Goal: Task Accomplishment & Management: Use online tool/utility

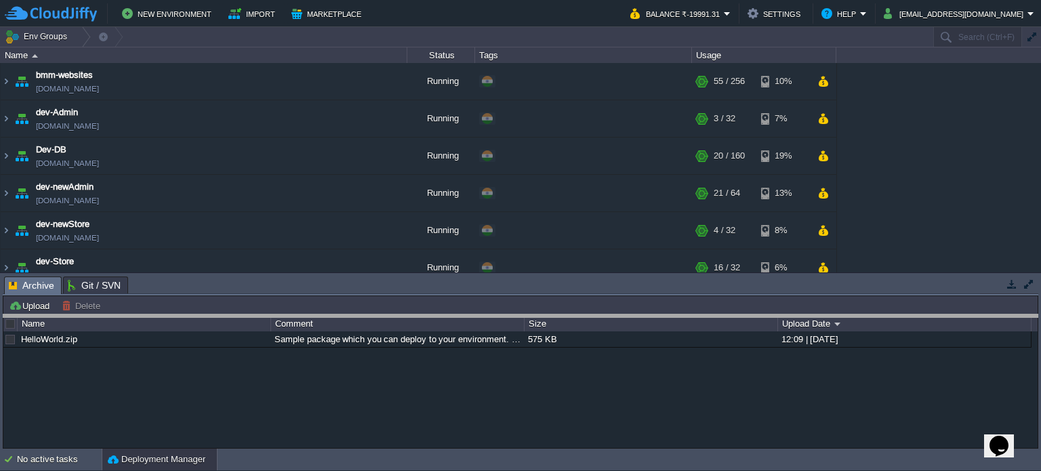
drag, startPoint x: 241, startPoint y: 287, endPoint x: 227, endPoint y: 398, distance: 112.0
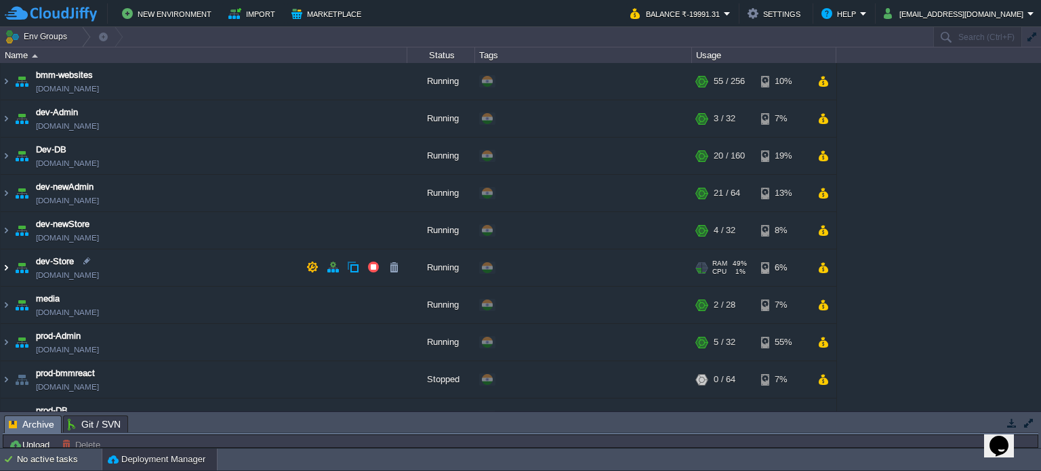
click at [7, 265] on img at bounding box center [6, 267] width 11 height 37
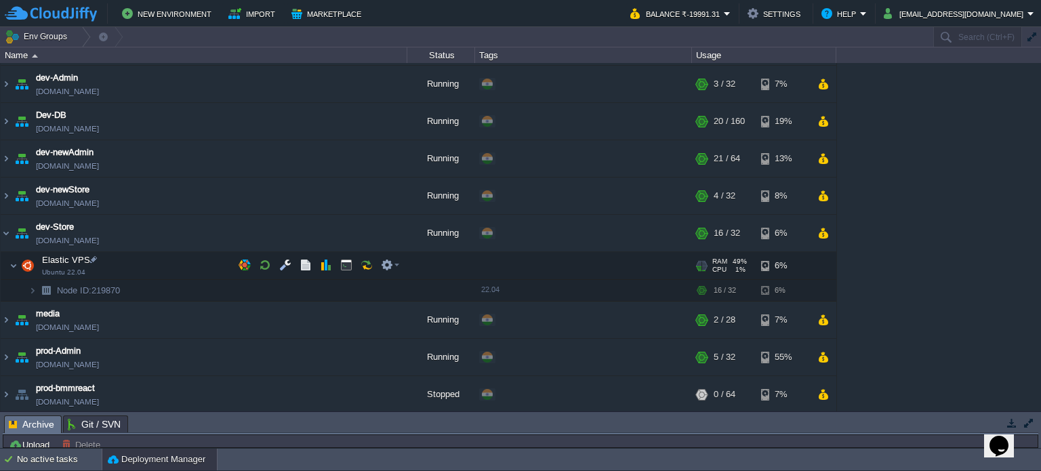
scroll to position [68, 0]
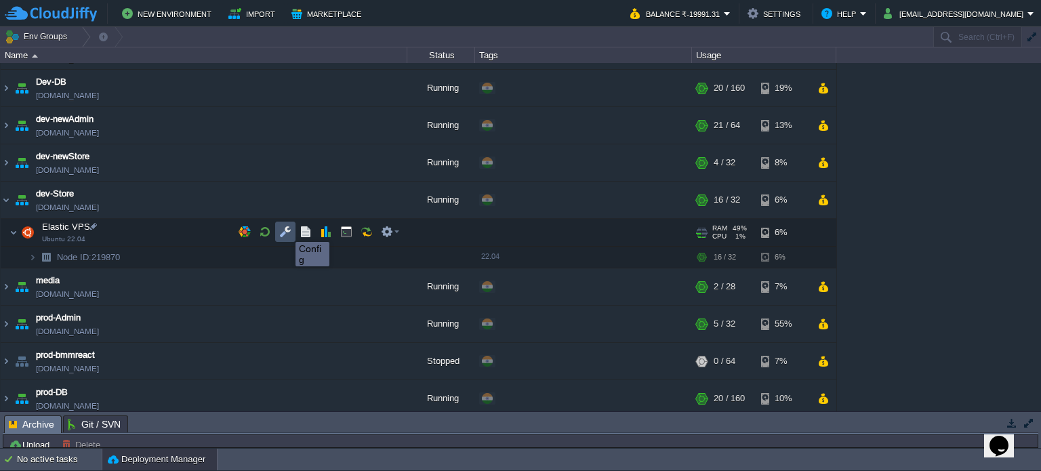
click at [285, 230] on button "button" at bounding box center [285, 232] width 12 height 12
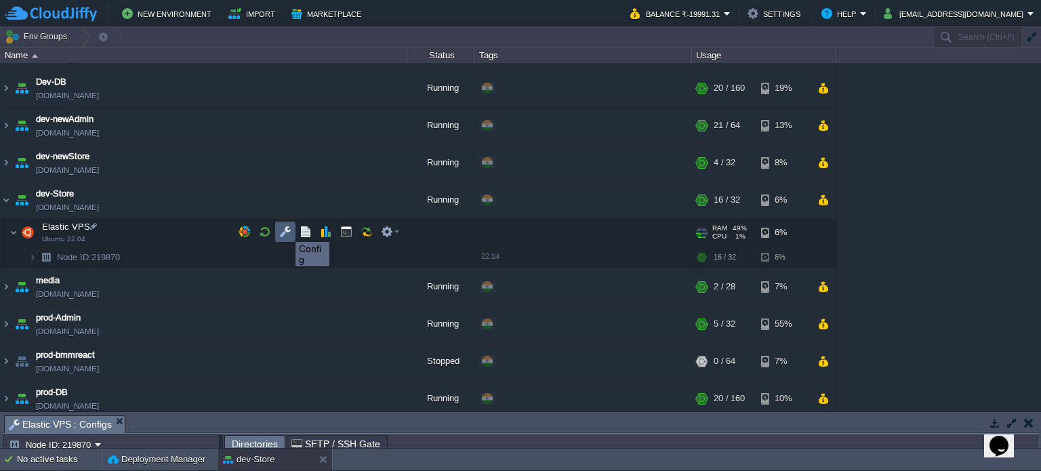
scroll to position [8, 0]
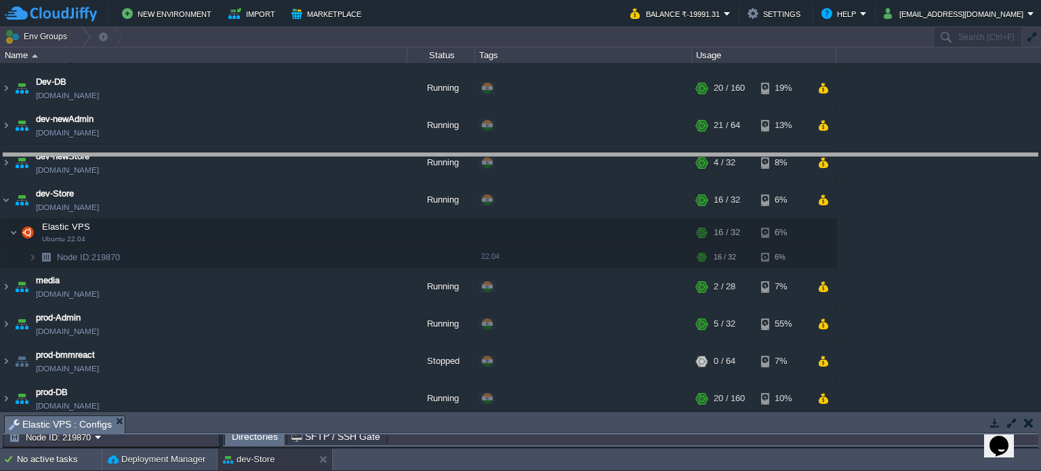
drag, startPoint x: 542, startPoint y: 420, endPoint x: 495, endPoint y: 84, distance: 339.3
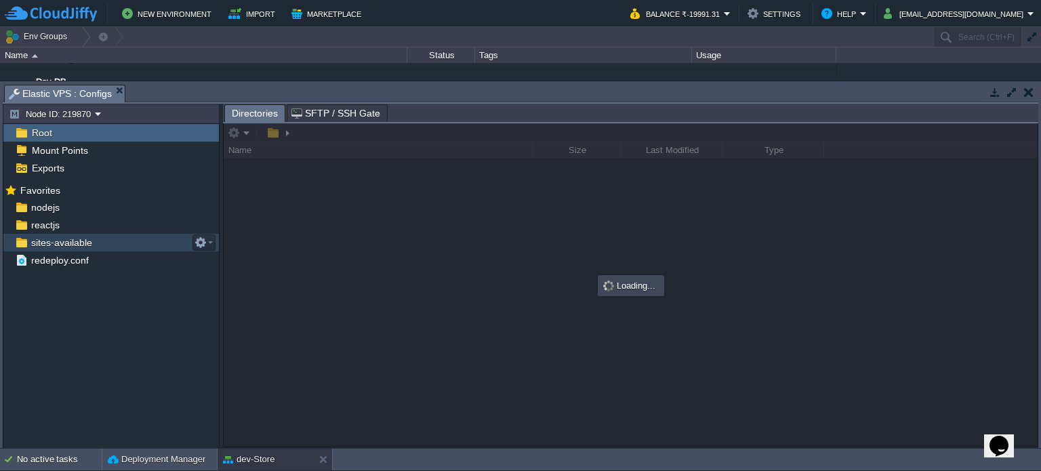
click at [49, 246] on span "sites-available" at bounding box center [61, 242] width 66 height 12
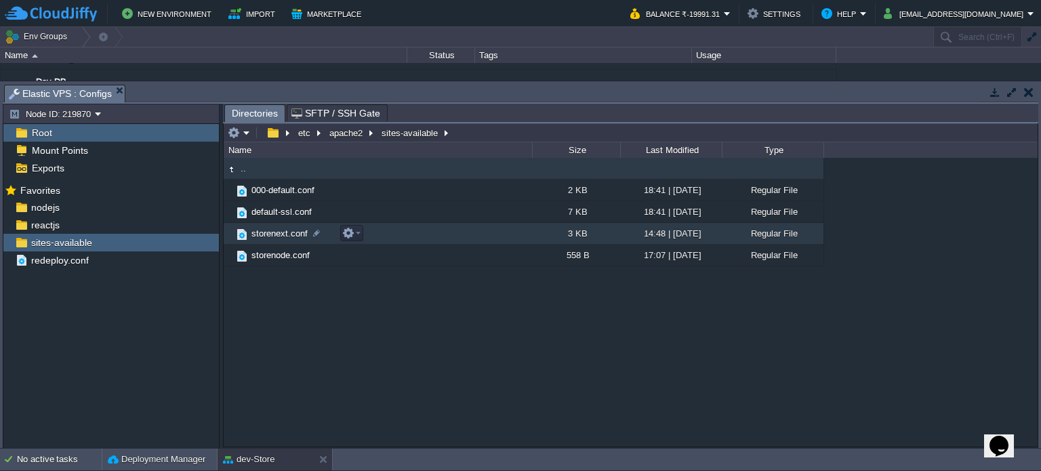
click at [276, 236] on span "storenext.conf" at bounding box center [279, 234] width 60 height 12
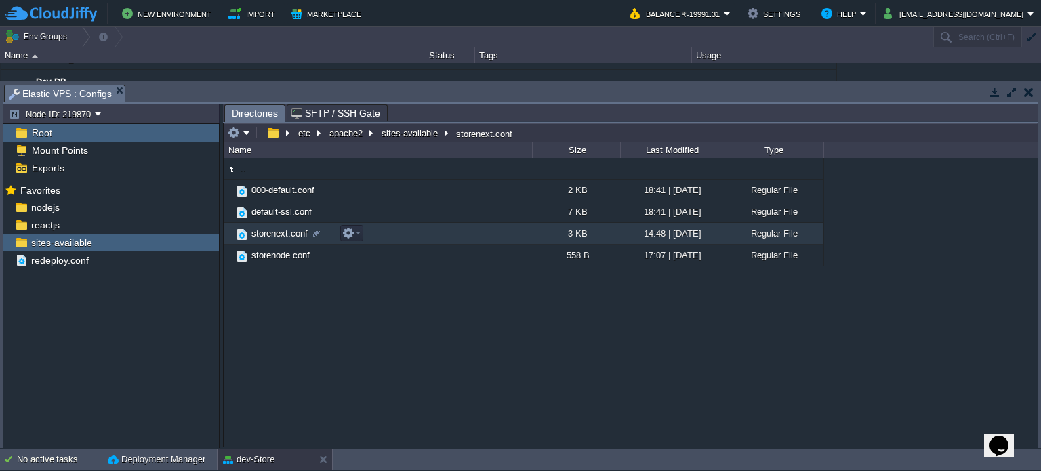
click at [276, 236] on span "storenext.conf" at bounding box center [279, 234] width 60 height 12
click at [249, 116] on span "Directories" at bounding box center [255, 113] width 46 height 17
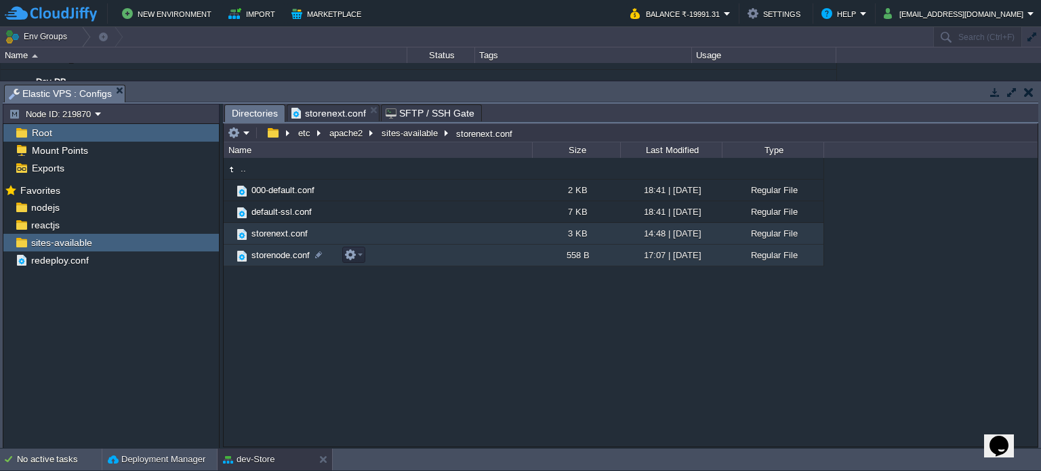
click at [280, 254] on span "storenode.conf" at bounding box center [280, 255] width 62 height 12
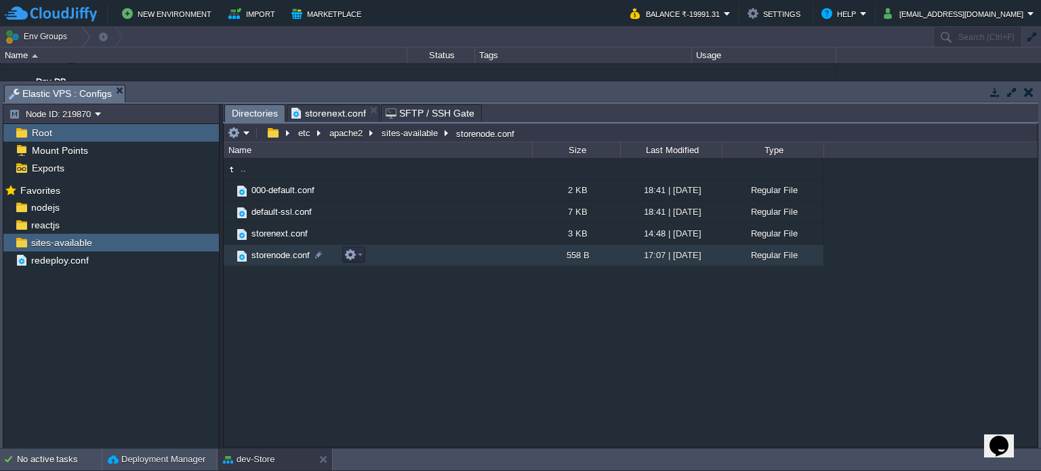
click at [280, 254] on span "storenode.conf" at bounding box center [280, 255] width 62 height 12
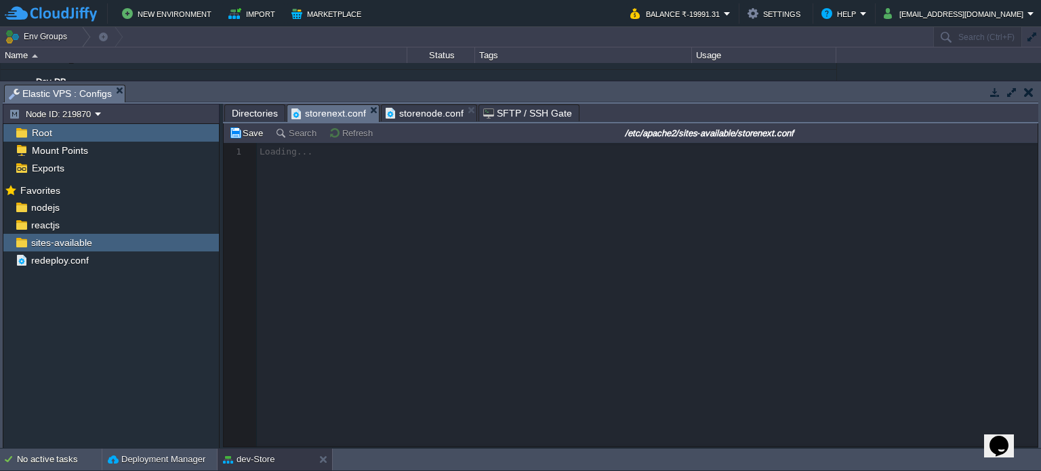
click at [339, 114] on span "storenext.conf" at bounding box center [328, 113] width 75 height 17
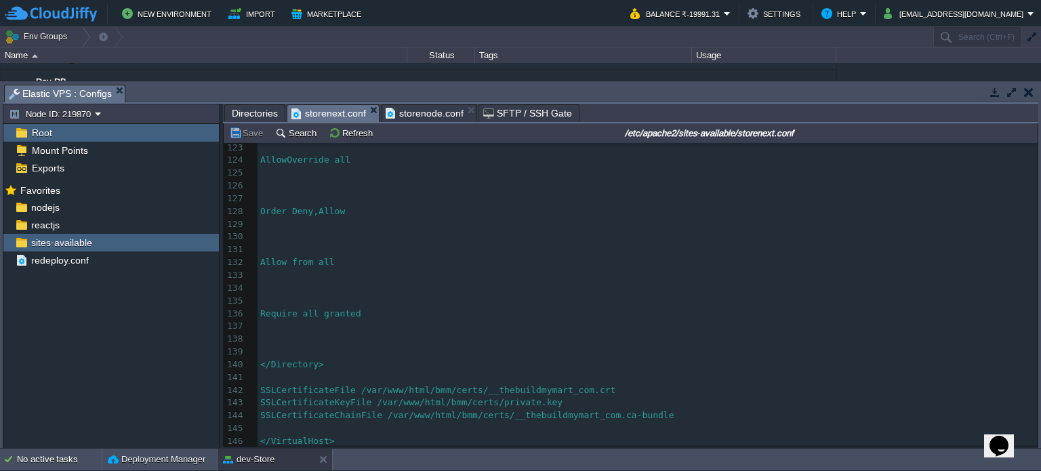
click at [496, 402] on span "SSLCertificateKeyFile /var/www/html/bmm/certs/private.key" at bounding box center [411, 402] width 302 height 10
type textarea "server"
click at [251, 138] on button "Save" at bounding box center [248, 133] width 38 height 12
click at [1027, 91] on button "button" at bounding box center [1028, 92] width 9 height 12
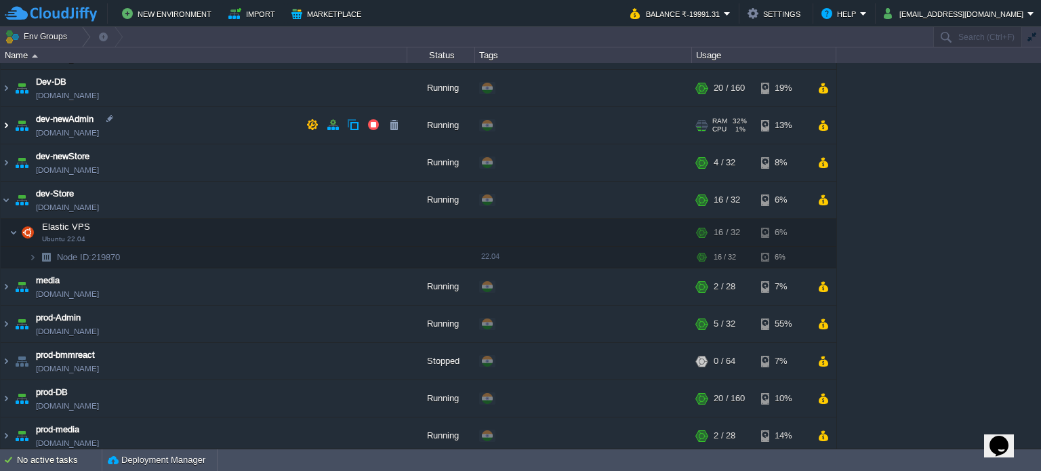
click at [6, 129] on img at bounding box center [6, 125] width 11 height 37
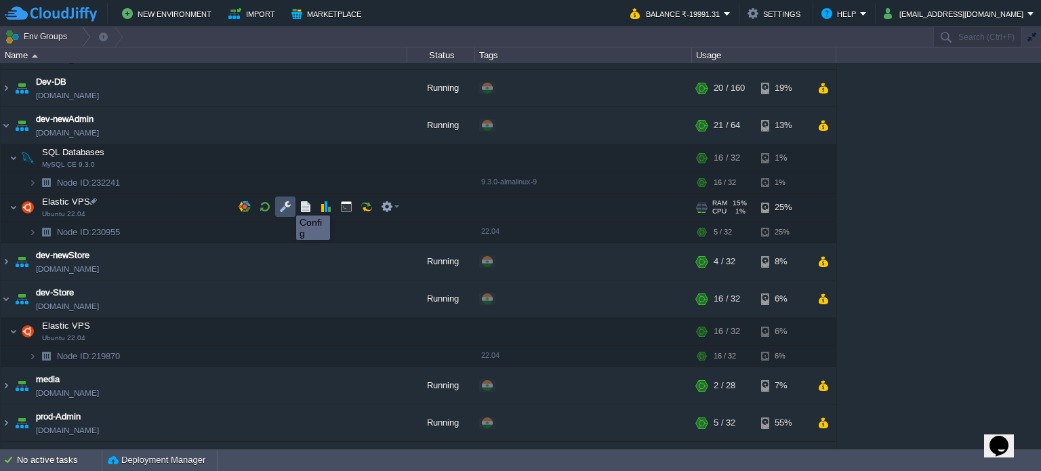
click at [286, 203] on button "button" at bounding box center [285, 207] width 12 height 12
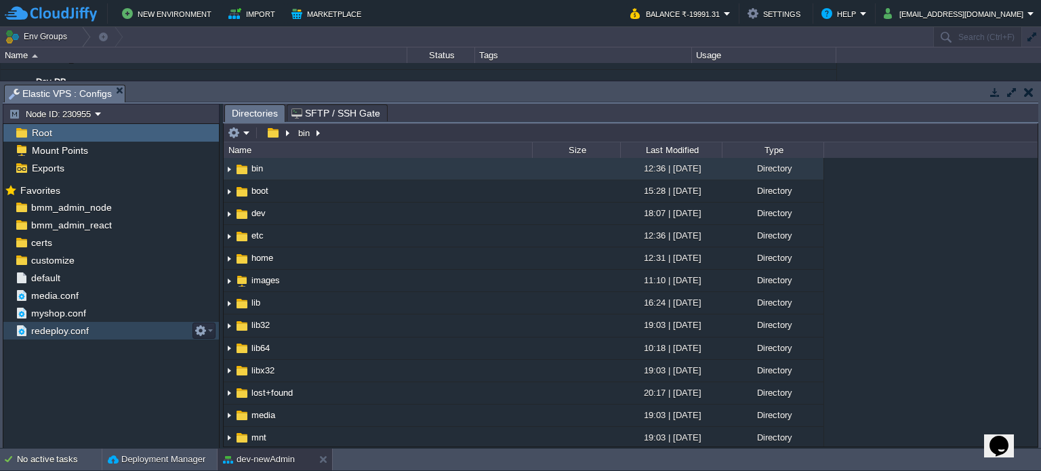
click at [60, 328] on span "redeploy.conf" at bounding box center [59, 331] width 62 height 12
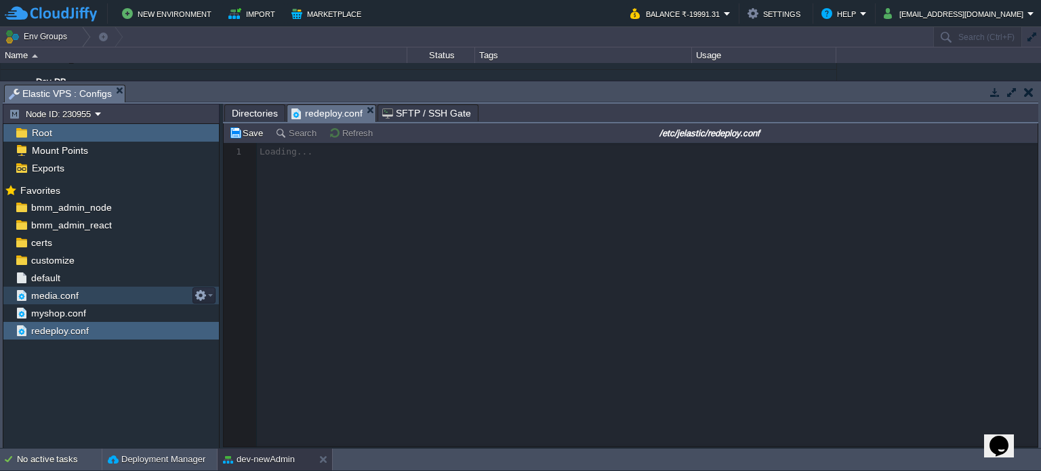
click at [55, 291] on span "media.conf" at bounding box center [54, 295] width 52 height 12
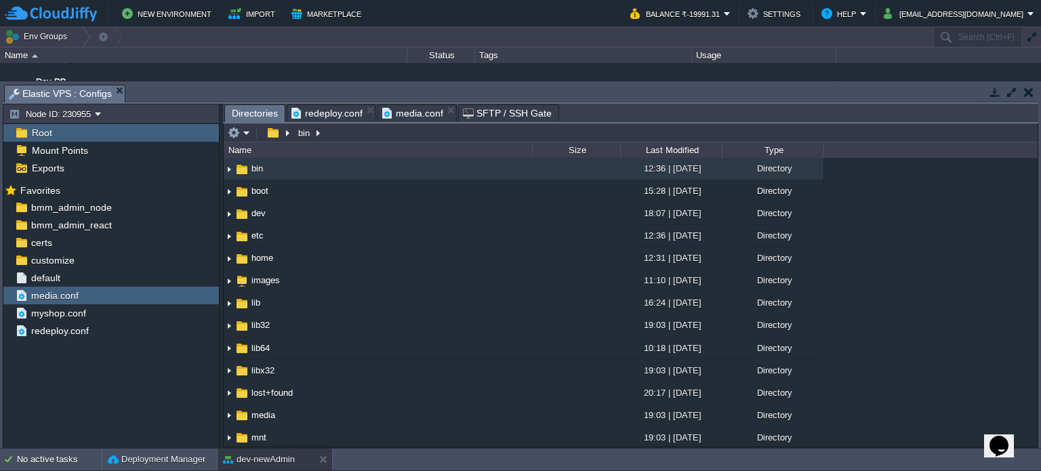
click at [246, 114] on span "Directories" at bounding box center [255, 113] width 46 height 17
click at [329, 137] on input "/bin" at bounding box center [631, 132] width 814 height 19
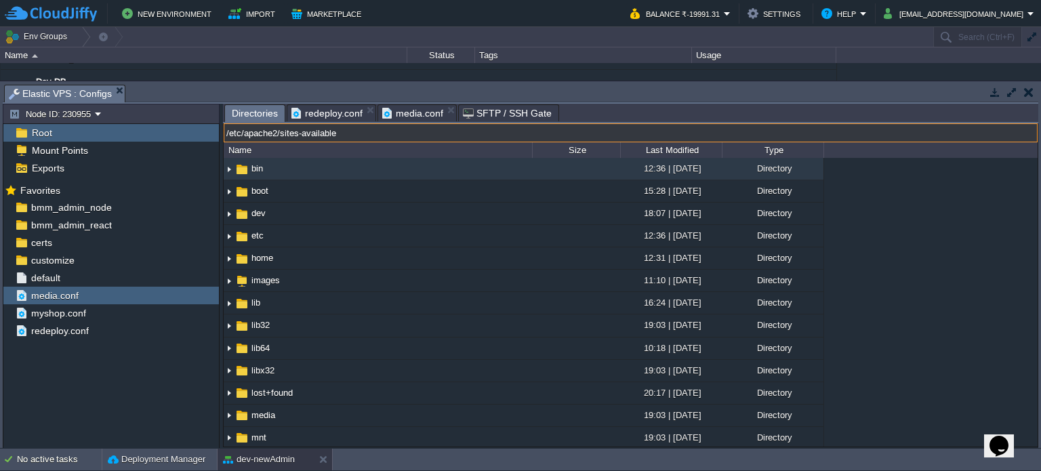
type input "/etc/apache2/sites-available"
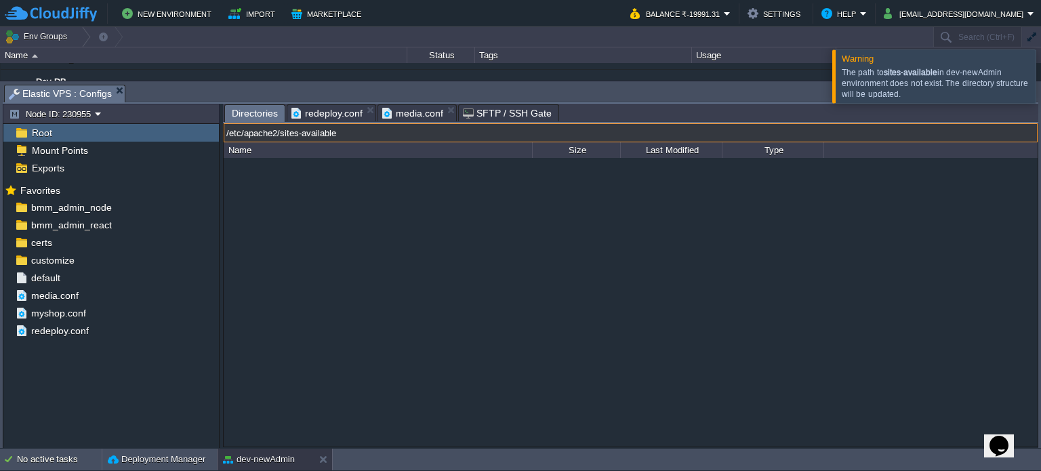
click at [465, 134] on input "/etc/apache2/sites-available" at bounding box center [631, 132] width 814 height 19
click at [385, 129] on input "/etc/apache2/sites-available" at bounding box center [631, 132] width 814 height 19
drag, startPoint x: 279, startPoint y: 134, endPoint x: 364, endPoint y: 134, distance: 84.7
click at [364, 134] on input "/etc/apache2/sites-available" at bounding box center [631, 132] width 814 height 19
type input "/etc/apache2/"
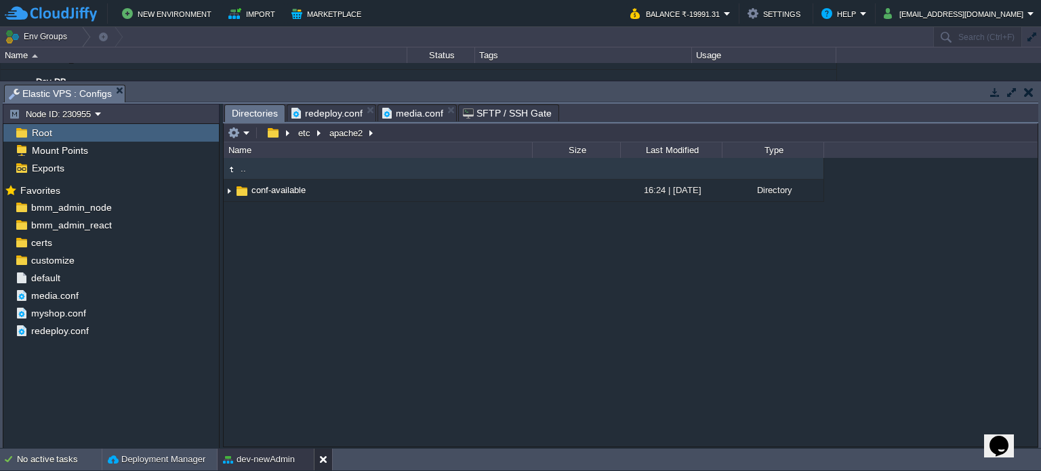
click at [320, 462] on button at bounding box center [326, 460] width 14 height 14
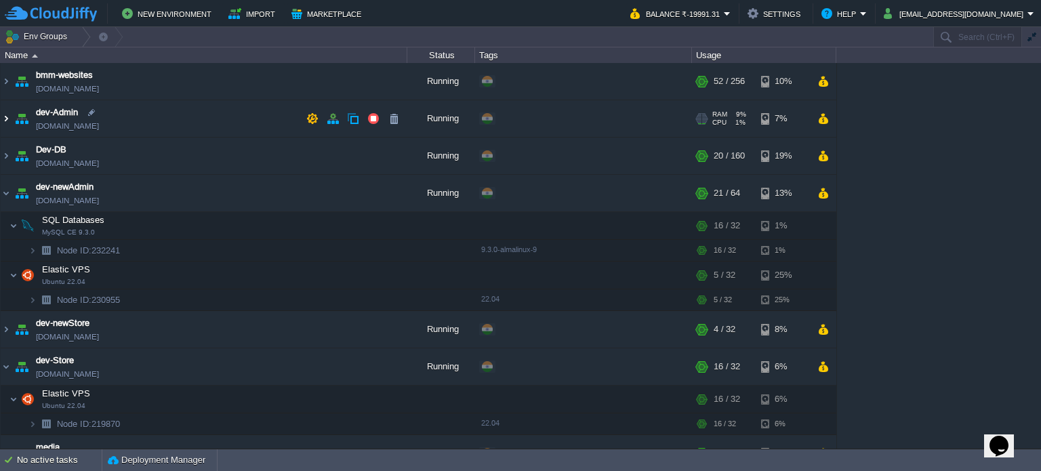
click at [6, 116] on img at bounding box center [6, 118] width 11 height 37
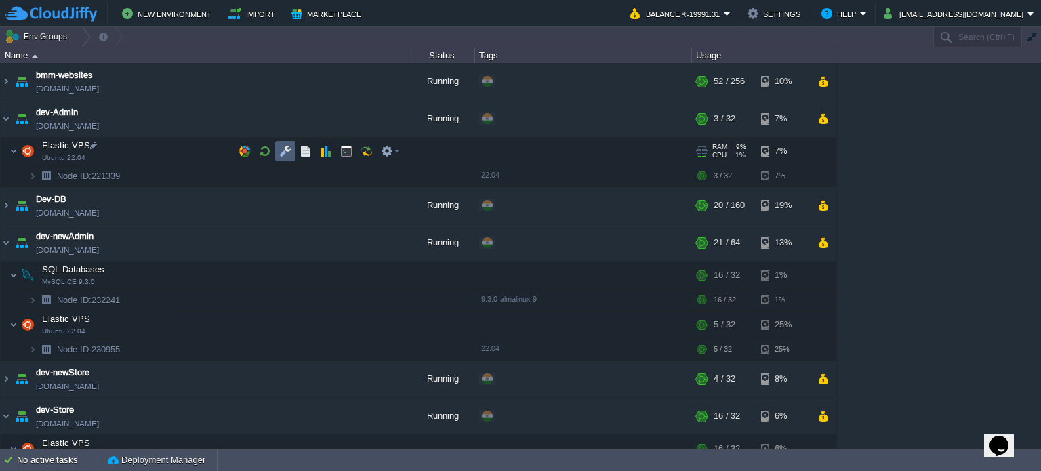
click at [283, 152] on button "button" at bounding box center [285, 151] width 12 height 12
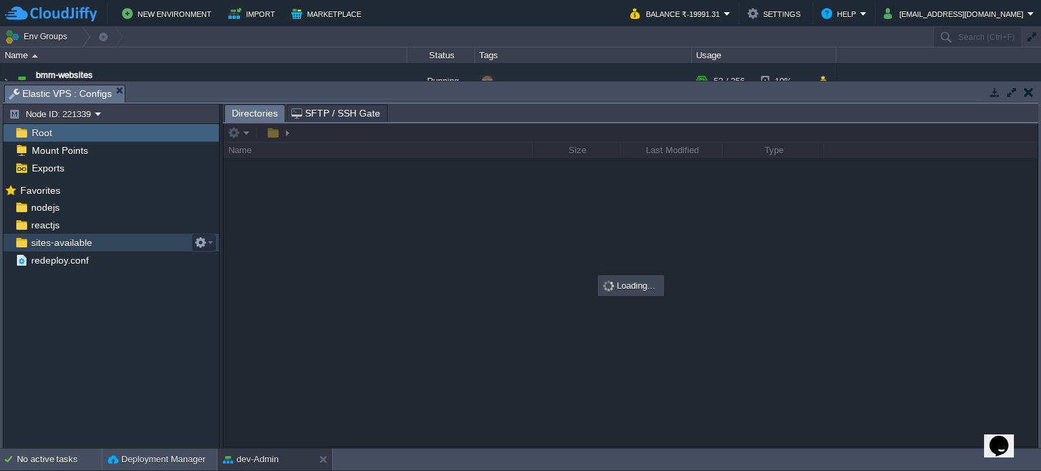
click at [57, 241] on span "sites-available" at bounding box center [61, 242] width 66 height 12
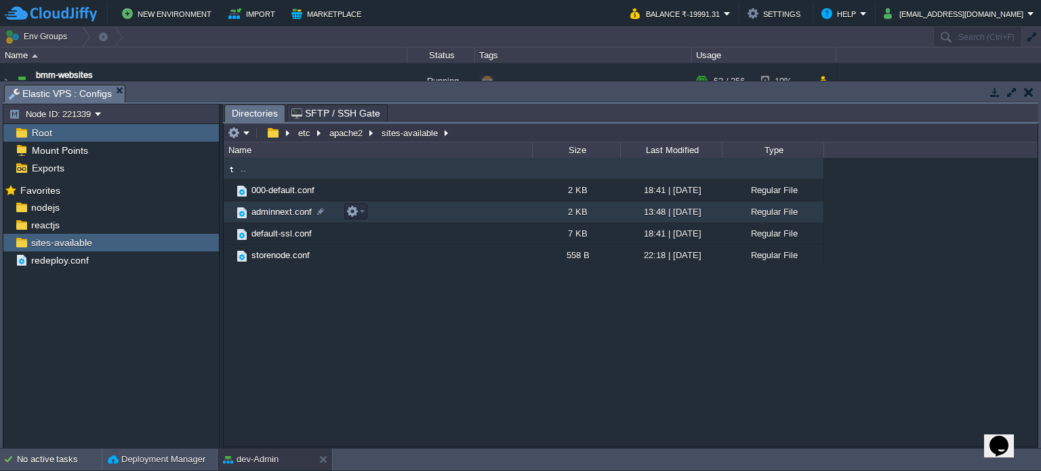
click at [272, 207] on span "adminnext.conf" at bounding box center [281, 212] width 64 height 12
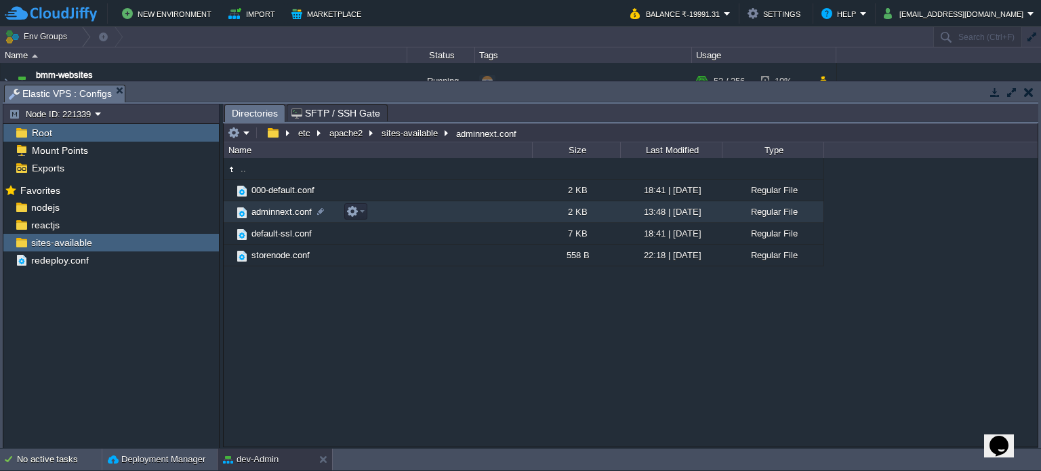
click at [272, 207] on span "adminnext.conf" at bounding box center [281, 212] width 64 height 12
click at [253, 119] on span "Directories" at bounding box center [255, 113] width 46 height 17
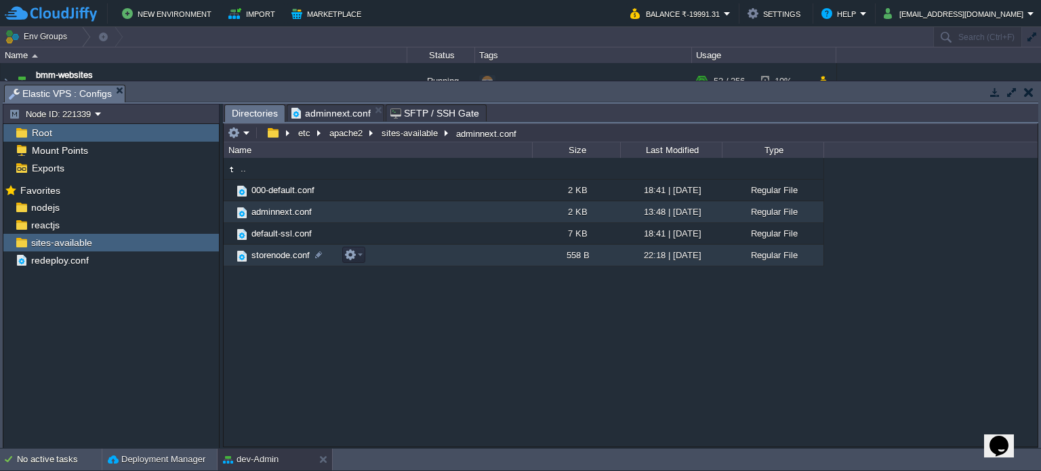
click at [283, 257] on span "storenode.conf" at bounding box center [280, 255] width 62 height 12
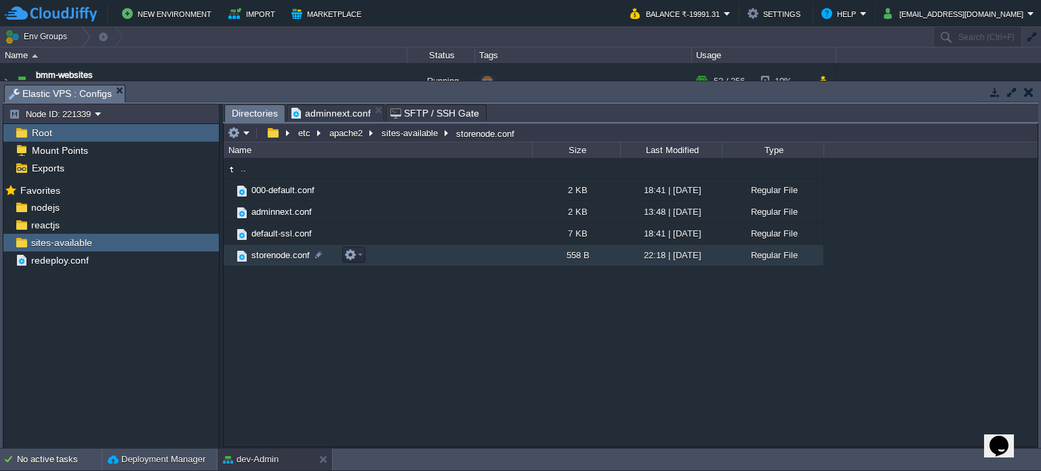
click at [283, 257] on span "storenode.conf" at bounding box center [280, 255] width 62 height 12
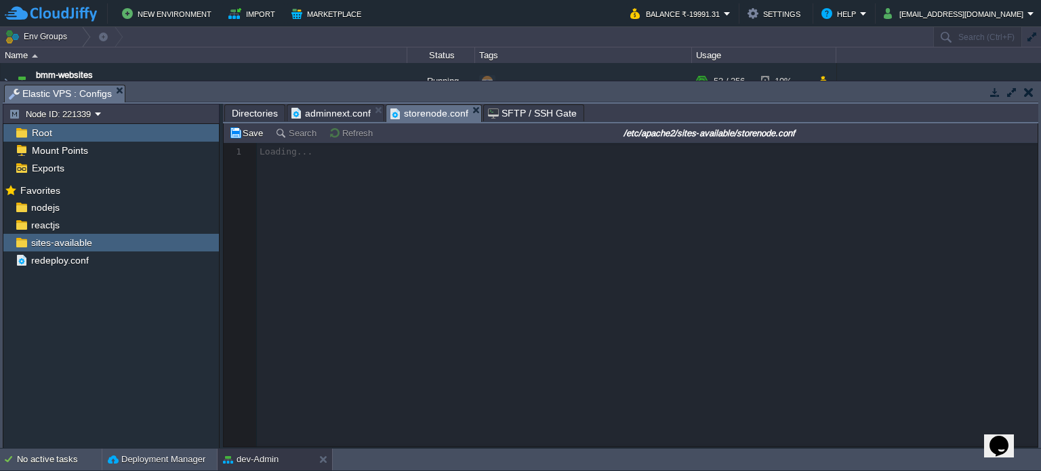
click at [332, 116] on span "adminnext.conf" at bounding box center [330, 113] width 79 height 16
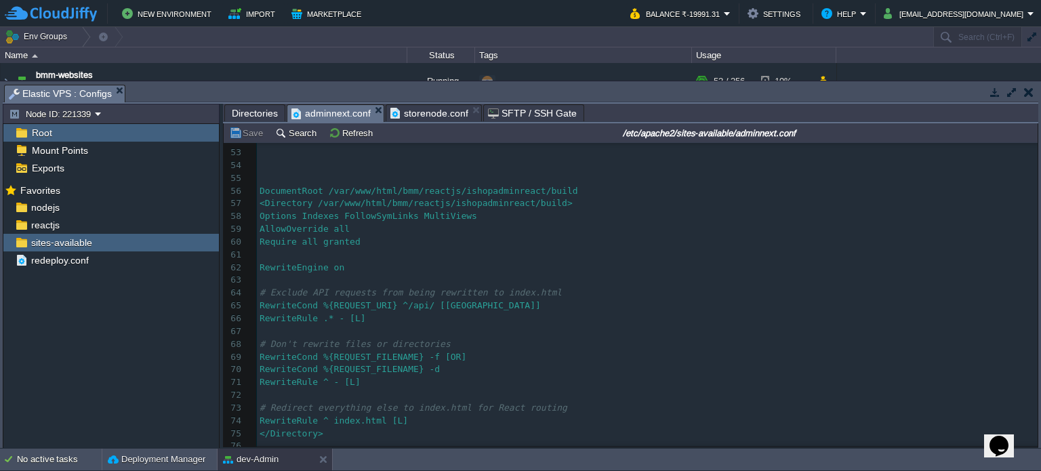
scroll to position [762, 0]
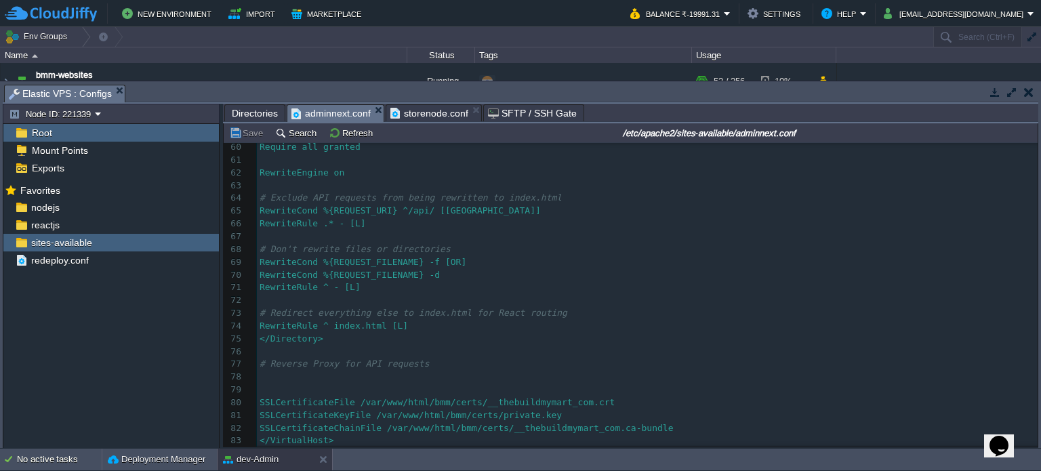
click at [513, 410] on div "83 <VirtualHost * : 80> 50 ProxyPassReverse "/api/" "http : //localhost : 3001/…" at bounding box center [647, 231] width 780 height 434
type textarea "server"
click at [250, 129] on button "Save" at bounding box center [248, 133] width 38 height 12
drag, startPoint x: 1027, startPoint y: 87, endPoint x: 856, endPoint y: 91, distance: 171.5
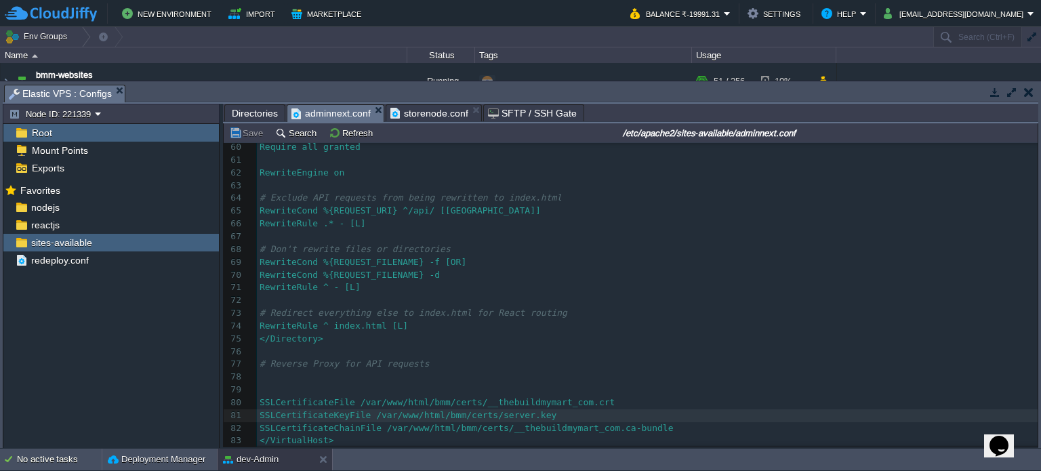
click at [1027, 88] on button "button" at bounding box center [1028, 92] width 9 height 12
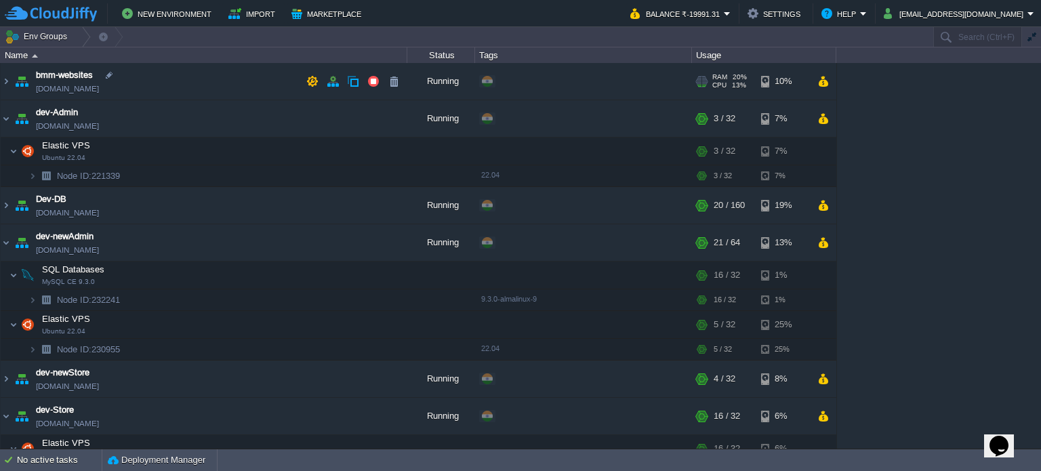
click at [12, 82] on img at bounding box center [21, 81] width 19 height 37
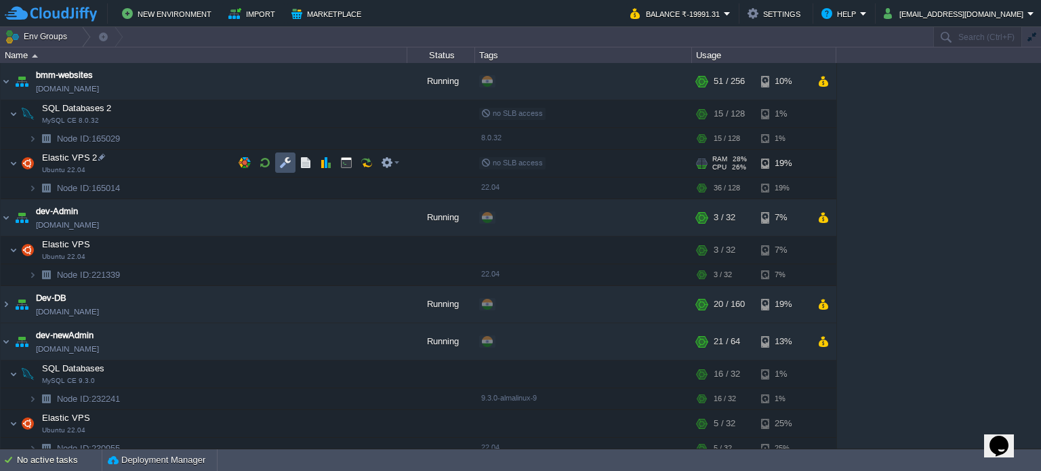
click at [287, 162] on button "button" at bounding box center [285, 163] width 12 height 12
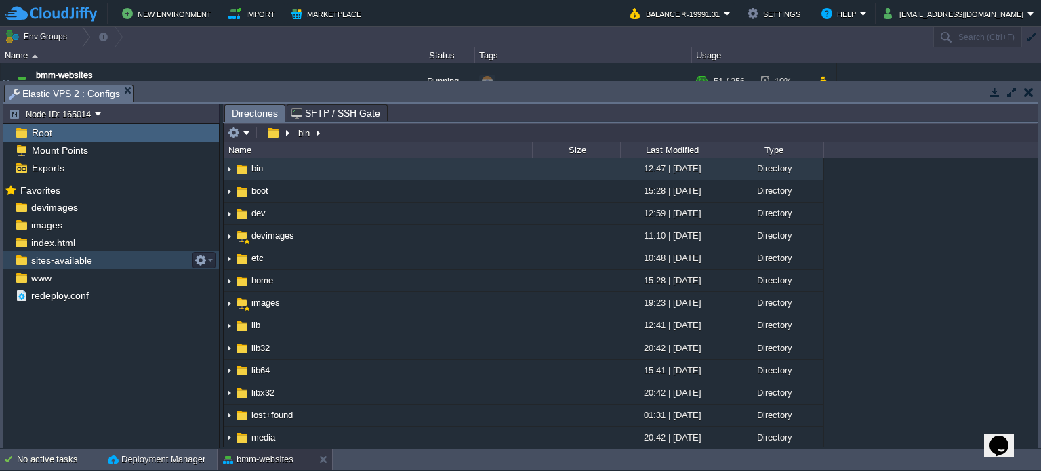
click at [57, 264] on span "sites-available" at bounding box center [61, 260] width 66 height 12
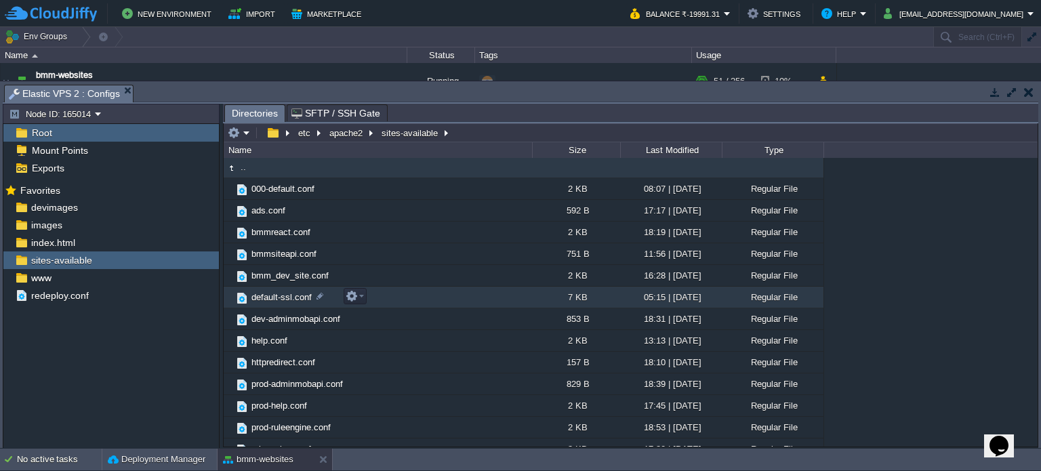
scroll to position [0, 0]
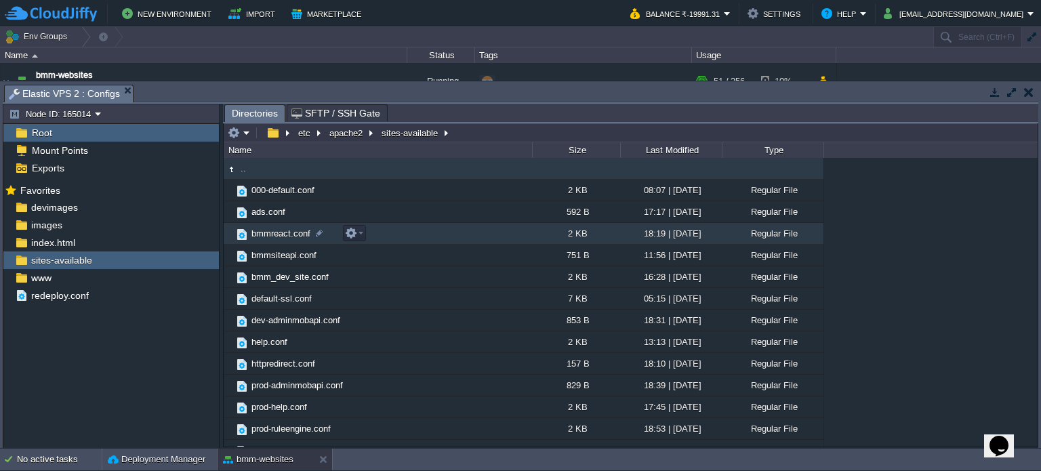
click at [274, 233] on span "bmmreact.conf" at bounding box center [280, 234] width 63 height 12
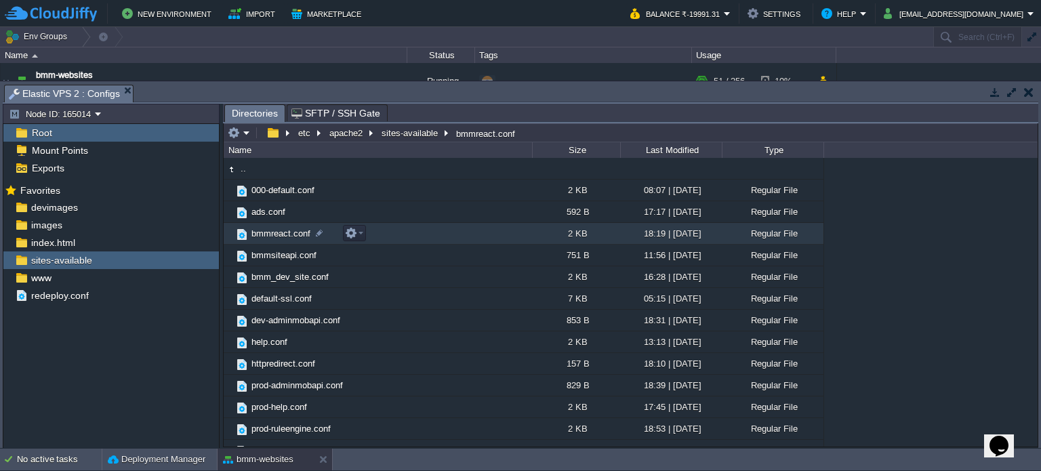
click at [274, 233] on span "bmmreact.conf" at bounding box center [280, 234] width 63 height 12
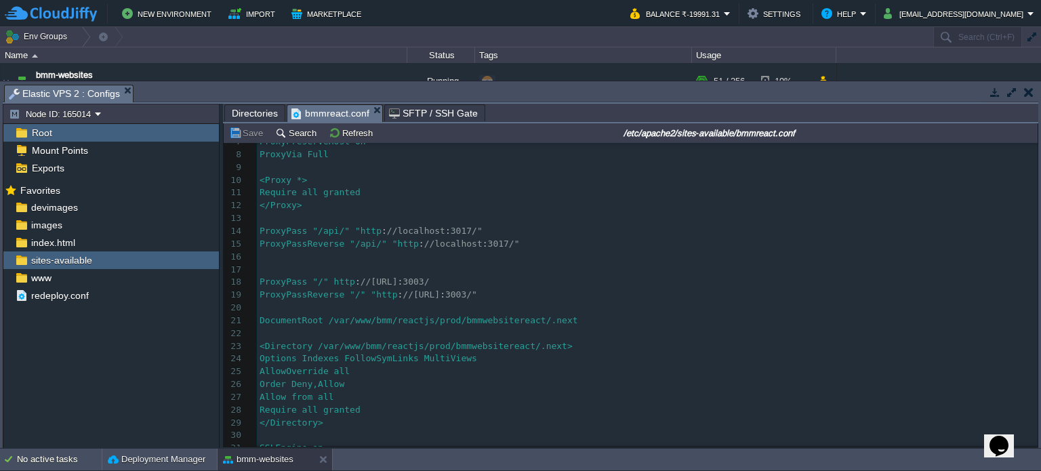
scroll to position [149, 0]
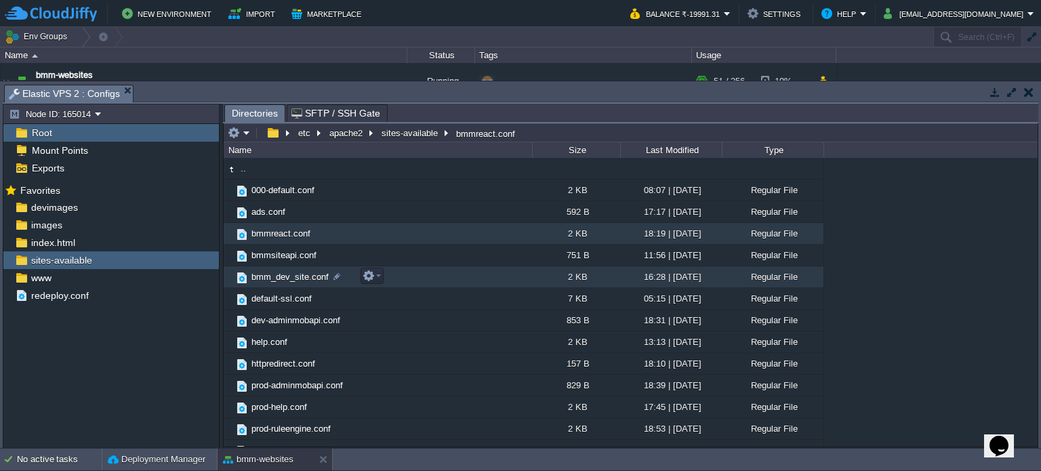
click at [279, 281] on span "bmm_dev_site.conf" at bounding box center [289, 277] width 81 height 12
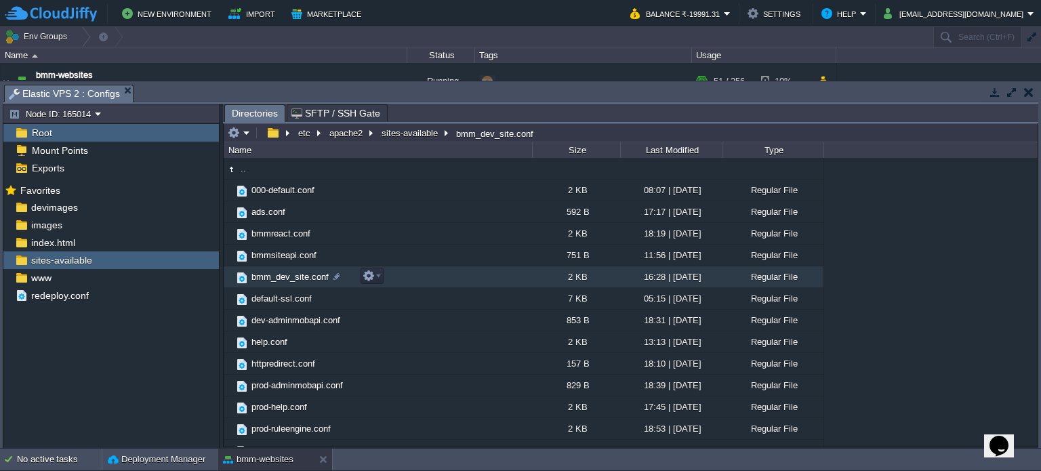
click at [279, 281] on span "bmm_dev_site.conf" at bounding box center [289, 277] width 81 height 12
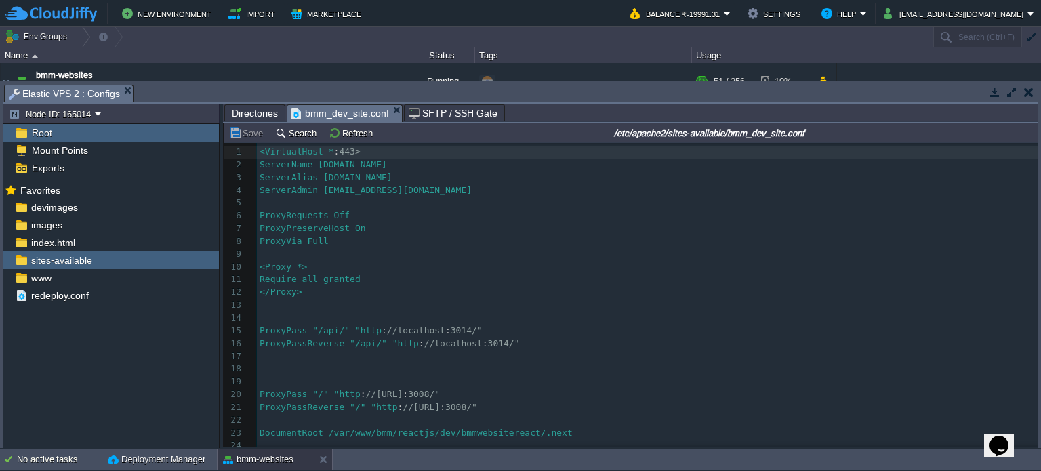
scroll to position [173, 0]
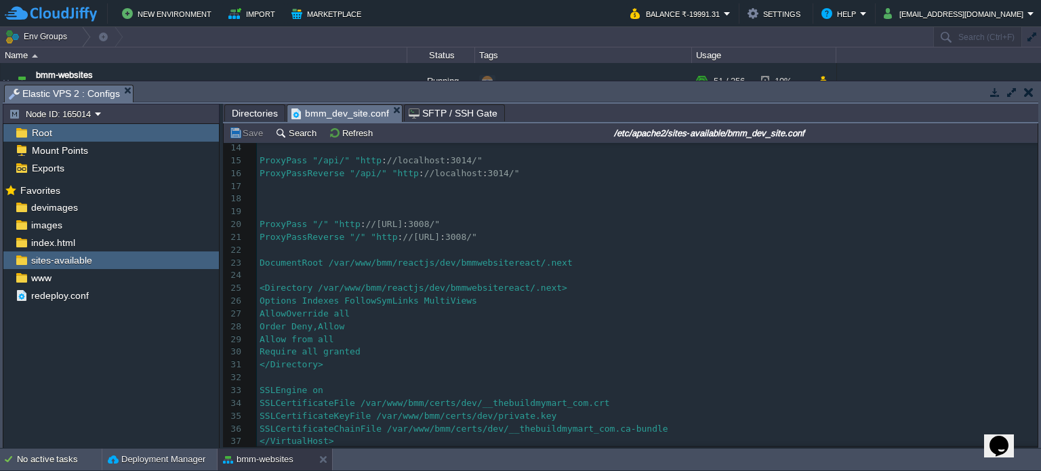
click at [506, 409] on div "37 1 <VirtualHost * : 443> 2 ServerName [DOMAIN_NAME] 3 ServerAlias [DOMAIN_NAM…" at bounding box center [647, 212] width 780 height 472
type textarea "server"
click at [245, 135] on button "Save" at bounding box center [248, 133] width 38 height 12
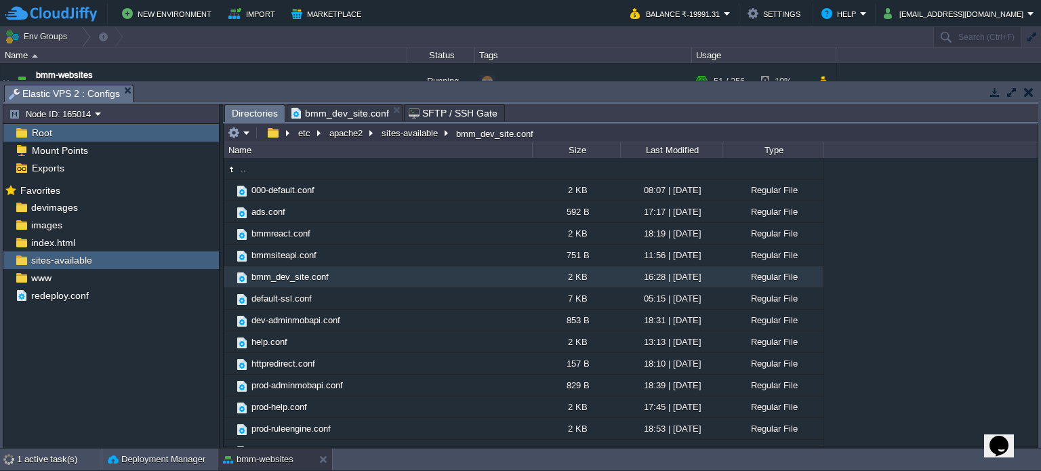
click at [260, 112] on span "Directories" at bounding box center [255, 113] width 46 height 17
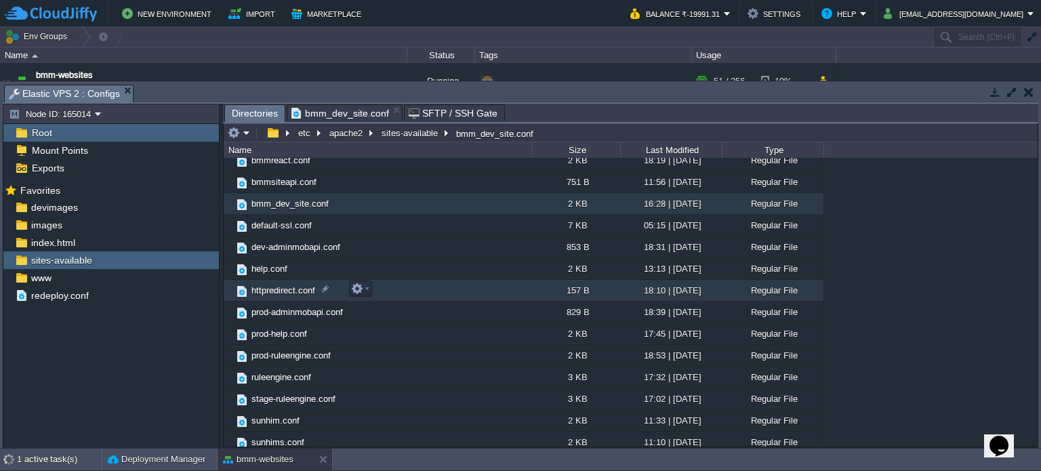
scroll to position [77, 0]
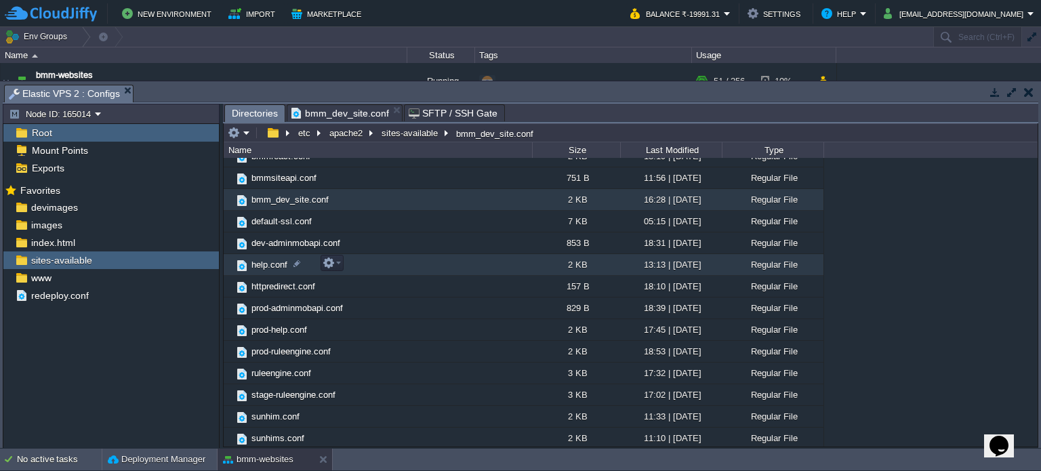
click at [271, 259] on span "help.conf" at bounding box center [269, 265] width 40 height 12
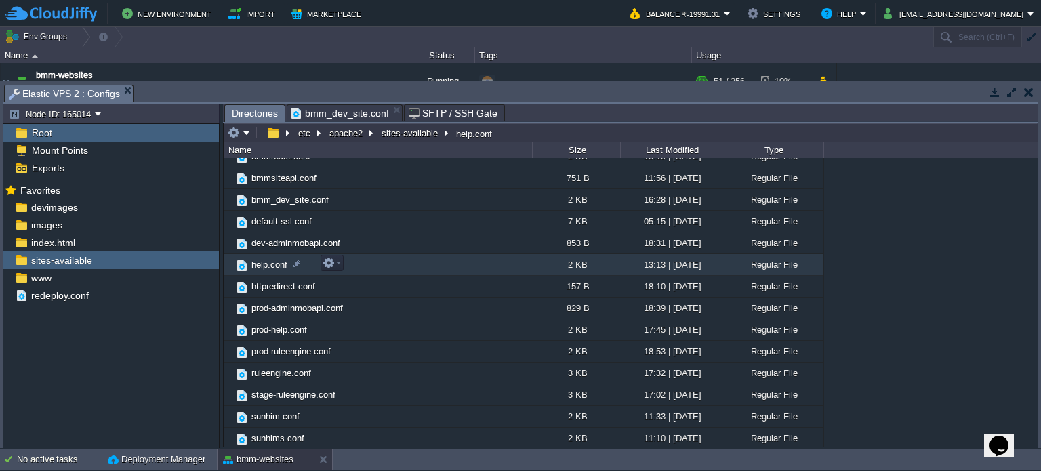
click at [271, 259] on span "help.conf" at bounding box center [269, 265] width 40 height 12
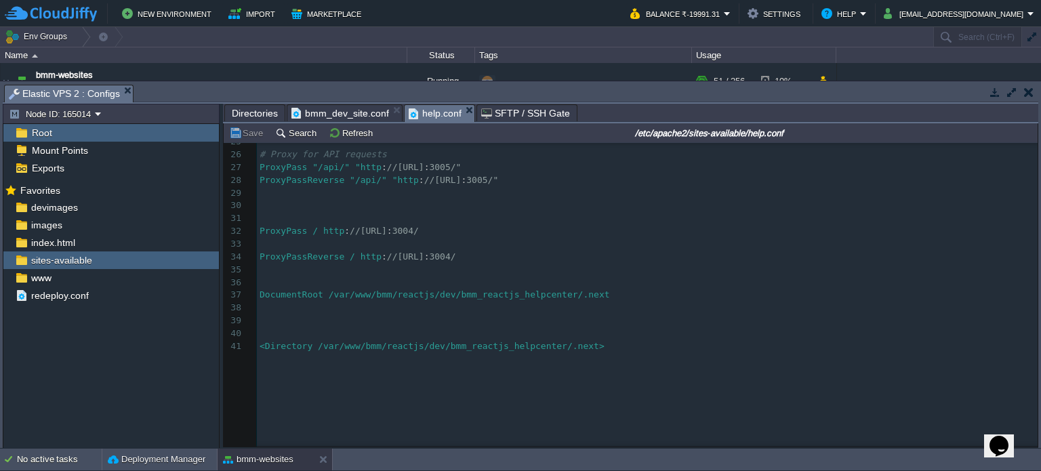
scroll to position [608, 0]
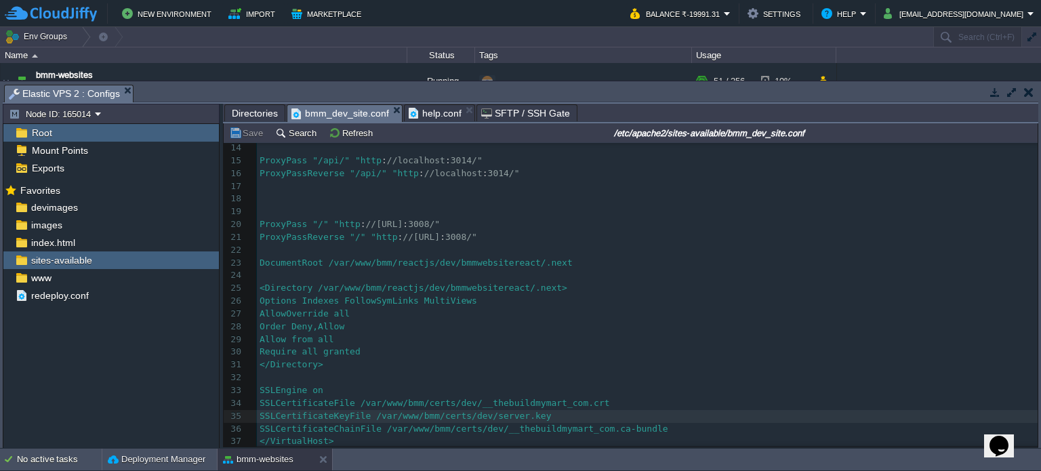
click at [338, 119] on span "bmm_dev_site.conf" at bounding box center [340, 113] width 98 height 17
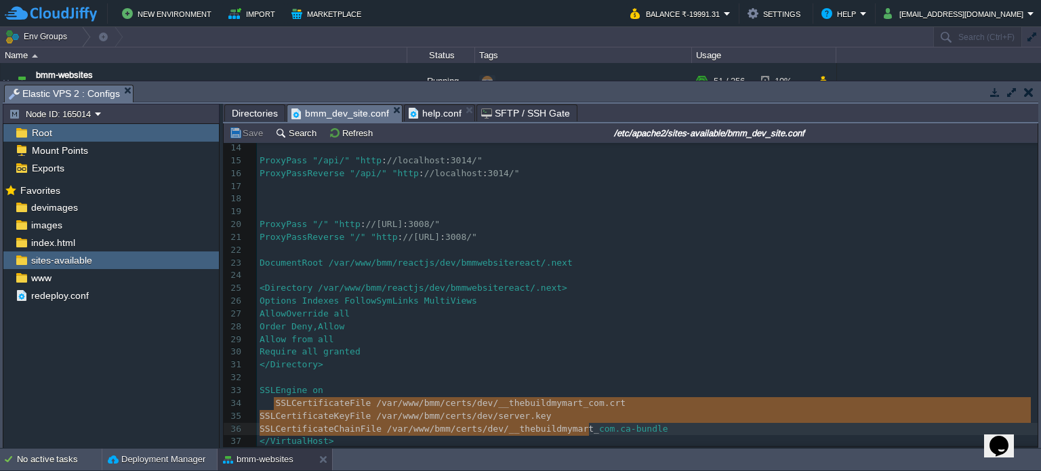
type textarea "SSLCertificateFile /var/www/bmm/certs/dev/__thebuildmymart_com.crt SSLCertifica…"
drag, startPoint x: 275, startPoint y: 400, endPoint x: 682, endPoint y: 428, distance: 408.2
click at [431, 112] on span "help.conf" at bounding box center [435, 113] width 53 height 16
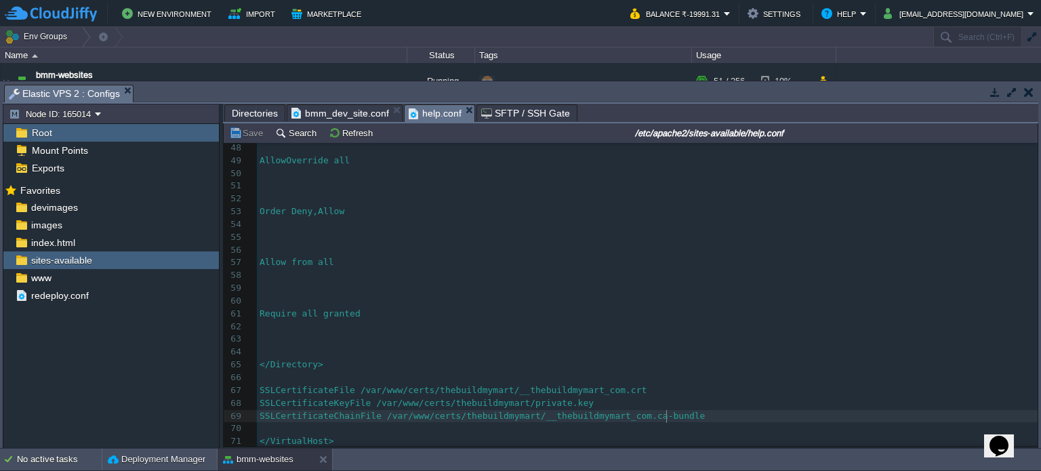
click at [681, 414] on pre "SSLCertificateChainFile /var/www/certs/thebuildmymart/__thebuildmymart_com.ca-b…" at bounding box center [647, 416] width 780 height 13
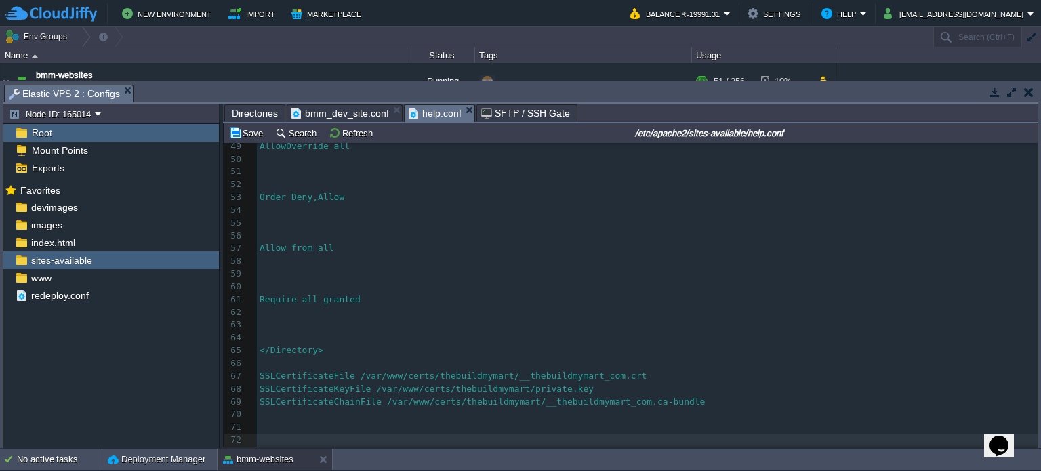
paste textarea "#"
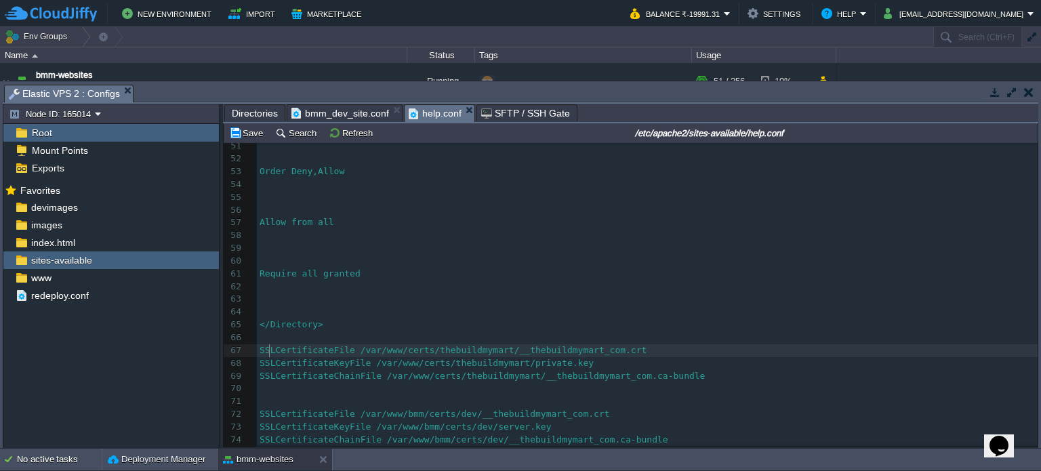
drag, startPoint x: 268, startPoint y: 348, endPoint x: 358, endPoint y: 338, distance: 89.9
click at [271, 348] on div "xxxxxxxxxx <VirtualHost * : 443> 30 31 32 ProxyPass / http : //[TECHNICAL_ID] :…" at bounding box center [647, 172] width 780 height 600
type textarea "#"
click at [260, 362] on div "xxxxxxxxxx <VirtualHost * : 443> 30 31 32 ProxyPass / http : //[TECHNICAL_ID] :…" at bounding box center [647, 172] width 780 height 600
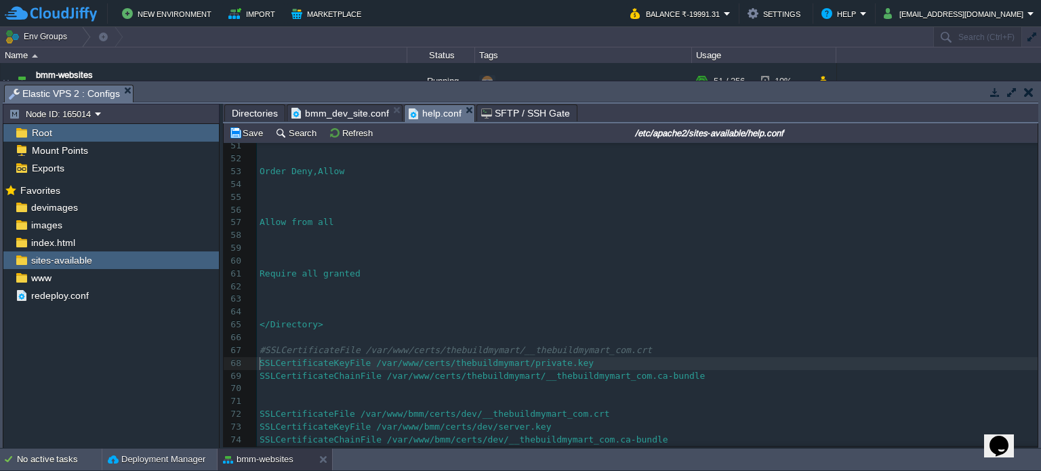
type textarea "#"
click at [259, 375] on div "xxxxxxxxxx <VirtualHost * : 443> 30 31 32 ProxyPass / http : //[TECHNICAL_ID] :…" at bounding box center [647, 172] width 780 height 600
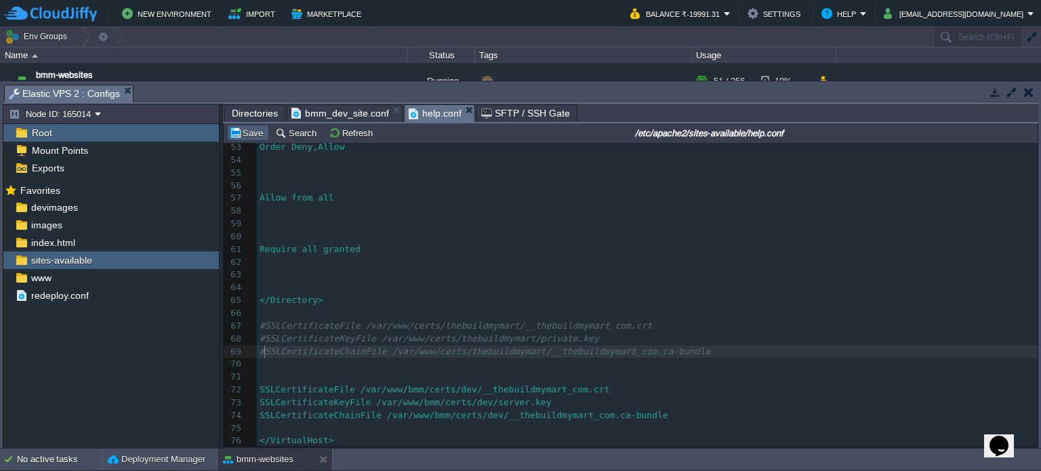
type textarea "#"
click at [255, 136] on button "Save" at bounding box center [248, 133] width 38 height 12
click at [260, 114] on span "Directories" at bounding box center [255, 113] width 46 height 16
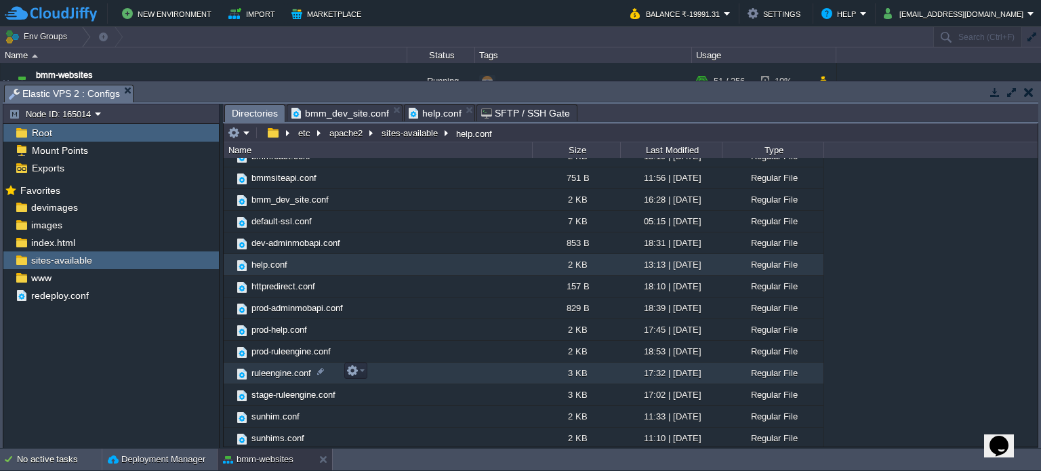
click at [289, 371] on span "ruleengine.conf" at bounding box center [281, 373] width 64 height 12
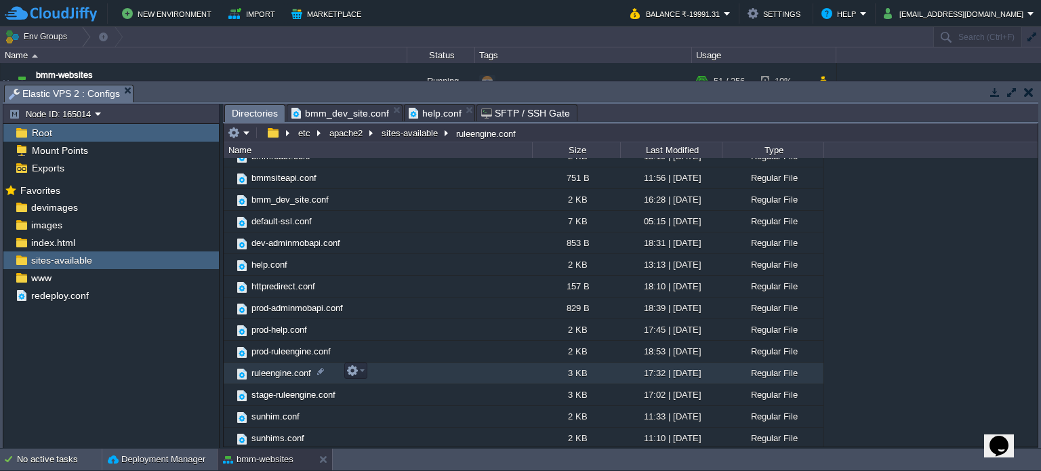
click at [289, 371] on span "ruleengine.conf" at bounding box center [281, 373] width 64 height 12
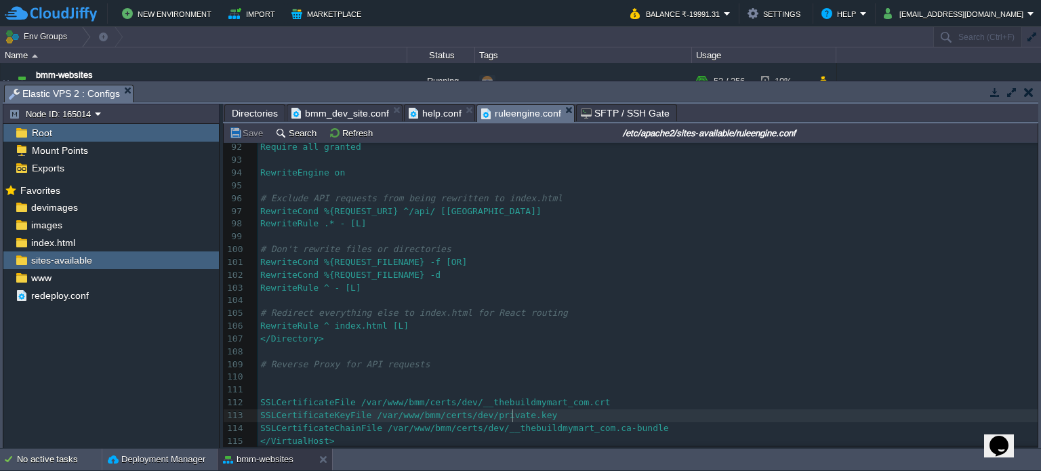
click at [513, 411] on div "115 <VirtualHost * : 80> 82 ProxyPassReverse "/api/" "http : //localhost : 3007…" at bounding box center [647, 231] width 780 height 434
type textarea "server"
click at [250, 135] on button "Save" at bounding box center [248, 133] width 38 height 12
click at [320, 457] on button at bounding box center [326, 460] width 14 height 14
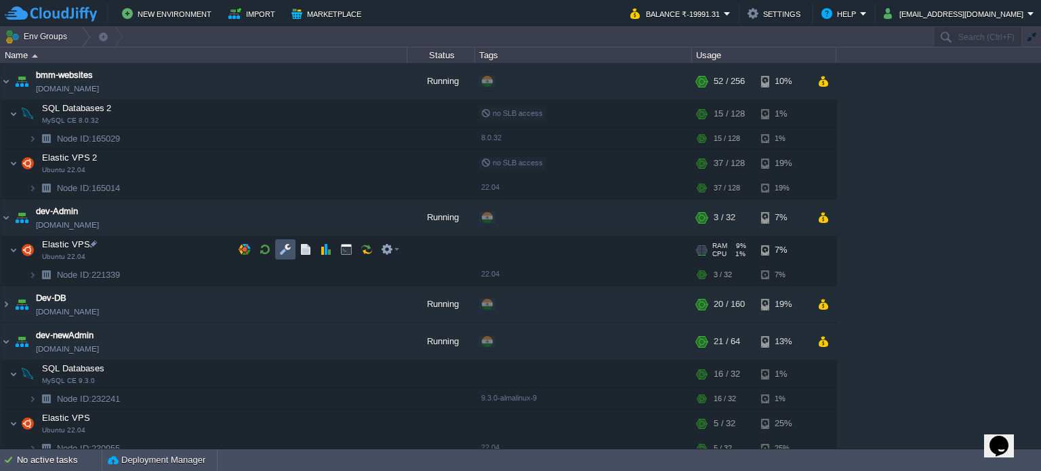
click at [282, 249] on button "button" at bounding box center [285, 249] width 12 height 12
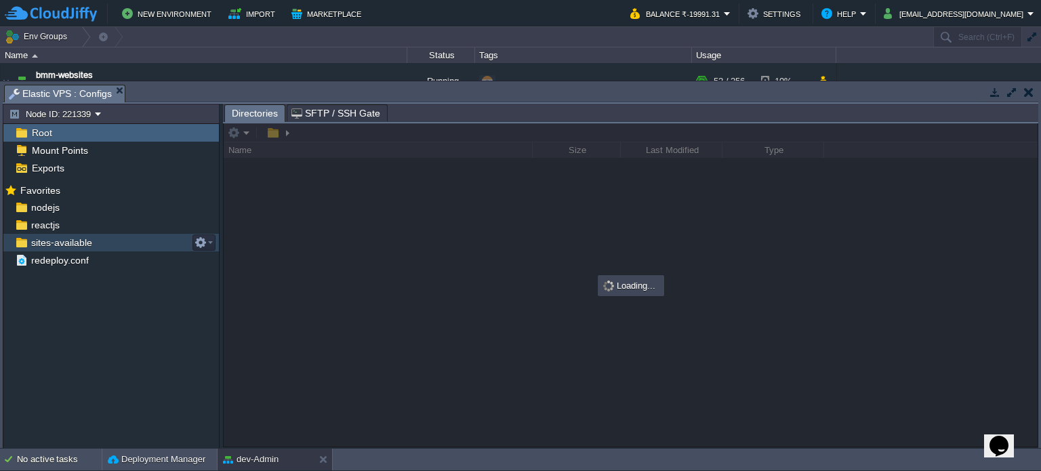
click at [70, 246] on span "sites-available" at bounding box center [61, 242] width 66 height 12
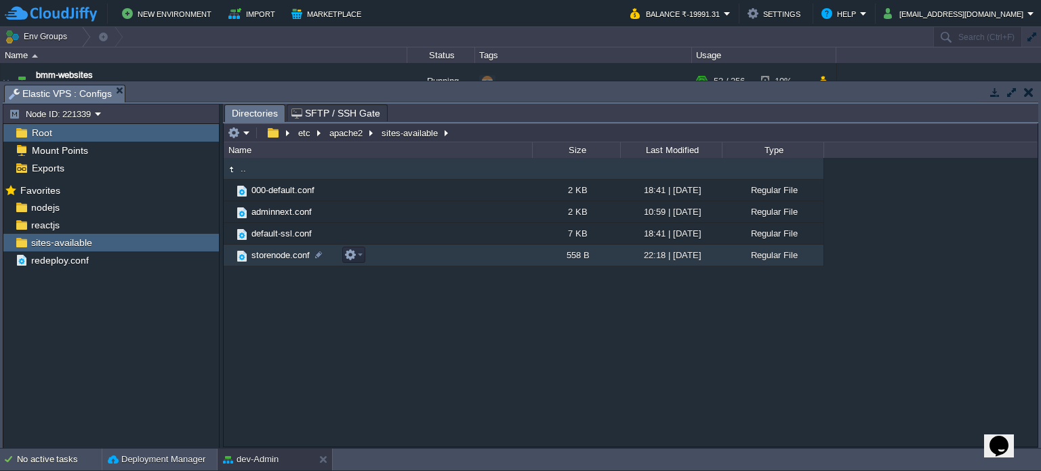
click at [278, 255] on span "storenode.conf" at bounding box center [280, 255] width 62 height 12
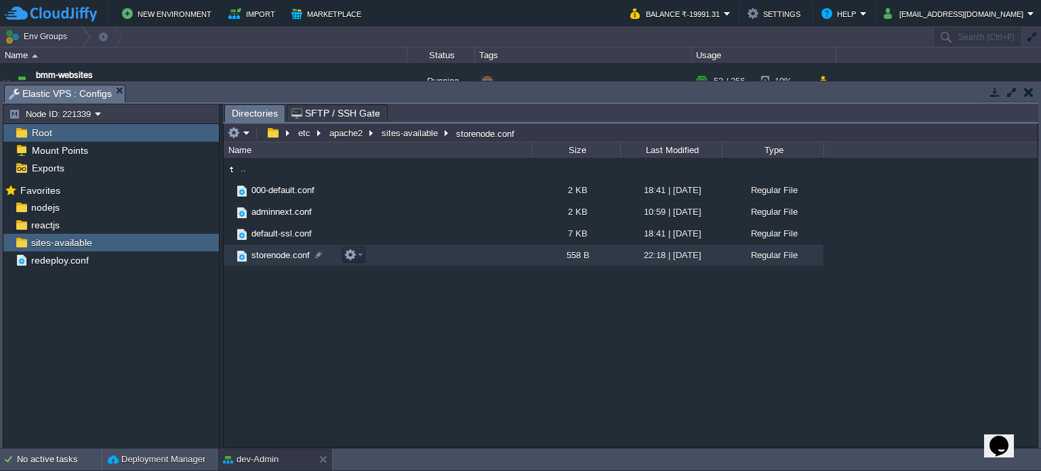
click at [278, 255] on span "storenode.conf" at bounding box center [280, 255] width 62 height 12
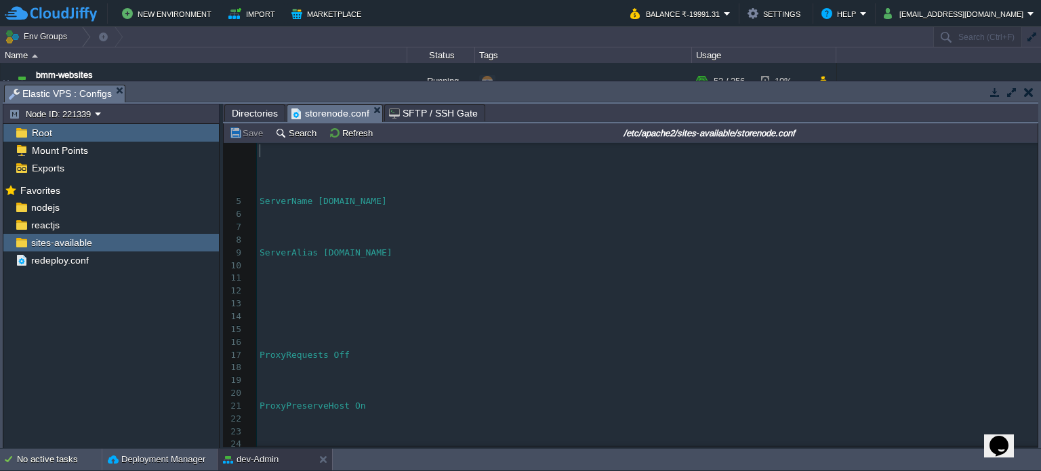
scroll to position [0, 0]
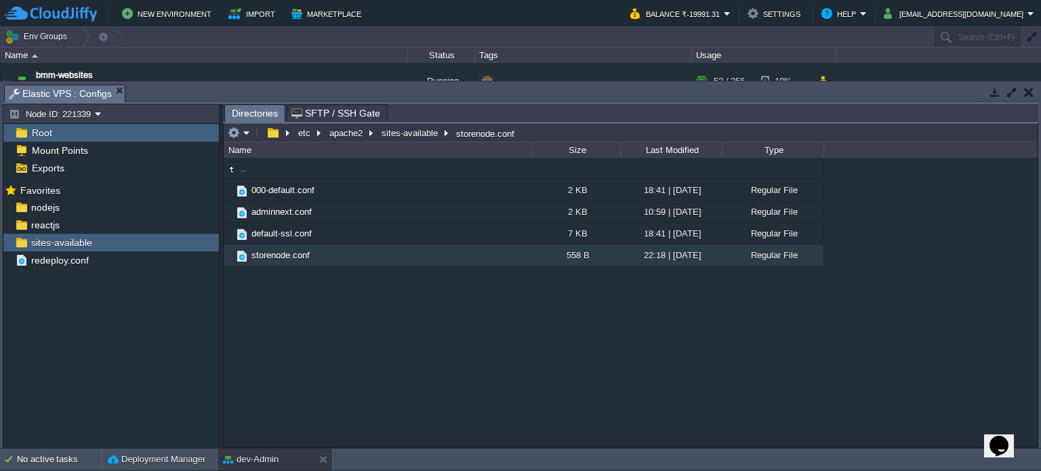
click at [1026, 96] on button "button" at bounding box center [1028, 92] width 9 height 12
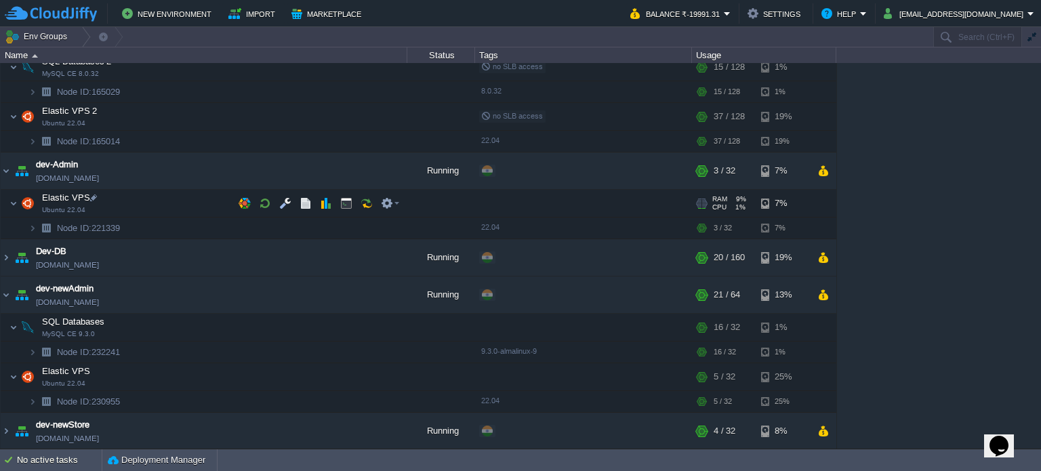
scroll to position [68, 0]
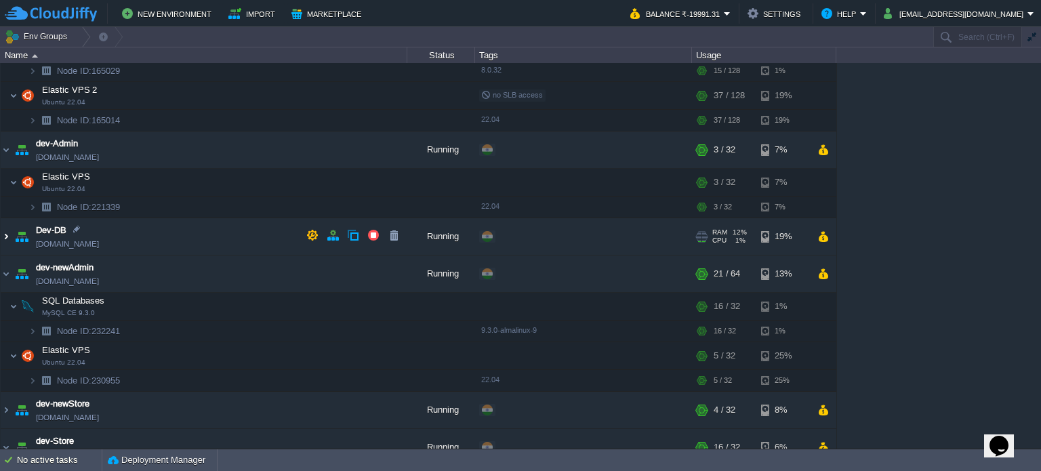
click at [6, 235] on img at bounding box center [6, 236] width 11 height 37
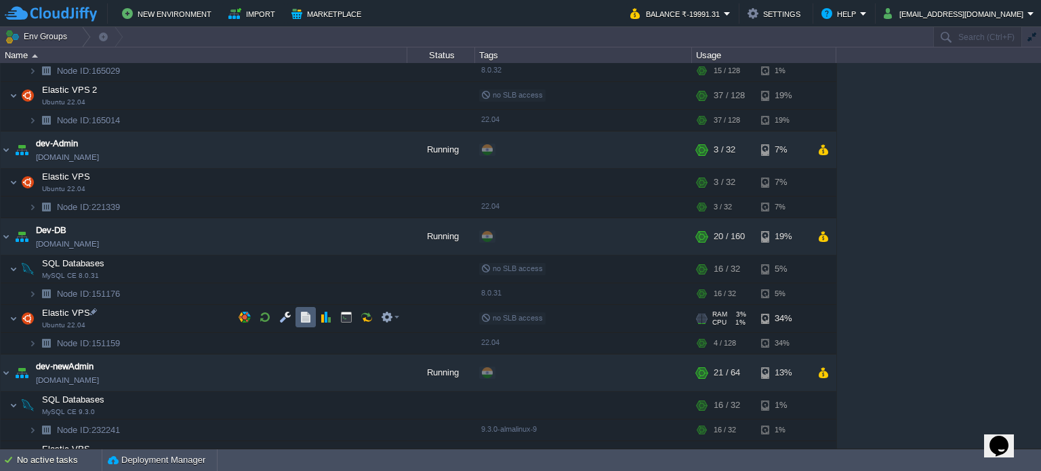
drag, startPoint x: 297, startPoint y: 312, endPoint x: 283, endPoint y: 312, distance: 14.2
click at [293, 312] on div at bounding box center [319, 317] width 170 height 20
click at [282, 313] on button "button" at bounding box center [285, 317] width 12 height 12
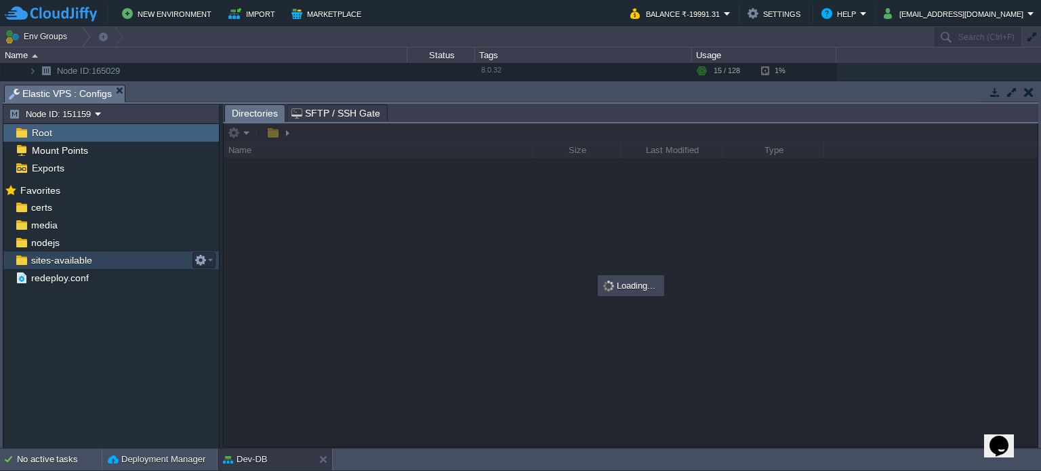
click at [60, 257] on span "sites-available" at bounding box center [61, 260] width 66 height 12
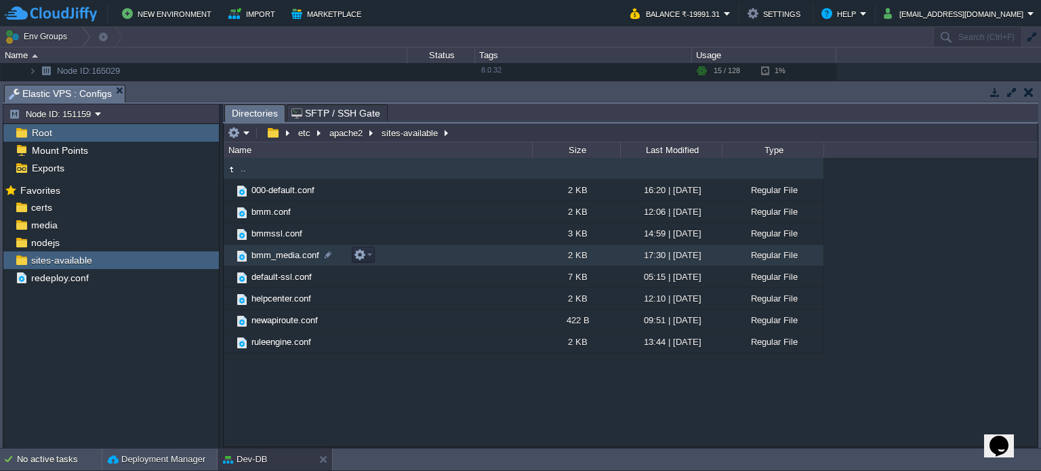
click at [290, 253] on span "bmm_media.conf" at bounding box center [285, 255] width 72 height 12
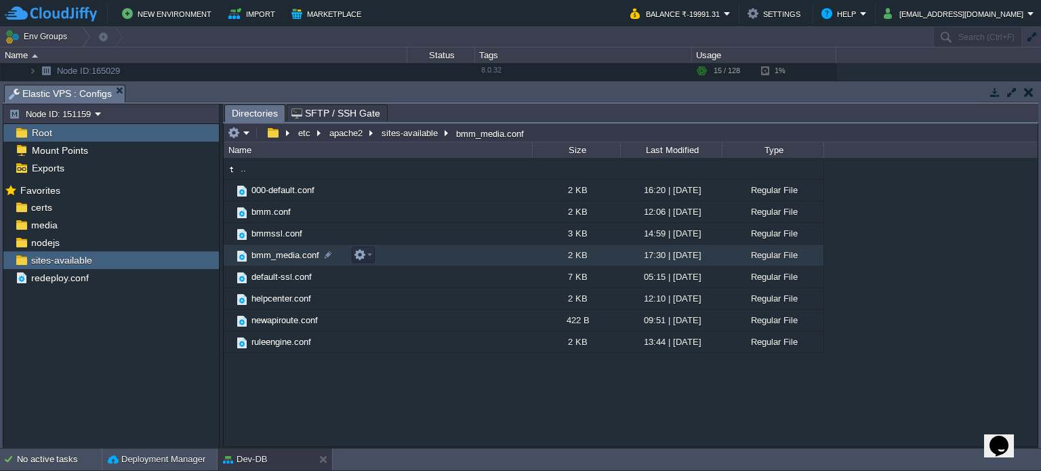
click at [290, 253] on span "bmm_media.conf" at bounding box center [285, 255] width 72 height 12
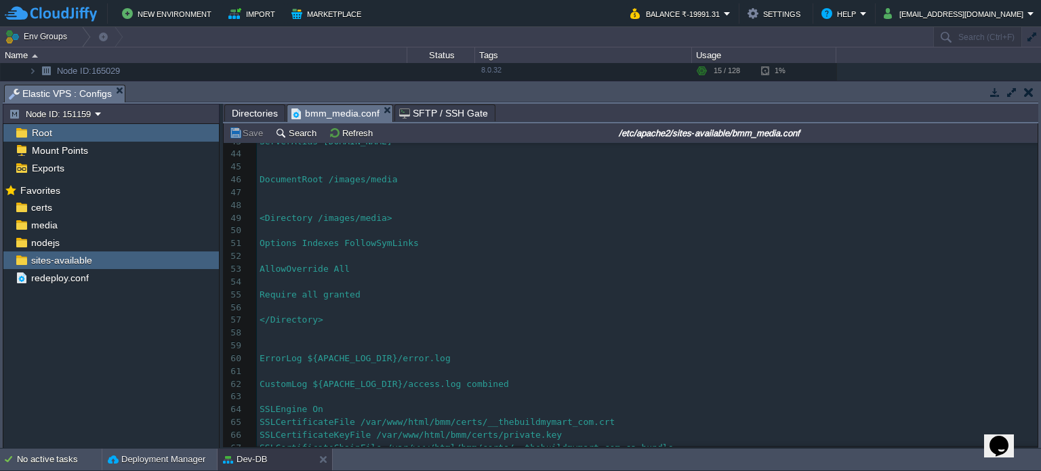
scroll to position [596, 0]
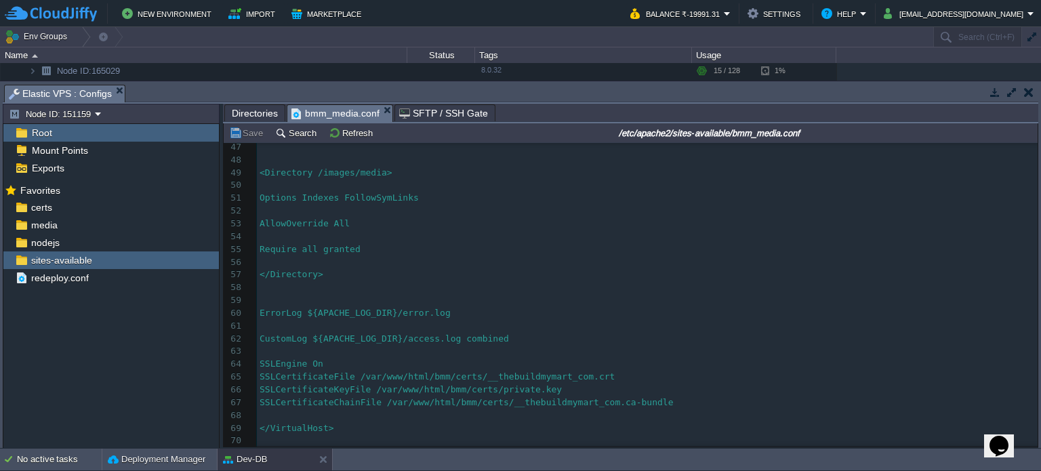
click at [497, 383] on div "70 <VirtualHost * : 80> 22 Header set Access-Control-Allow-Methods "GET,POST,OP…" at bounding box center [647, 134] width 780 height 625
type textarea "server"
click at [251, 136] on button "Save" at bounding box center [248, 133] width 38 height 12
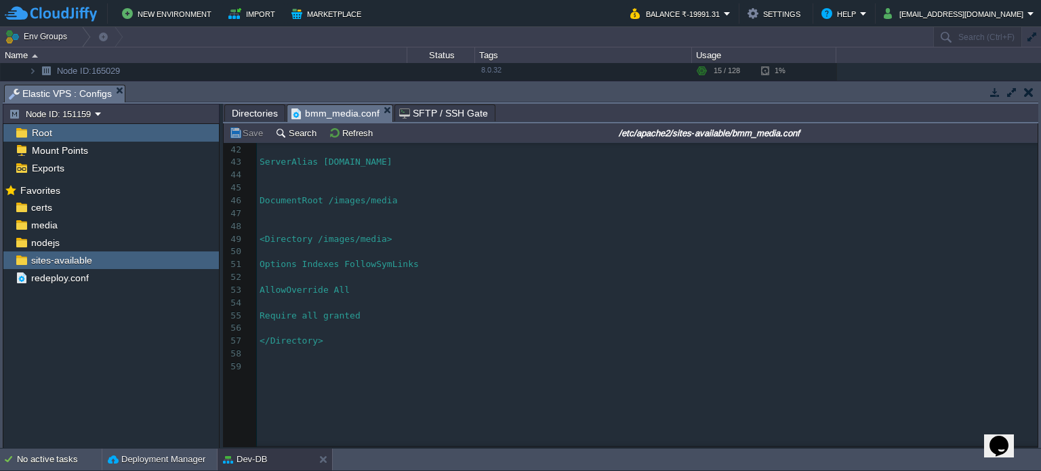
scroll to position [595, 0]
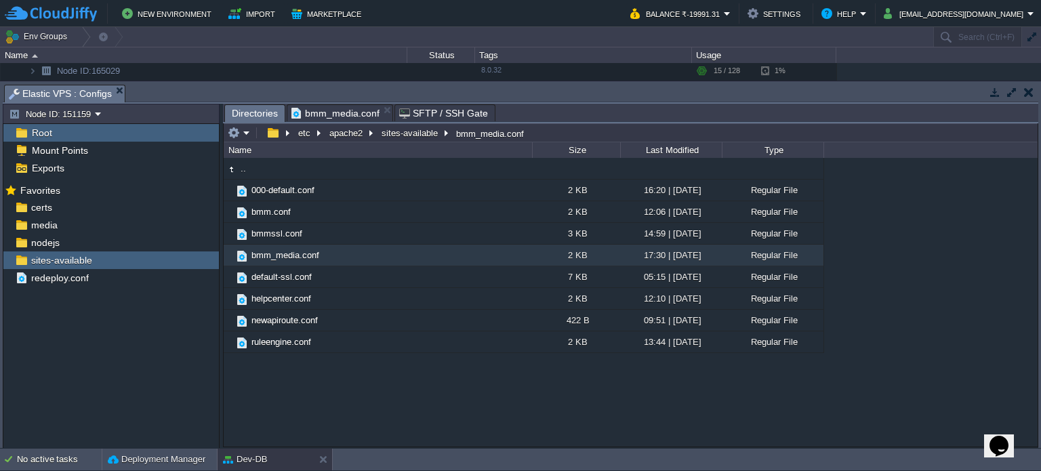
click at [257, 114] on span "Directories" at bounding box center [255, 113] width 46 height 17
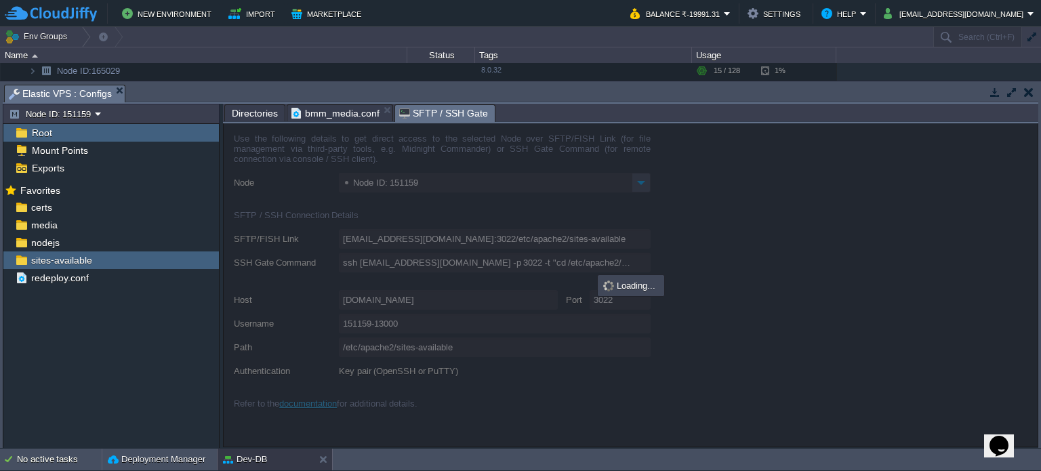
click at [426, 109] on span "SFTP / SSH Gate" at bounding box center [443, 113] width 89 height 17
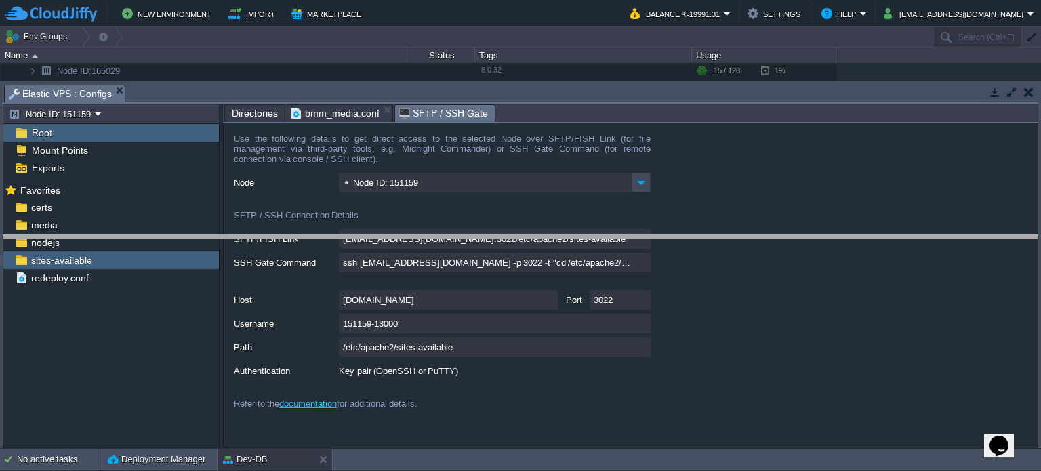
drag, startPoint x: 585, startPoint y: 100, endPoint x: 587, endPoint y: 252, distance: 152.5
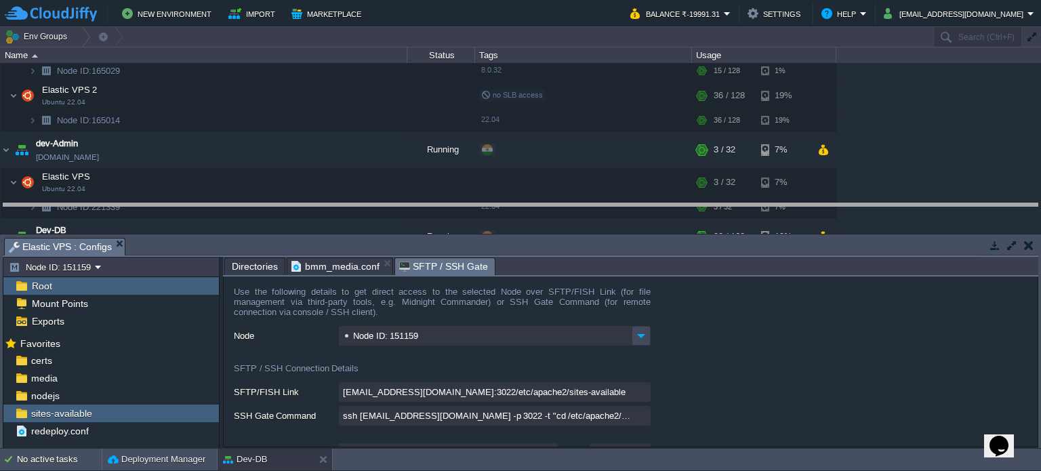
drag, startPoint x: 586, startPoint y: 247, endPoint x: 579, endPoint y: 151, distance: 95.8
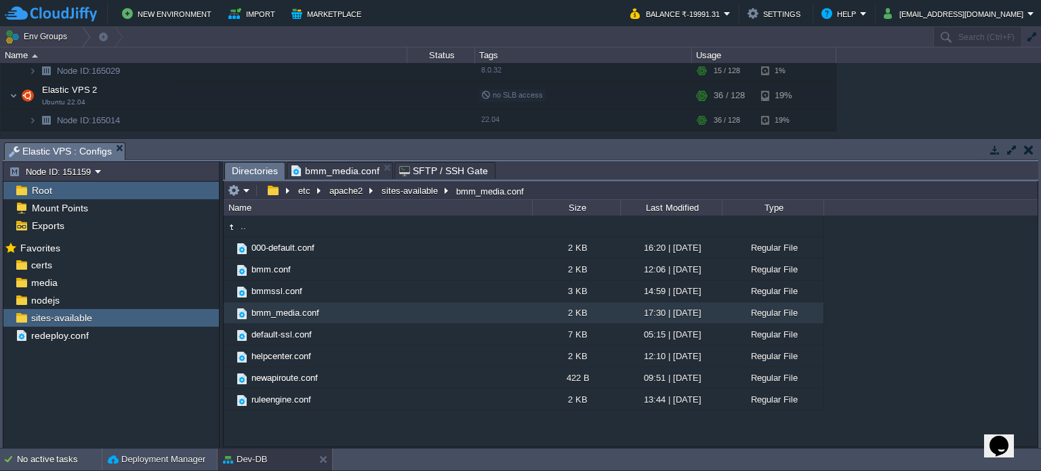
click at [248, 170] on span "Directories" at bounding box center [255, 171] width 46 height 17
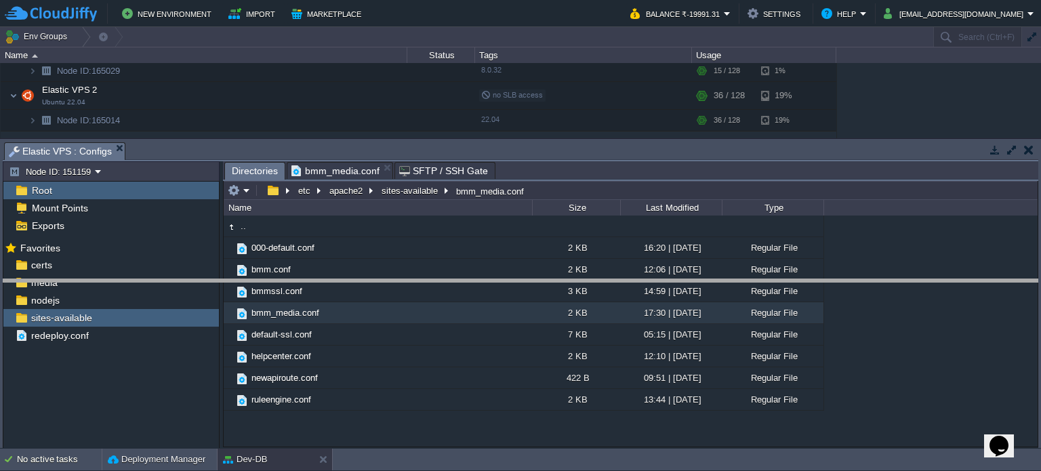
drag, startPoint x: 438, startPoint y: 154, endPoint x: 301, endPoint y: 210, distance: 148.3
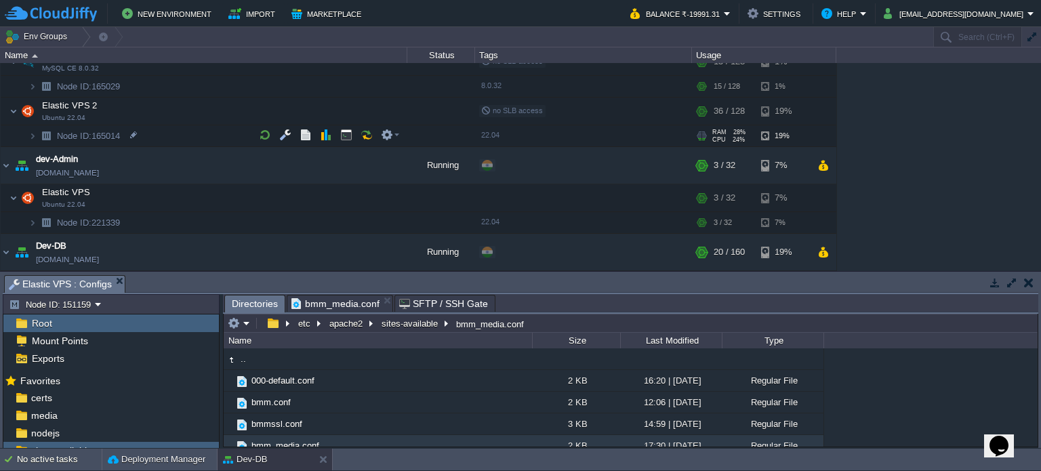
scroll to position [136, 0]
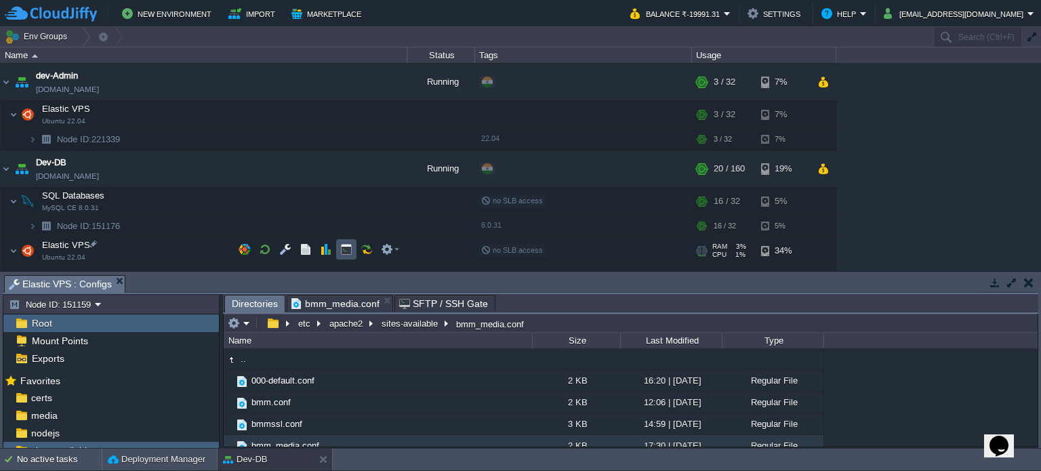
click at [347, 243] on button "button" at bounding box center [346, 249] width 12 height 12
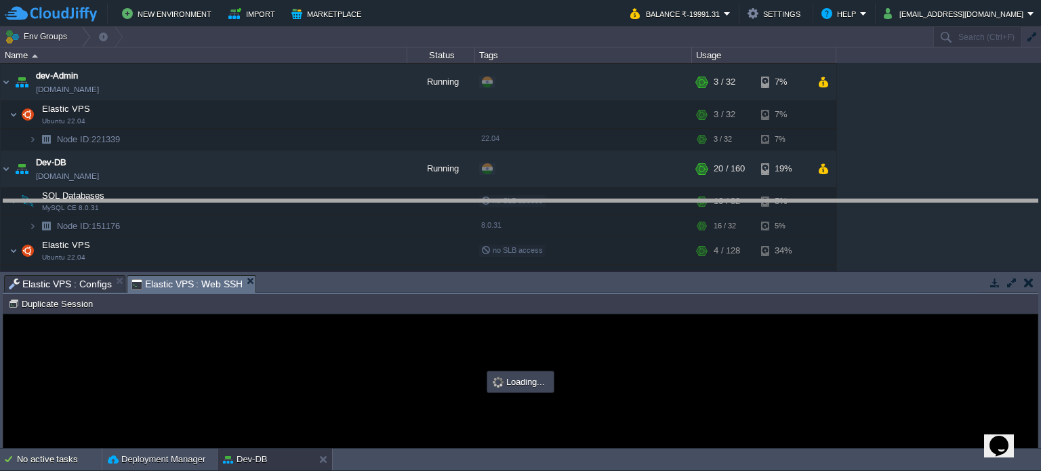
drag, startPoint x: 566, startPoint y: 288, endPoint x: 535, endPoint y: 136, distance: 155.1
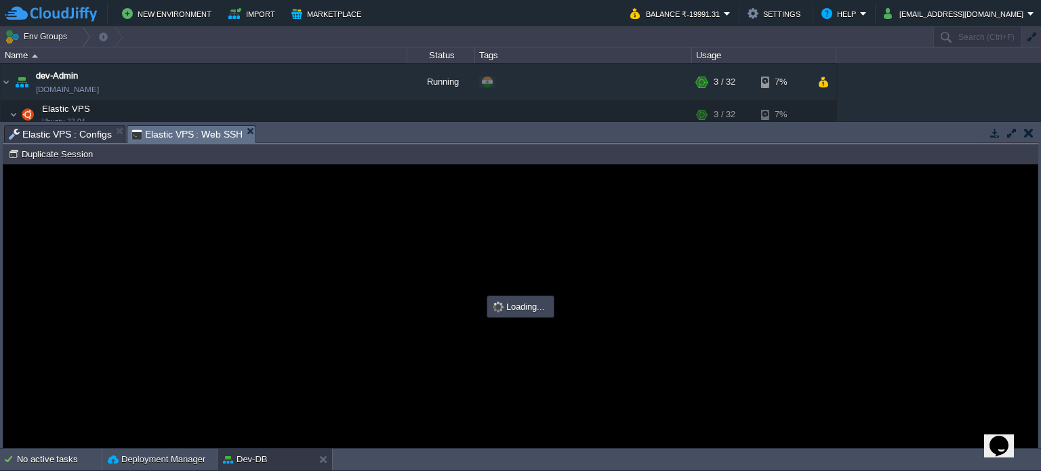
scroll to position [0, 0]
type input "#000000"
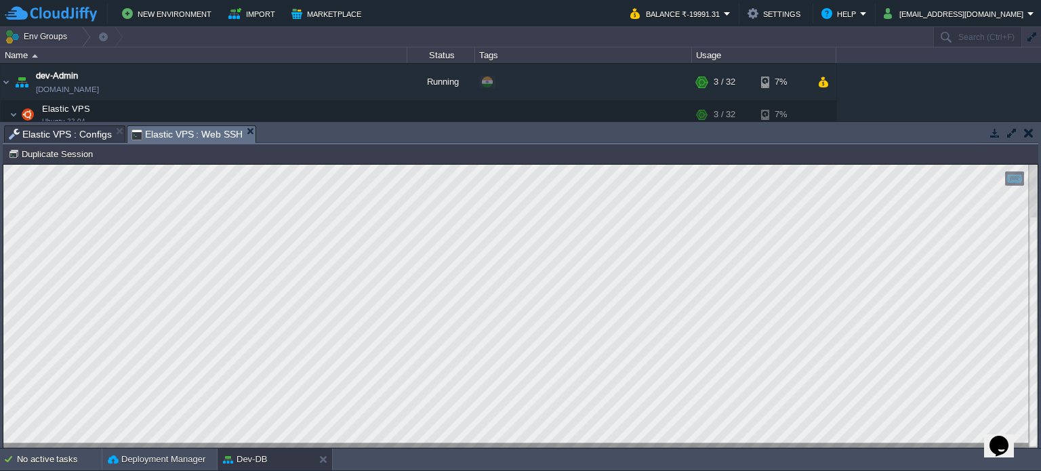
click at [89, 132] on span "Elastic VPS : Configs" at bounding box center [60, 134] width 103 height 16
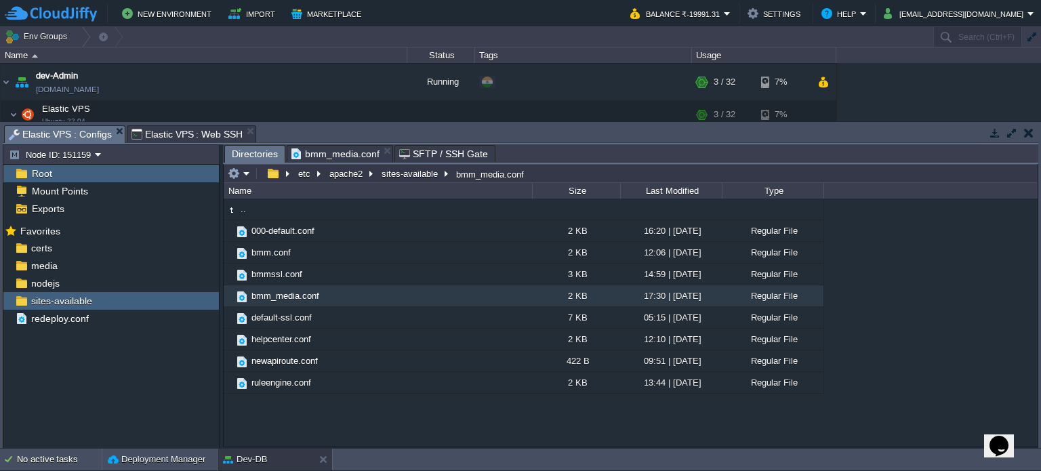
click at [302, 418] on div ".. 000-default.conf 2 KB 16:20 | [DATE] Regular File bmm.conf 2 KB 12:06 | [DAT…" at bounding box center [631, 323] width 814 height 248
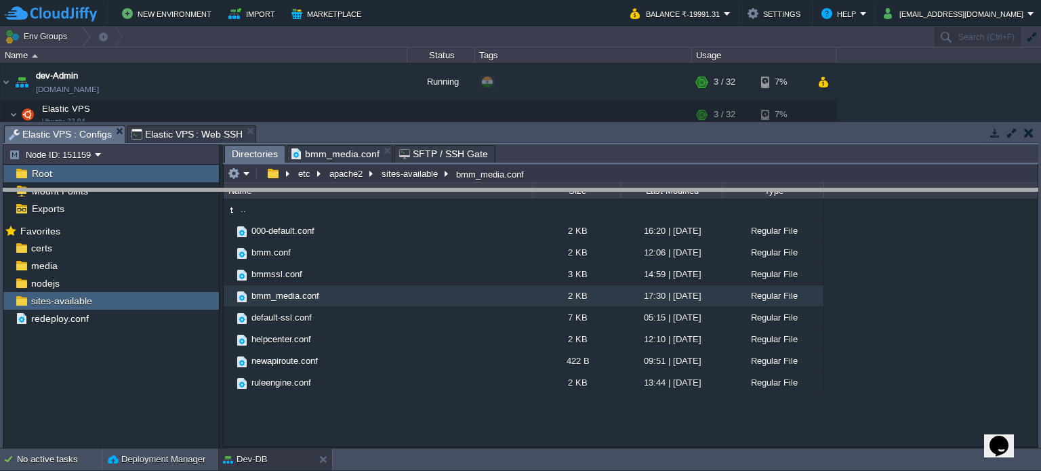
drag, startPoint x: 617, startPoint y: 140, endPoint x: 625, endPoint y: 331, distance: 190.6
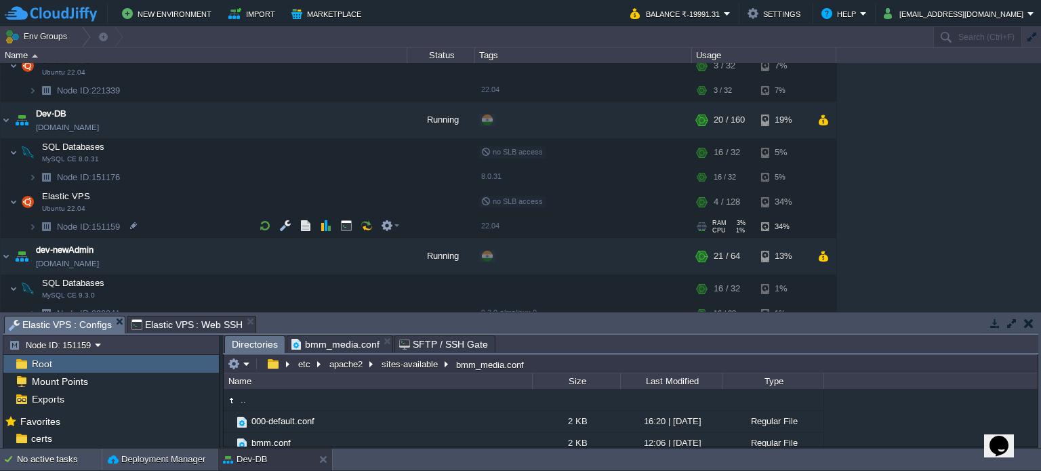
scroll to position [203, 0]
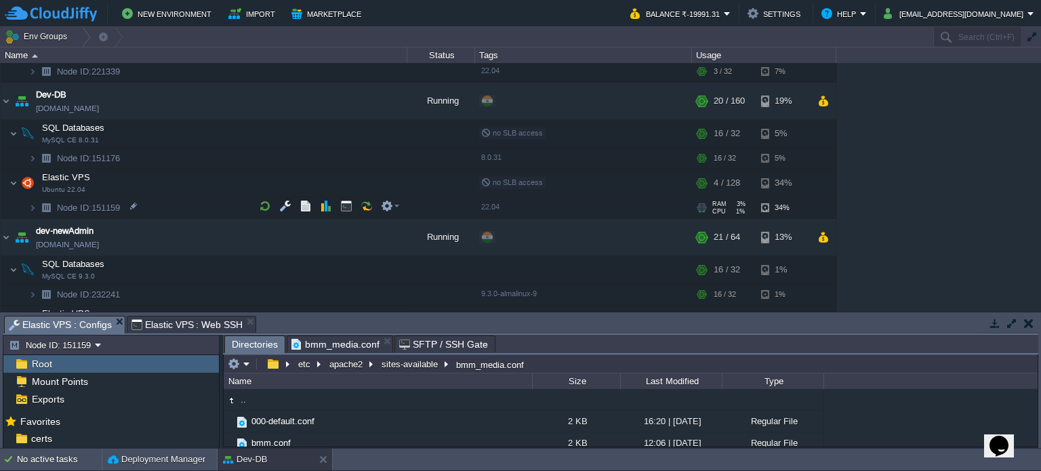
click at [37, 208] on img at bounding box center [46, 207] width 19 height 21
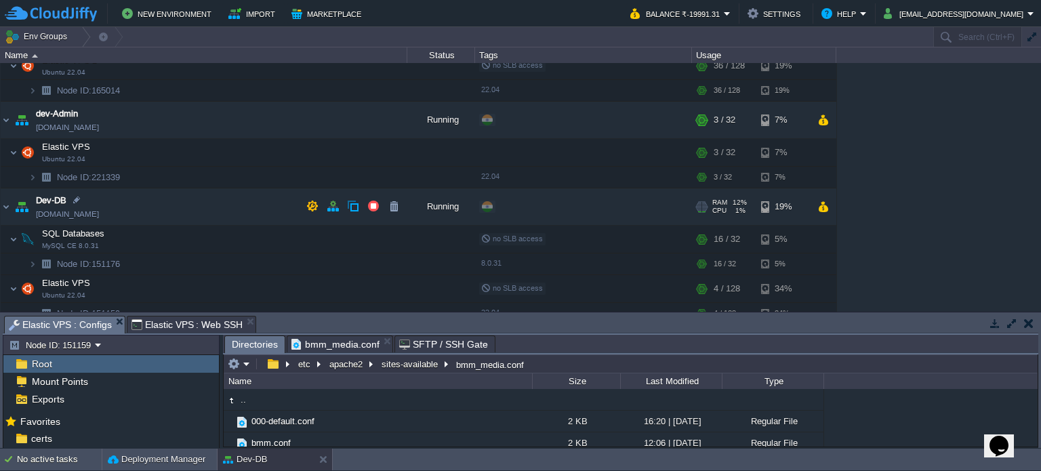
scroll to position [68, 0]
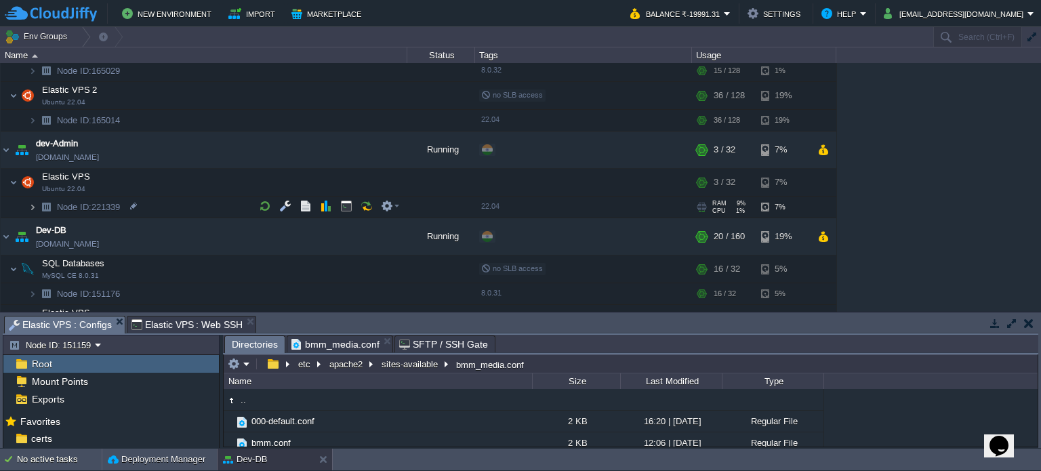
click at [35, 205] on img at bounding box center [32, 206] width 8 height 21
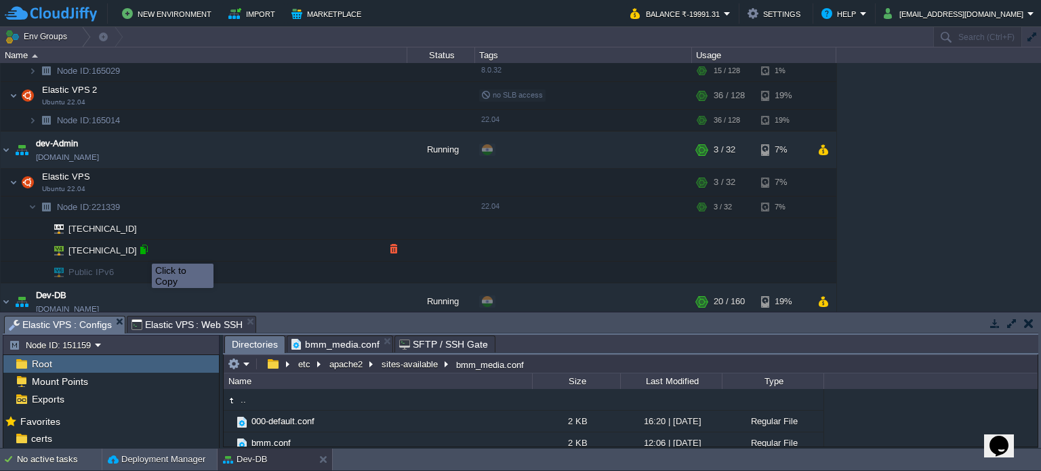
click at [144, 251] on div at bounding box center [144, 249] width 12 height 12
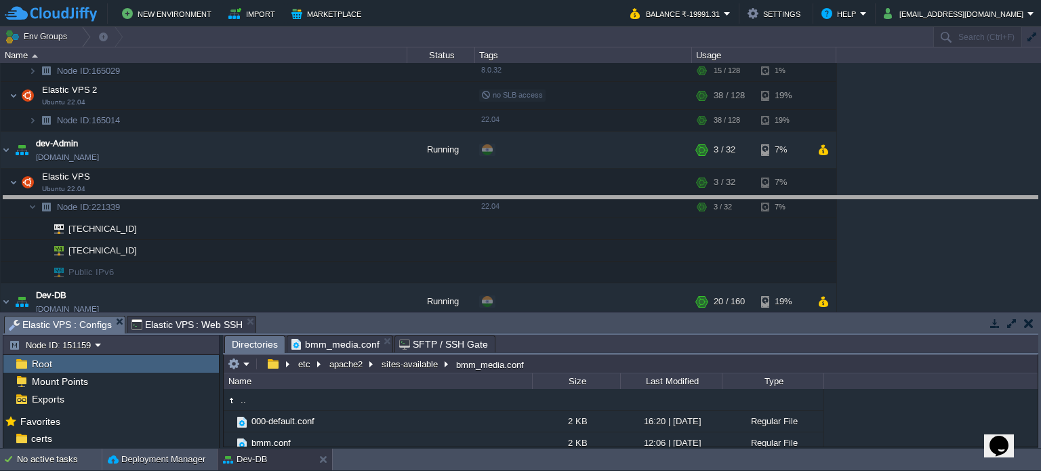
drag, startPoint x: 551, startPoint y: 322, endPoint x: 487, endPoint y: 85, distance: 245.5
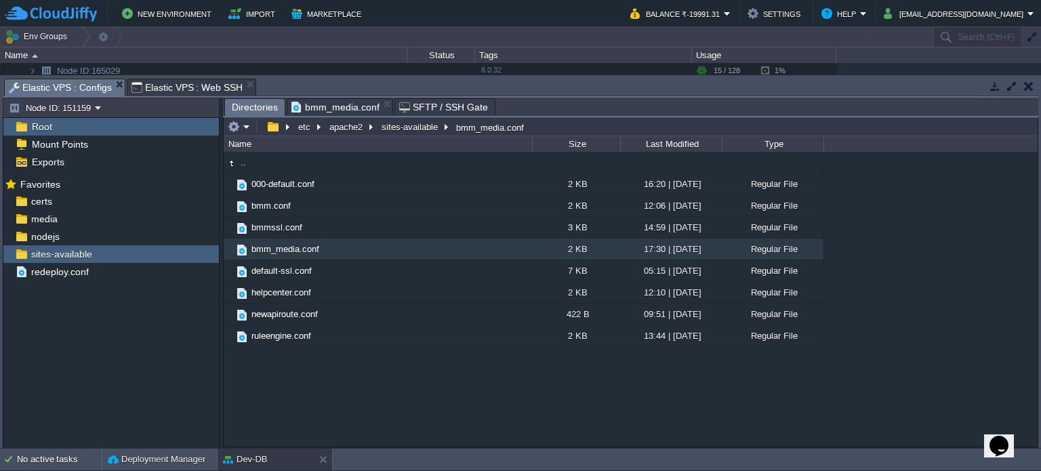
click at [180, 83] on span "Elastic VPS : Web SSH" at bounding box center [187, 87] width 112 height 16
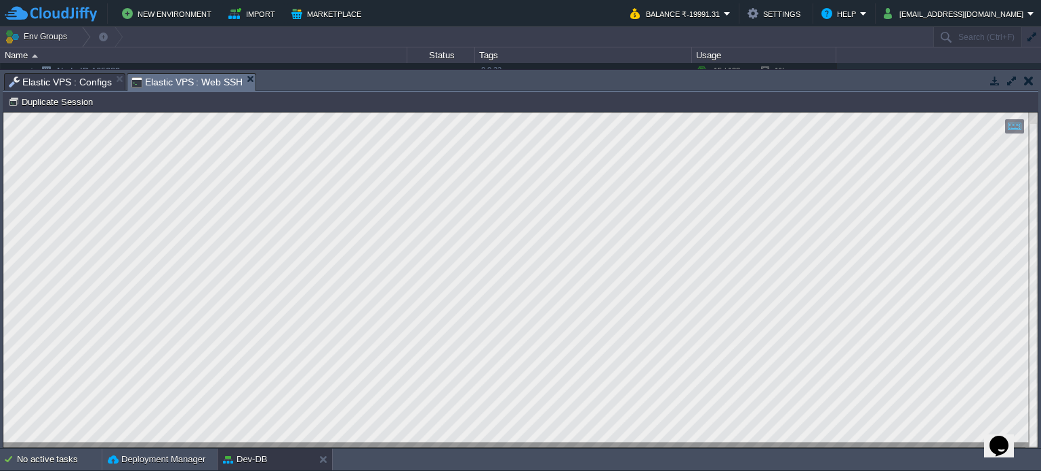
click at [66, 83] on span "Elastic VPS : Configs" at bounding box center [60, 82] width 103 height 16
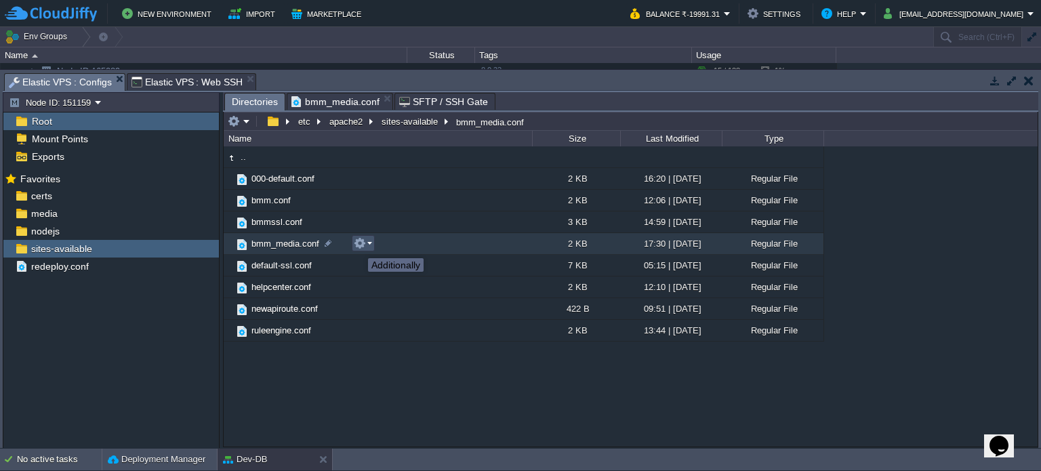
click at [359, 246] on button "button" at bounding box center [360, 243] width 12 height 12
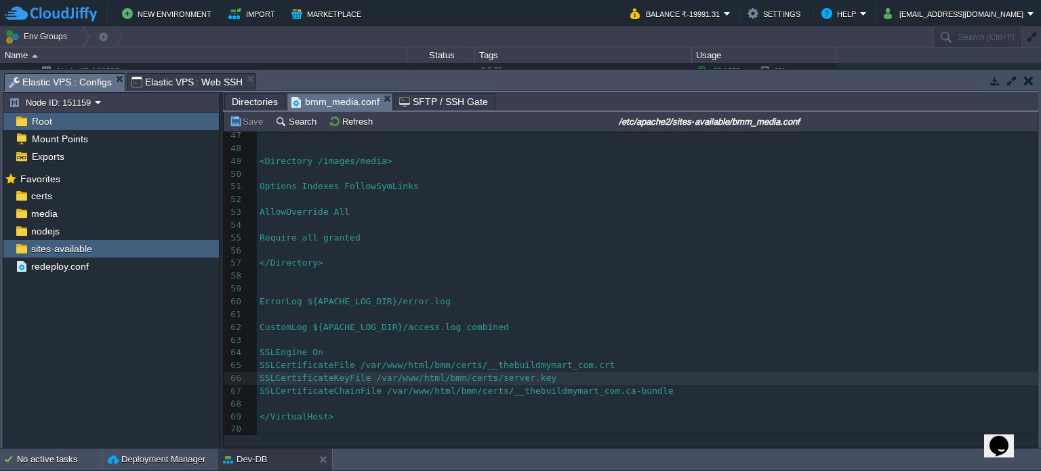
click at [331, 98] on span "bmm_media.conf" at bounding box center [335, 101] width 88 height 17
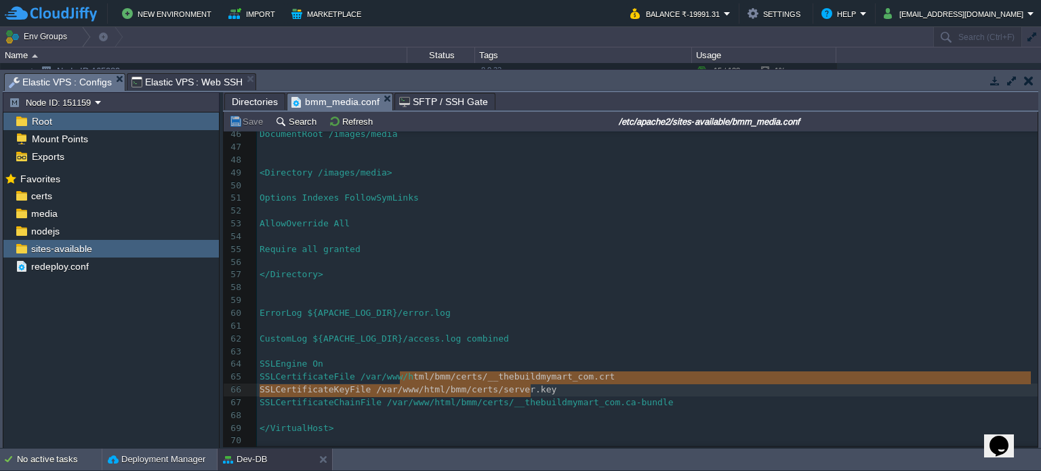
type textarea "tml/bmm/certs/__thebuildmymart_com.crt SSLCertificateKeyFile /var/www/html/bmm/…"
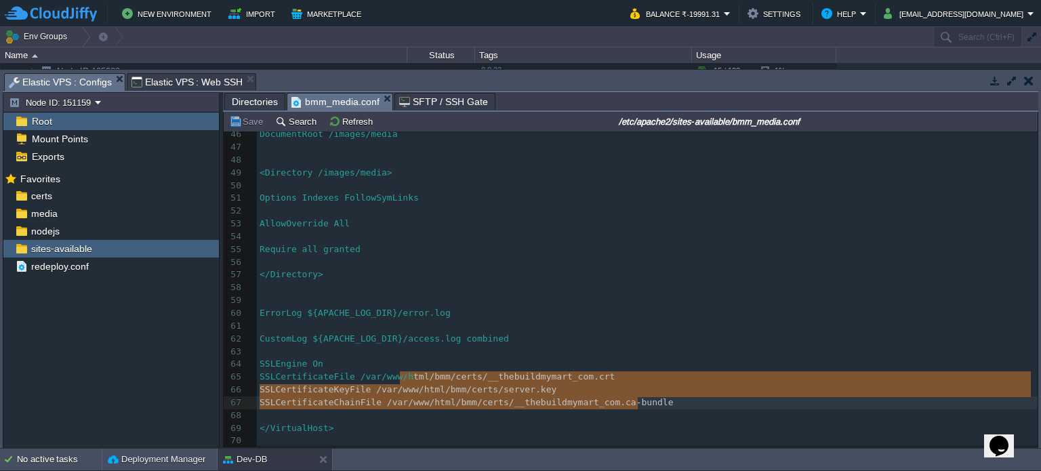
drag, startPoint x: 401, startPoint y: 369, endPoint x: 621, endPoint y: 394, distance: 220.9
click at [645, 424] on pre "</VirtualHost>" at bounding box center [647, 428] width 780 height 13
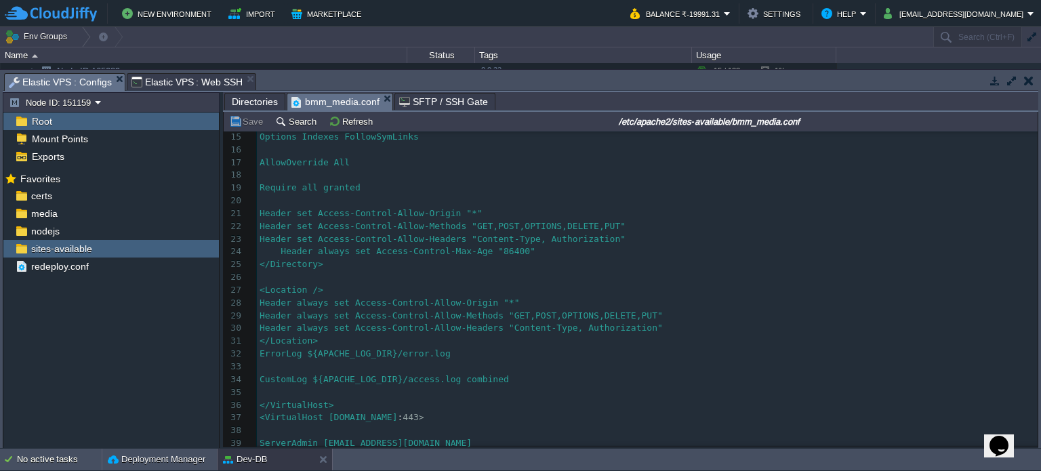
scroll to position [542, 0]
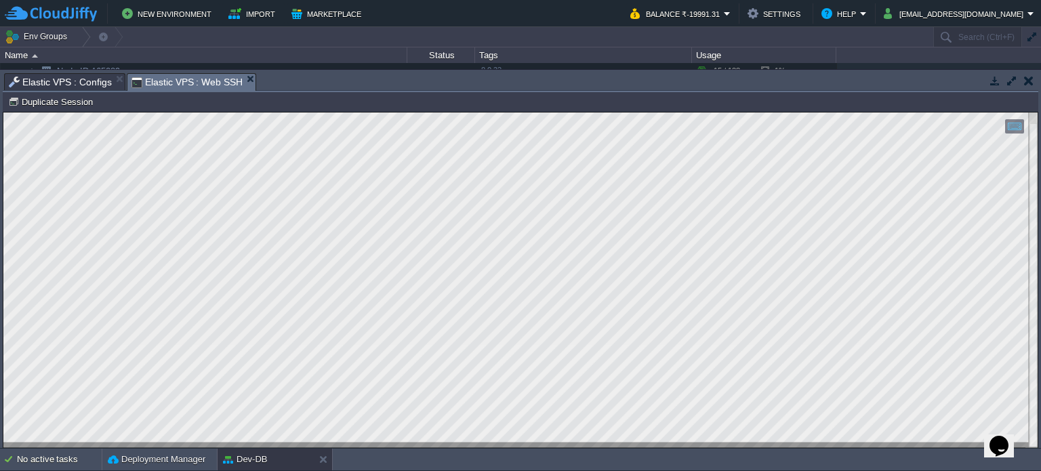
click at [182, 74] on span "Elastic VPS : Web SSH" at bounding box center [187, 82] width 112 height 17
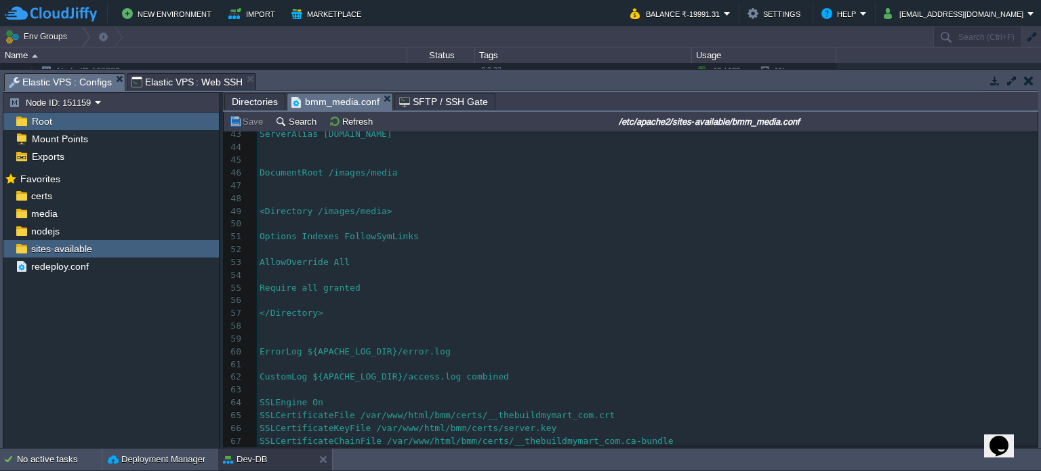
click at [77, 83] on span "Elastic VPS : Configs" at bounding box center [60, 82] width 103 height 17
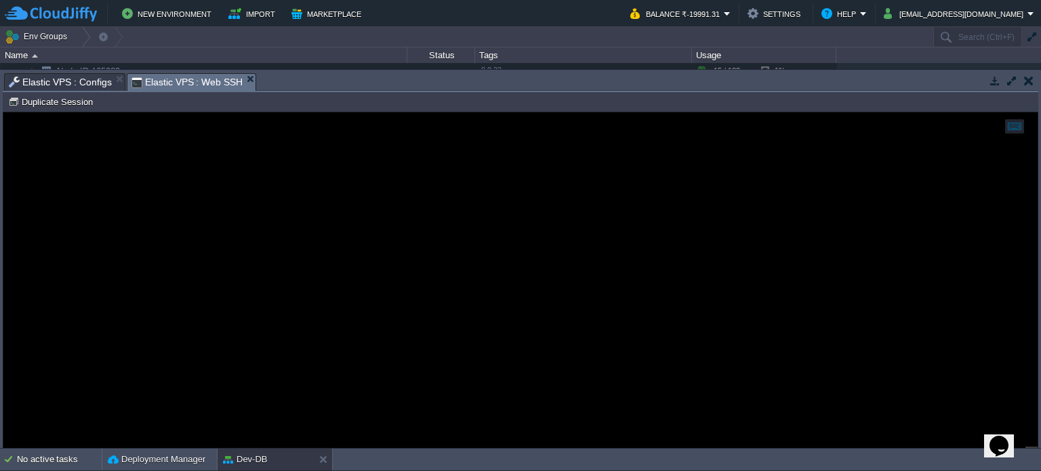
click at [185, 82] on span "Elastic VPS : Web SSH" at bounding box center [187, 82] width 112 height 17
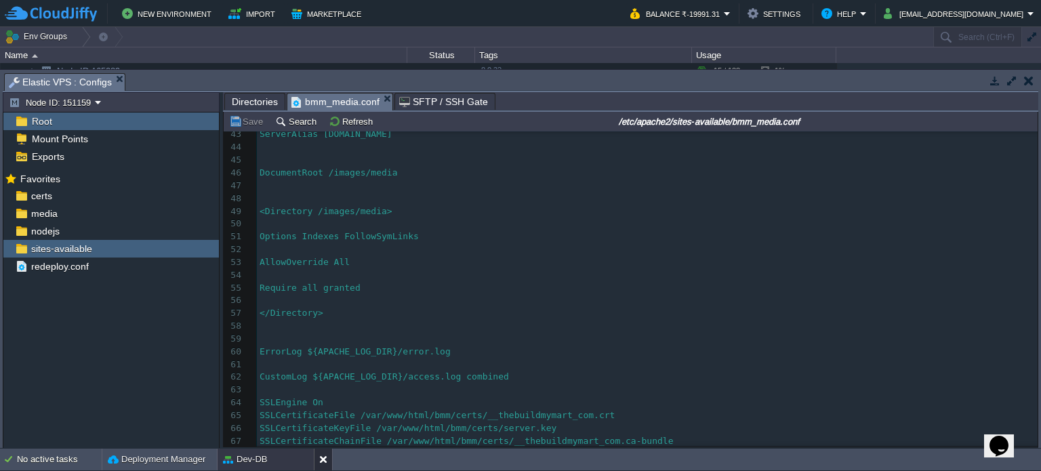
click at [322, 460] on button at bounding box center [326, 460] width 14 height 14
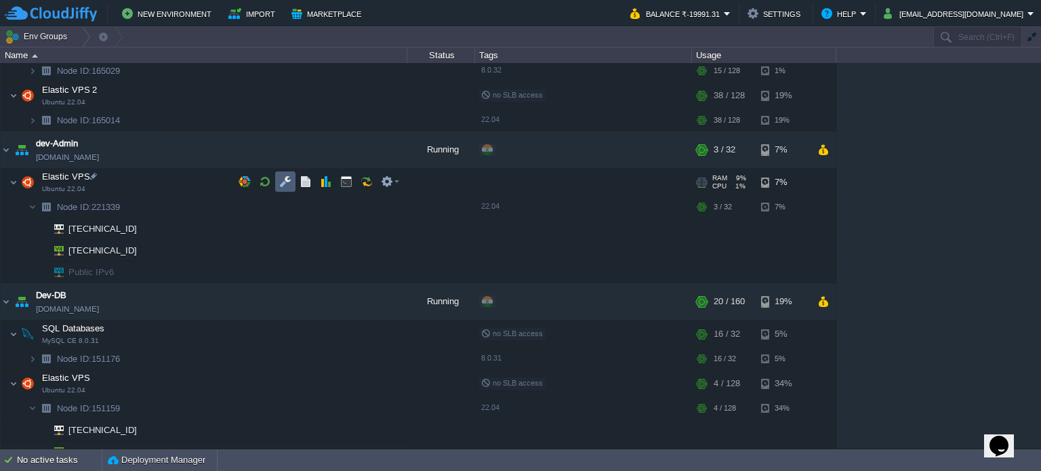
click at [288, 176] on button "button" at bounding box center [285, 181] width 12 height 12
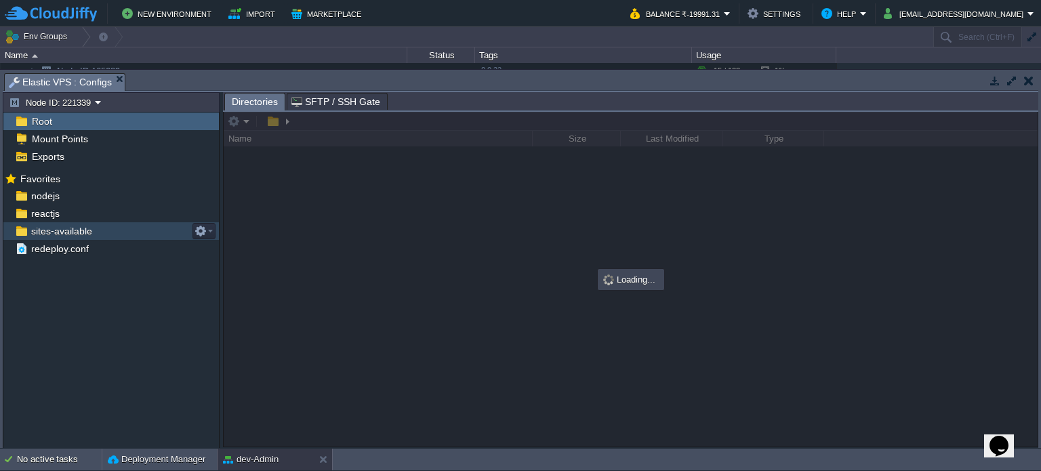
click at [67, 229] on span "sites-available" at bounding box center [61, 231] width 66 height 12
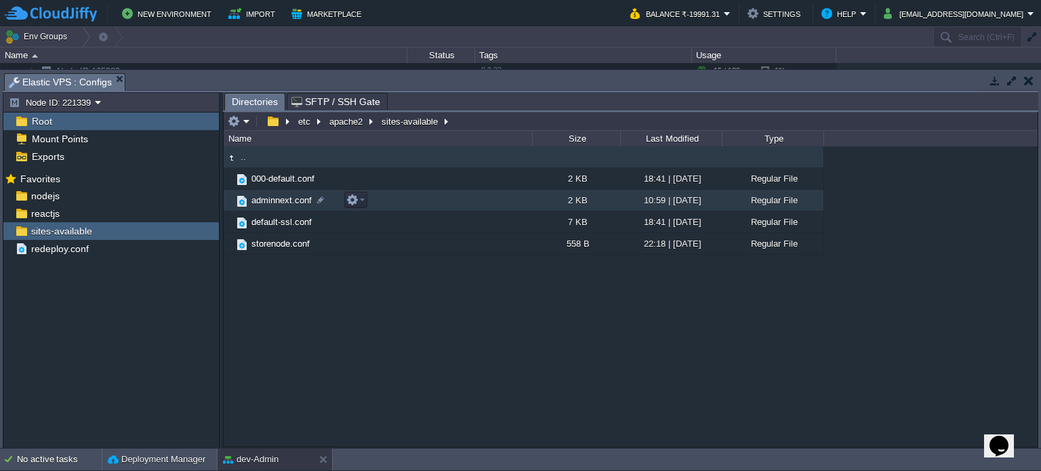
click at [276, 194] on td "adminnext.conf" at bounding box center [378, 201] width 308 height 22
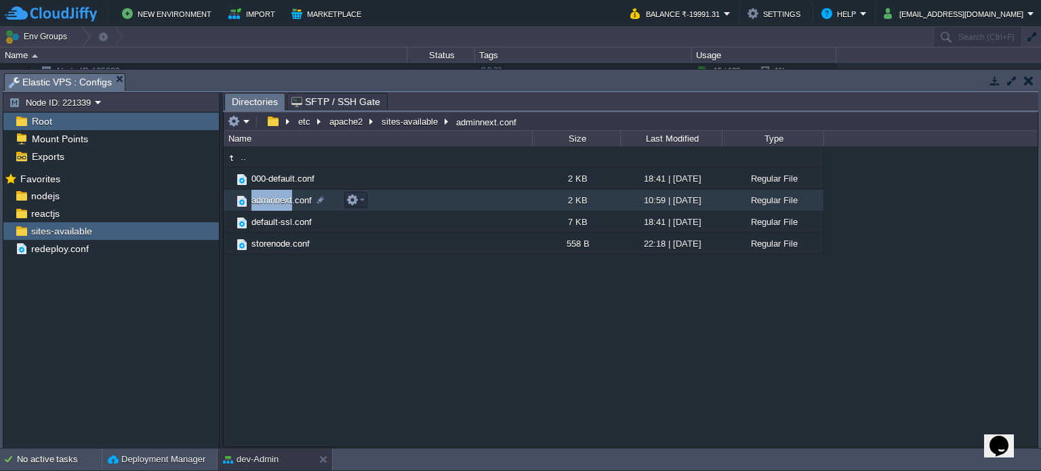
click at [276, 193] on td "adminnext.conf" at bounding box center [378, 201] width 308 height 22
click at [249, 100] on span "Directories" at bounding box center [255, 101] width 46 height 17
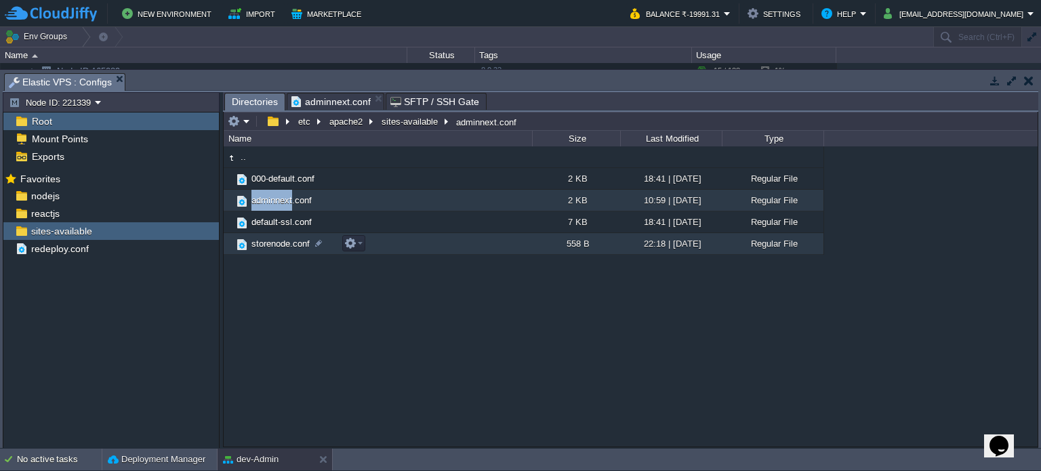
click at [284, 242] on span "storenode.conf" at bounding box center [280, 244] width 62 height 12
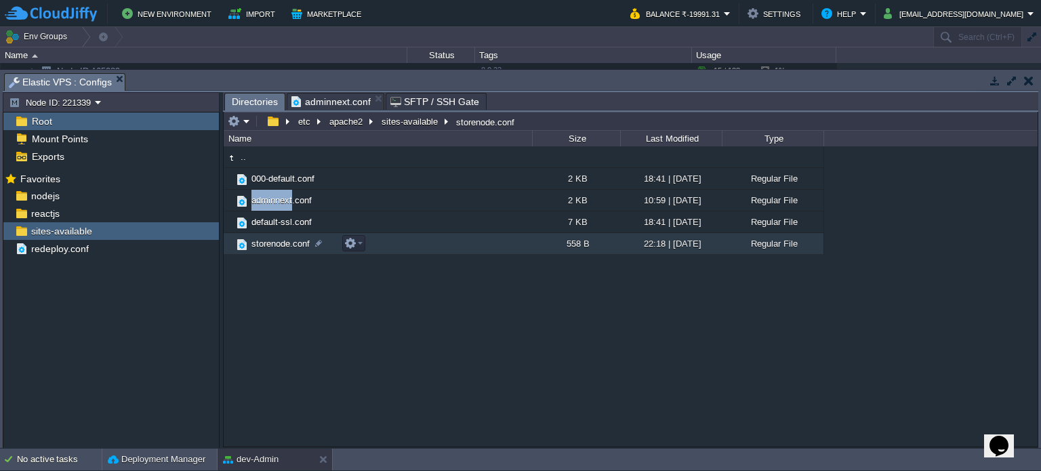
click at [284, 241] on span "storenode.conf" at bounding box center [280, 244] width 62 height 12
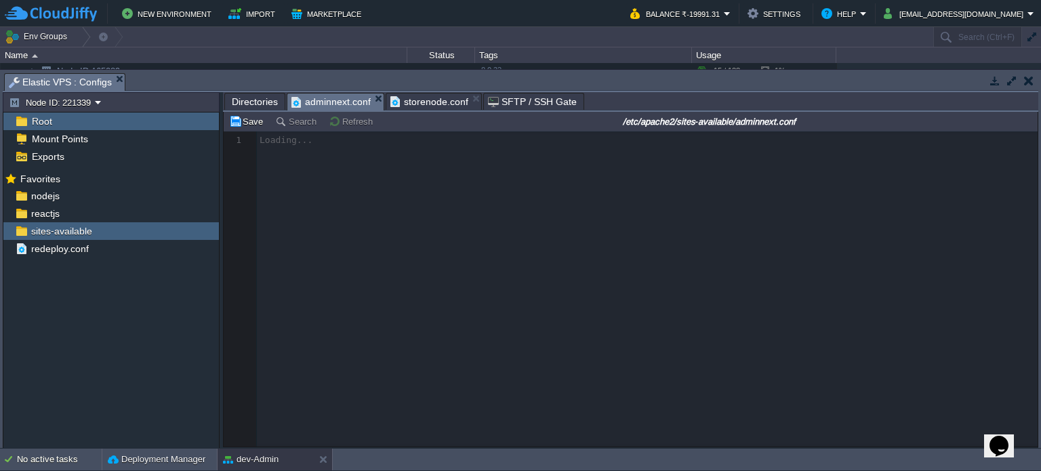
click at [325, 94] on span "adminnext.conf" at bounding box center [330, 101] width 79 height 17
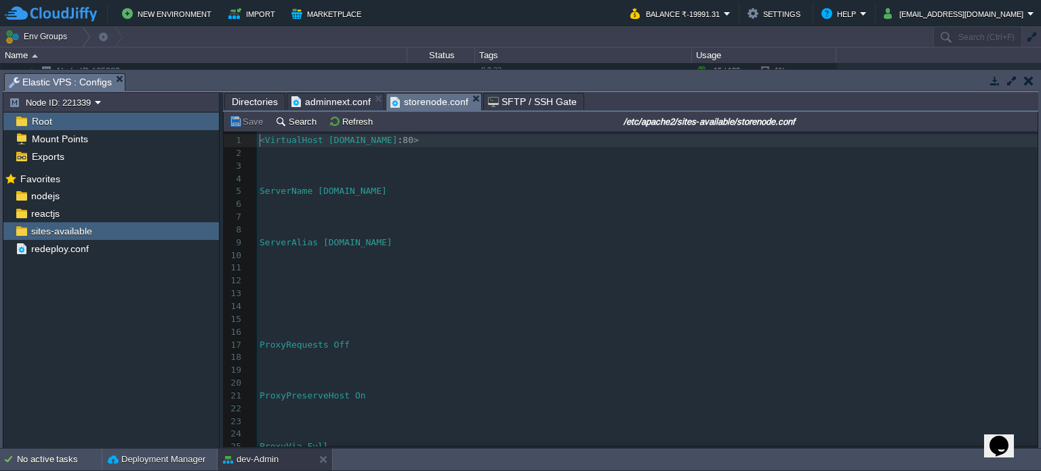
scroll to position [4, 0]
click at [411, 100] on span "storenode.conf" at bounding box center [429, 101] width 78 height 17
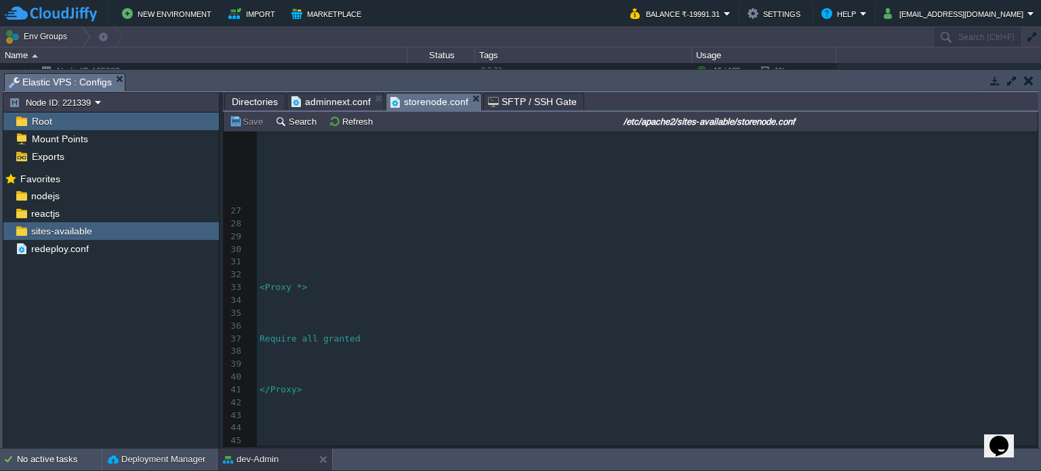
scroll to position [0, 0]
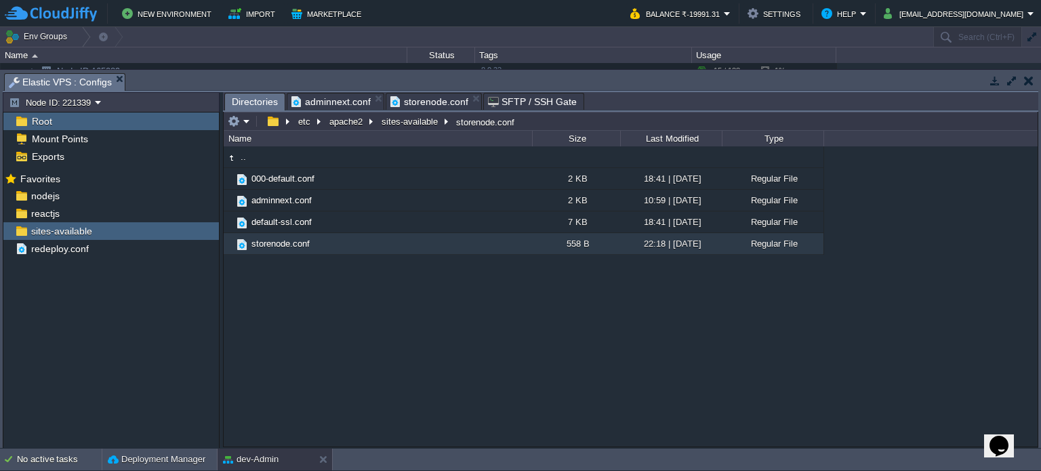
click at [253, 102] on span "Directories" at bounding box center [255, 101] width 46 height 17
click at [1028, 77] on button "button" at bounding box center [1028, 81] width 9 height 12
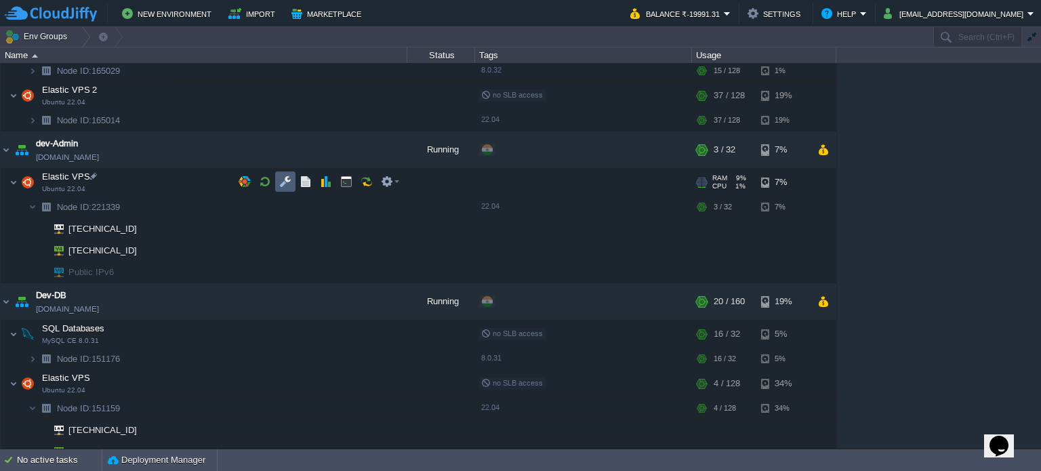
click at [285, 175] on button "button" at bounding box center [285, 181] width 12 height 12
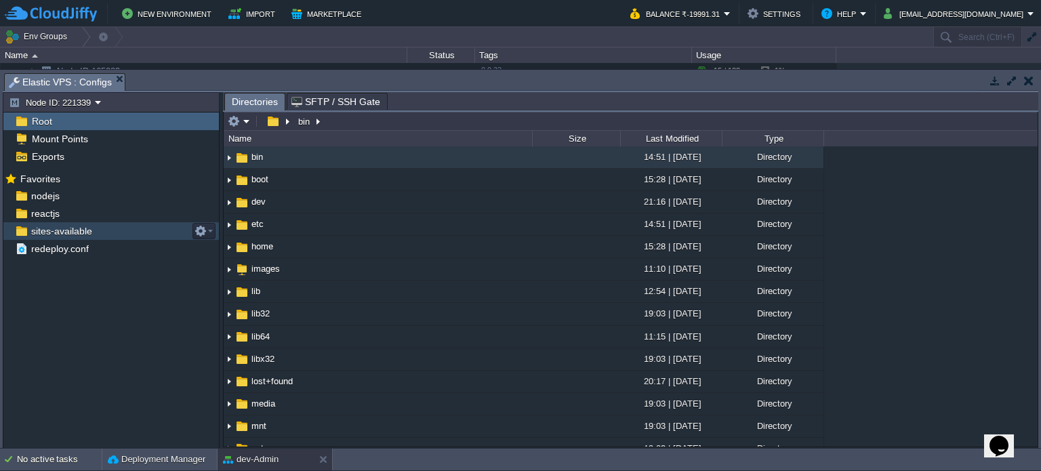
click at [58, 227] on span "sites-available" at bounding box center [61, 231] width 66 height 12
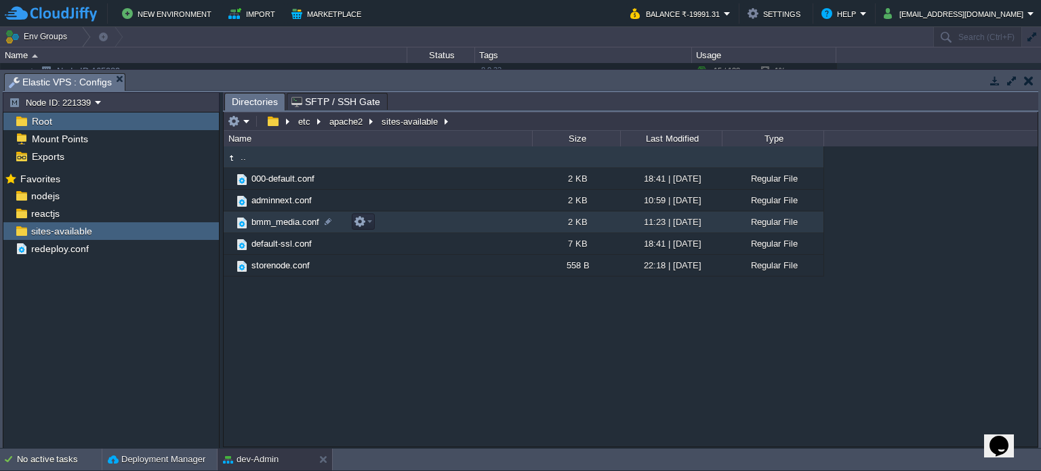
click at [275, 222] on span "bmm_media.conf" at bounding box center [285, 222] width 72 height 12
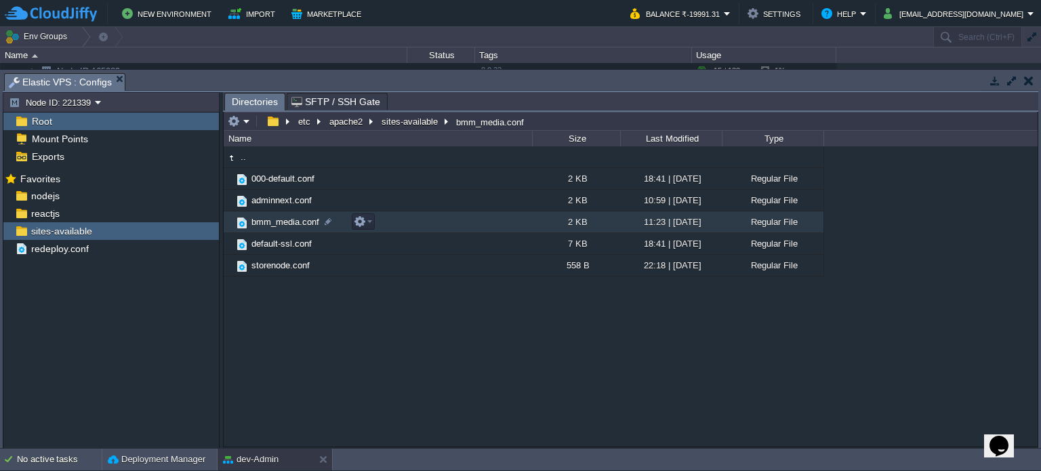
click at [275, 222] on span "bmm_media.conf" at bounding box center [285, 222] width 72 height 12
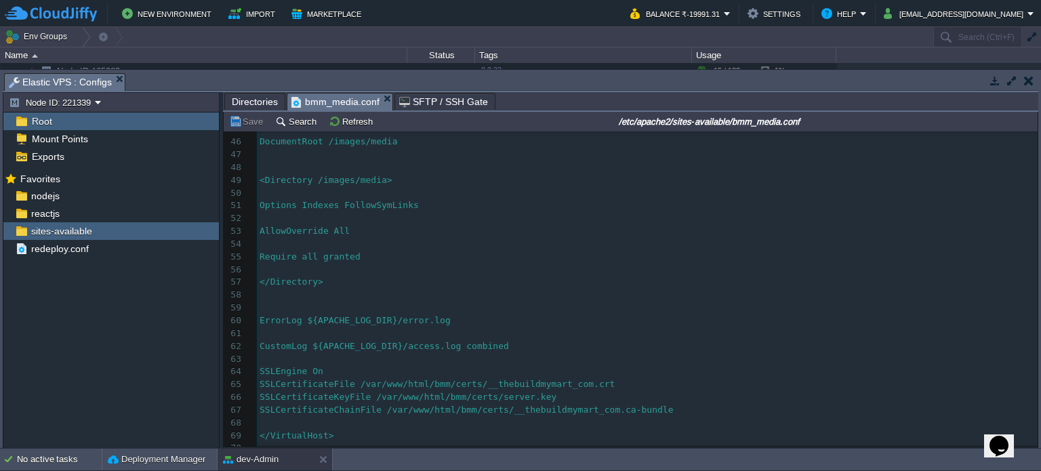
scroll to position [584, 0]
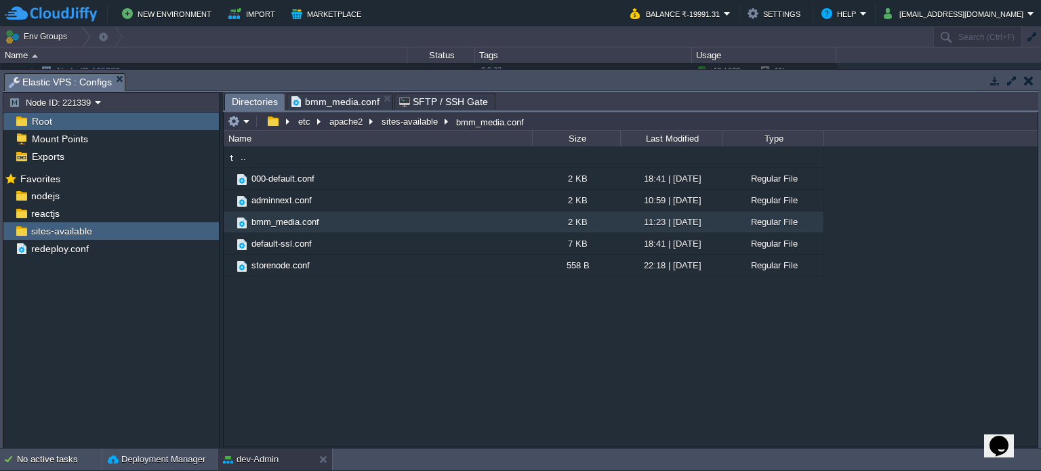
click at [257, 98] on span "Directories" at bounding box center [255, 101] width 46 height 17
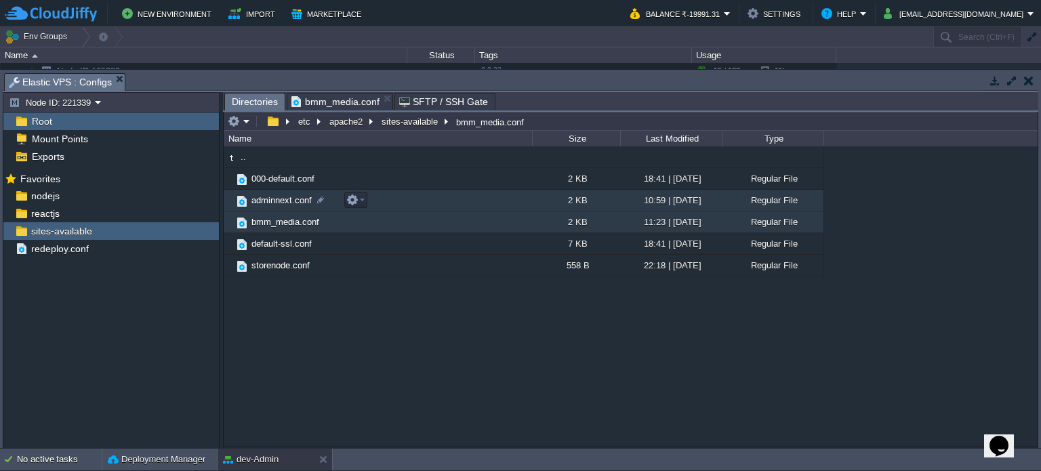
click at [271, 203] on span "adminnext.conf" at bounding box center [281, 200] width 64 height 12
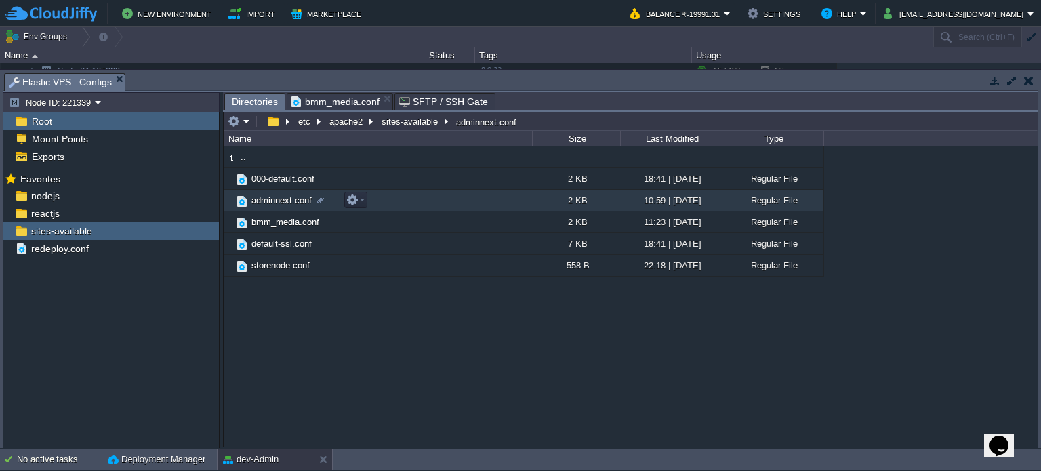
click at [271, 203] on span "adminnext.conf" at bounding box center [281, 200] width 64 height 12
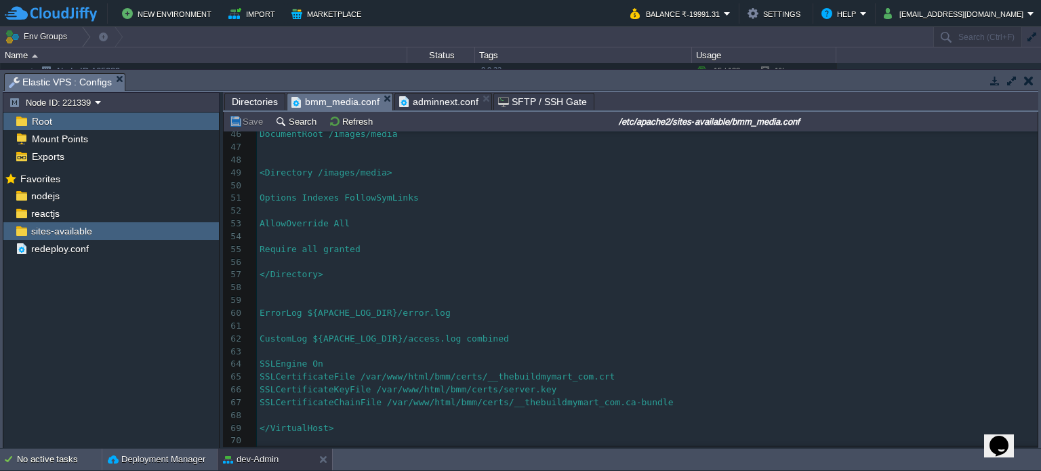
click at [322, 105] on span "bmm_media.conf" at bounding box center [335, 101] width 88 height 17
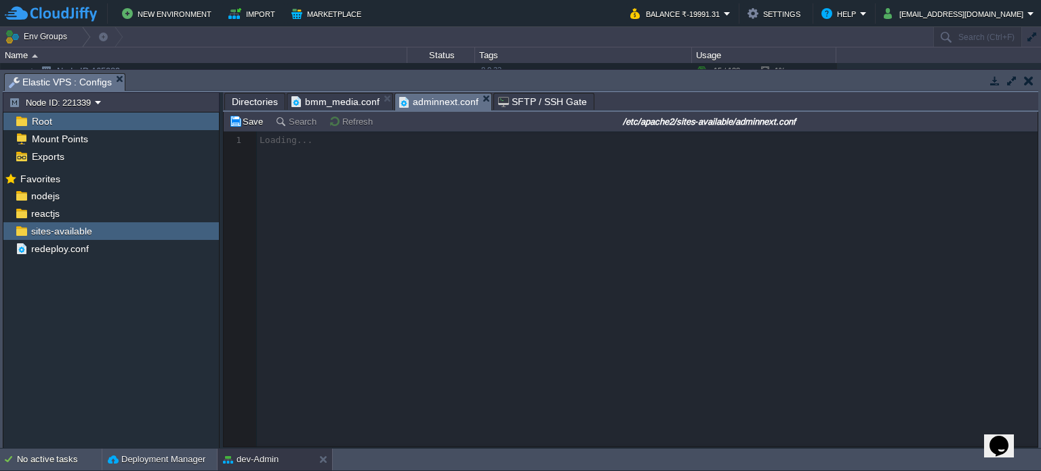
click at [423, 101] on span "adminnext.conf" at bounding box center [438, 101] width 79 height 17
click at [329, 102] on span "bmm_media.conf" at bounding box center [335, 101] width 88 height 16
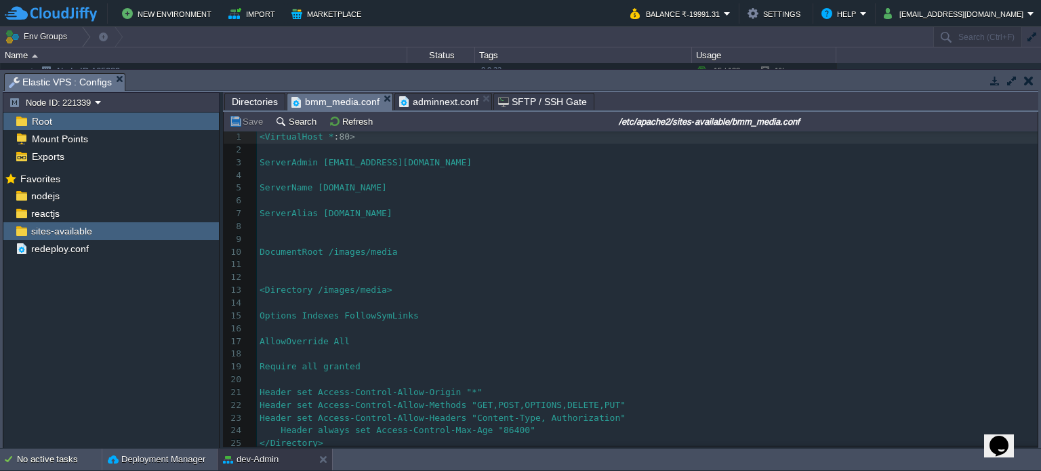
scroll to position [0, 0]
click at [449, 96] on span "adminnext.conf" at bounding box center [438, 101] width 79 height 16
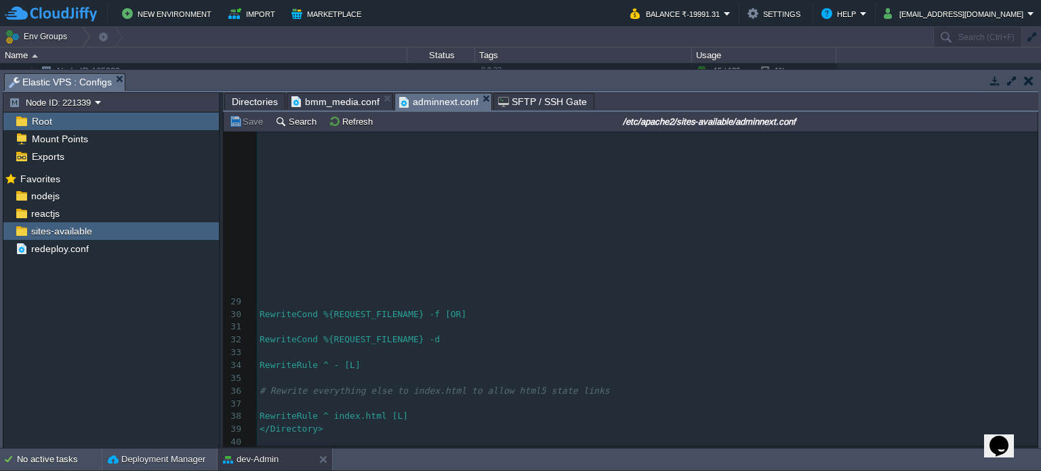
scroll to position [541, 0]
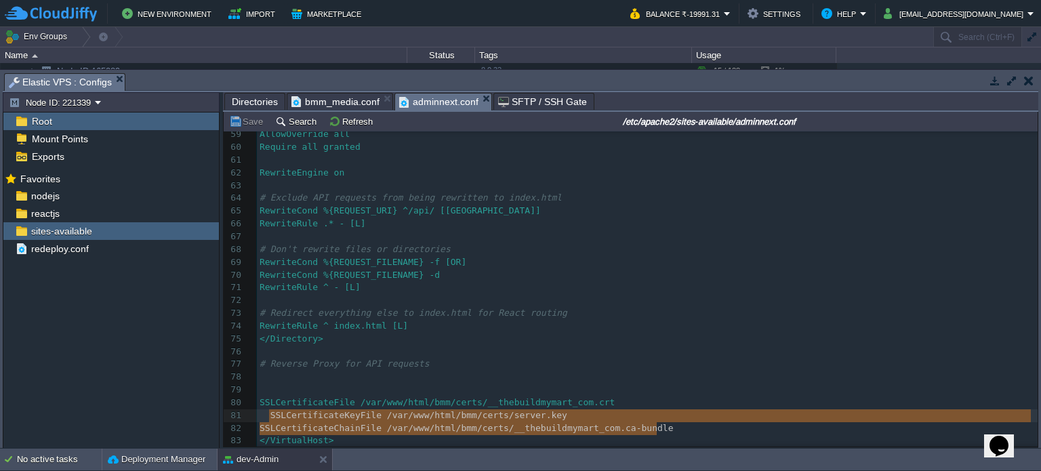
type textarea "SSLCertificateFile /var/www/html/bmm/certs/__thebuildmymart_com.crt SSLCertific…"
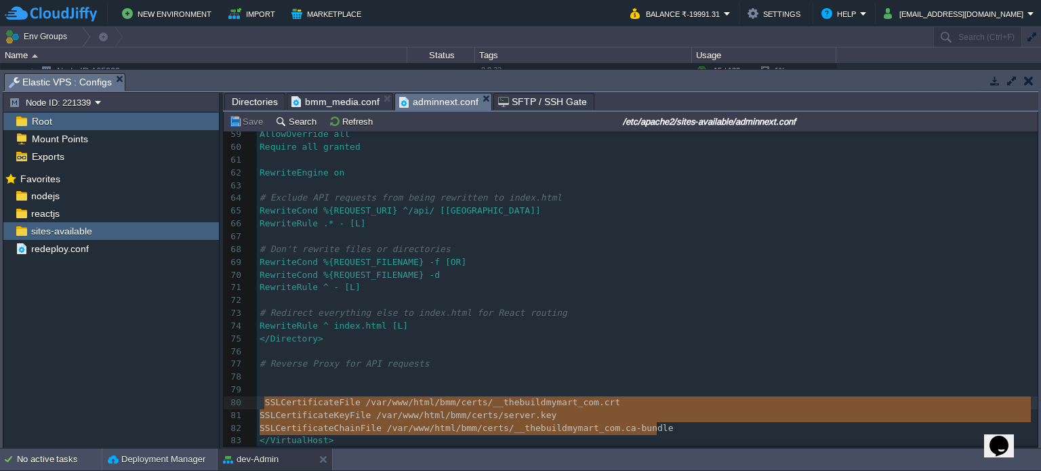
drag, startPoint x: 667, startPoint y: 425, endPoint x: 362, endPoint y: 334, distance: 317.5
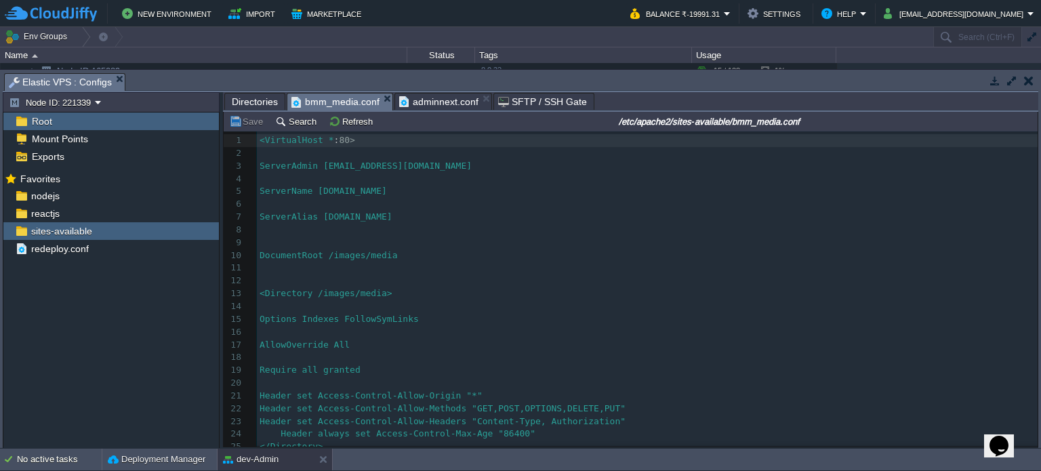
click at [335, 104] on span "bmm_media.conf" at bounding box center [335, 101] width 88 height 17
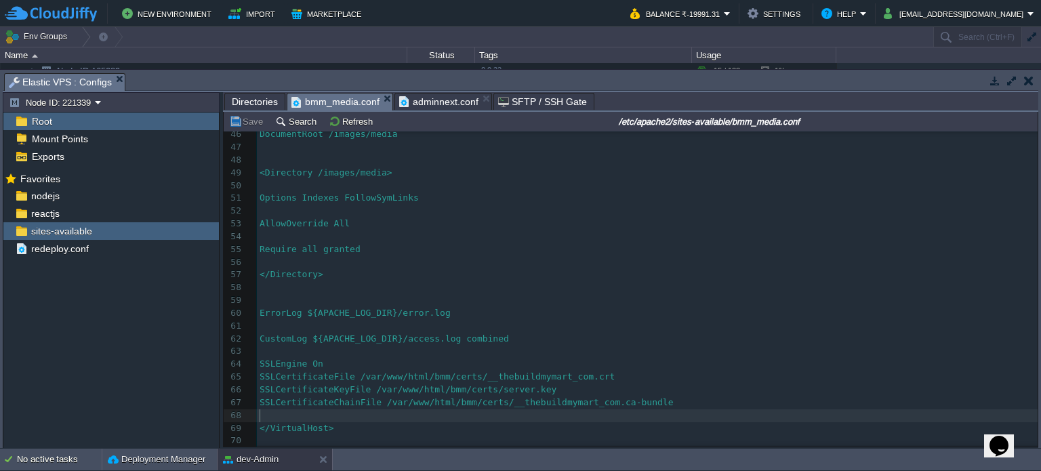
click at [279, 415] on pre "​" at bounding box center [647, 415] width 780 height 13
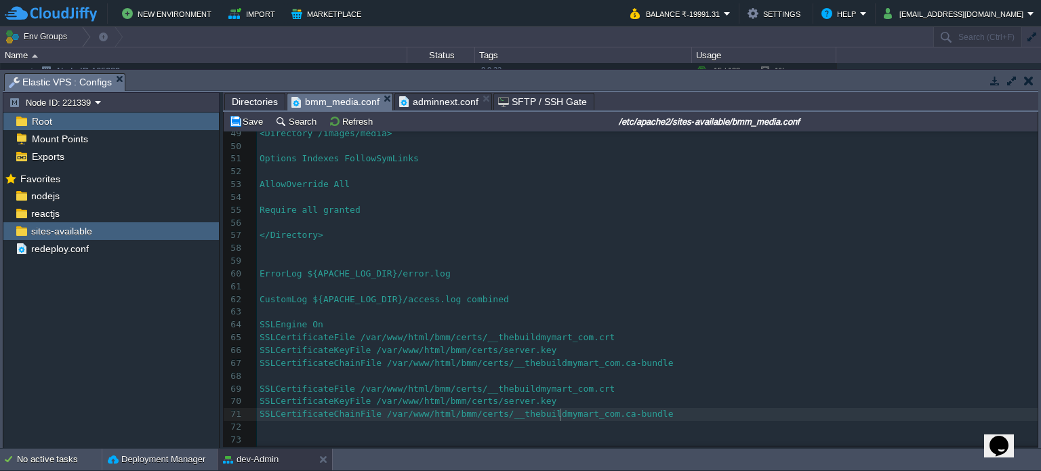
click at [559, 414] on div "xxxxxxxxxx <VirtualHost * : 80> 26 ​ 27 <Location /> 28 Header always set Acces…" at bounding box center [647, 152] width 780 height 638
type textarea "__thebuildmymart_com"
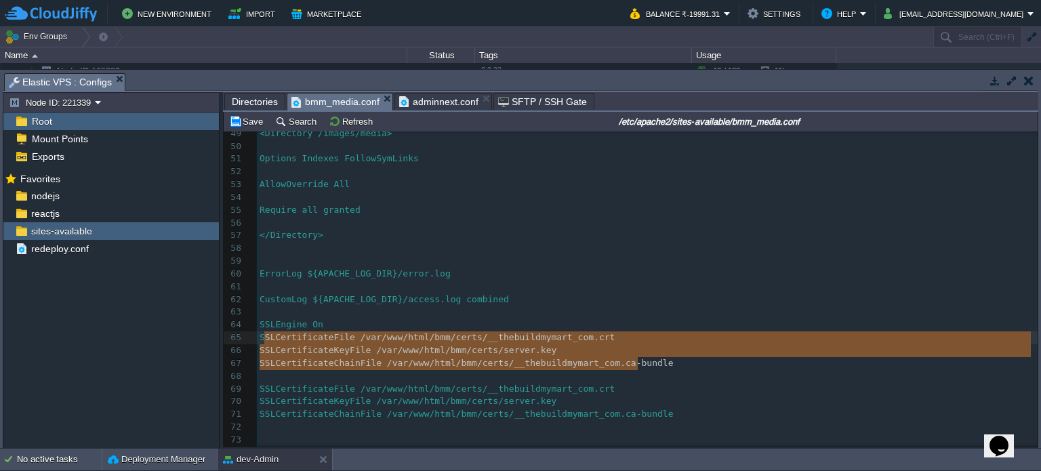
type textarea "SSLCertificateFile /var/www/html/bmm/certs/__thebuildmymart_com.crt SSLCertific…"
drag, startPoint x: 629, startPoint y: 365, endPoint x: 251, endPoint y: 337, distance: 379.1
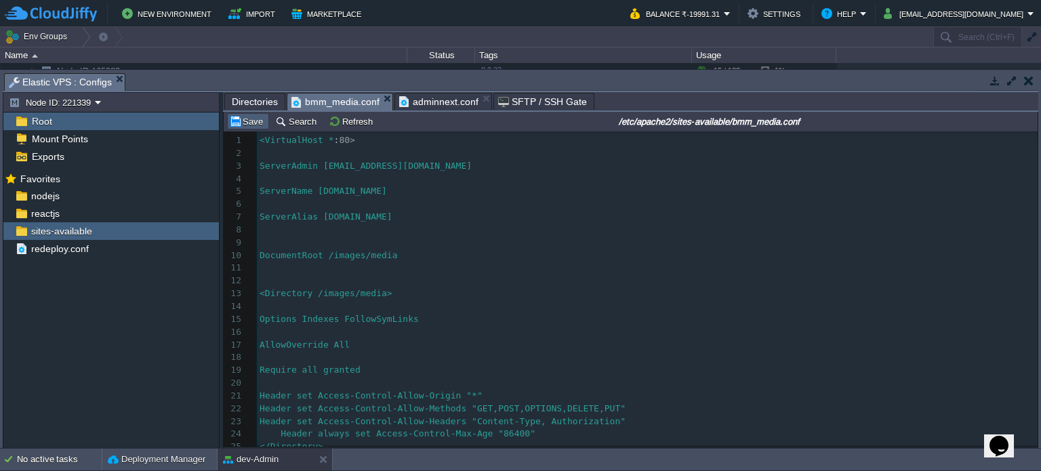
click at [255, 127] on button "Save" at bounding box center [248, 121] width 38 height 12
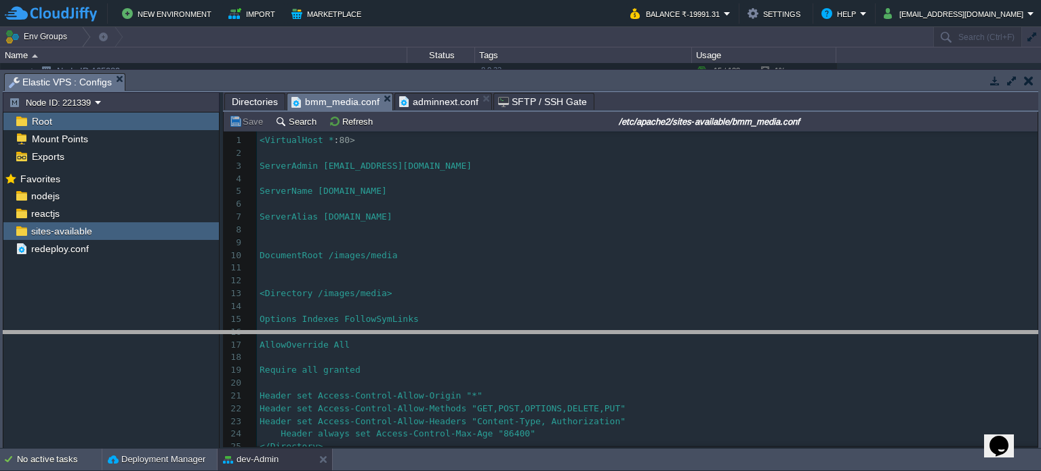
drag, startPoint x: 633, startPoint y: 92, endPoint x: 629, endPoint y: 348, distance: 255.4
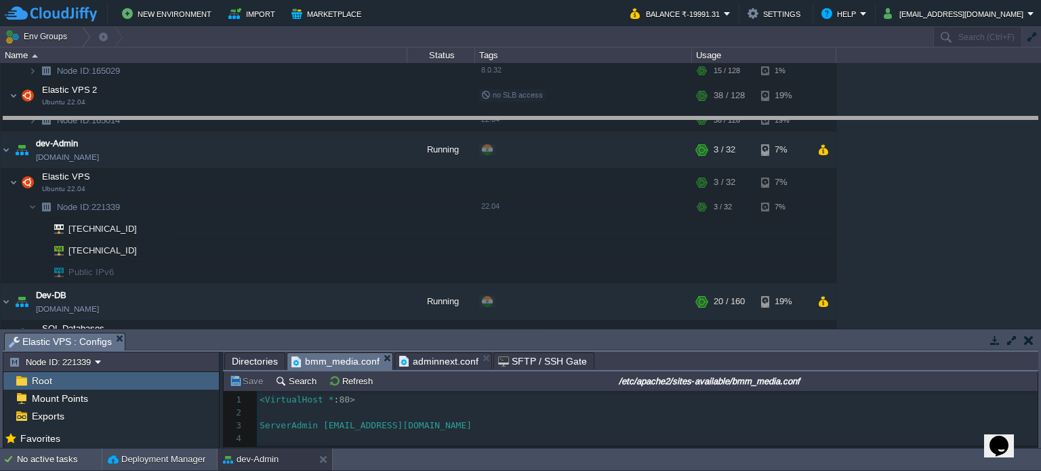
drag, startPoint x: 667, startPoint y: 346, endPoint x: 631, endPoint y: 120, distance: 229.2
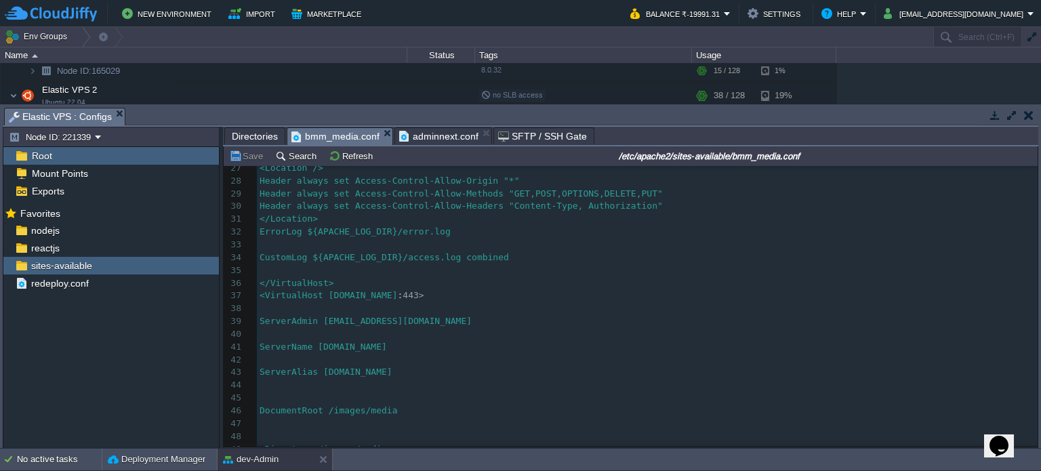
scroll to position [257, 0]
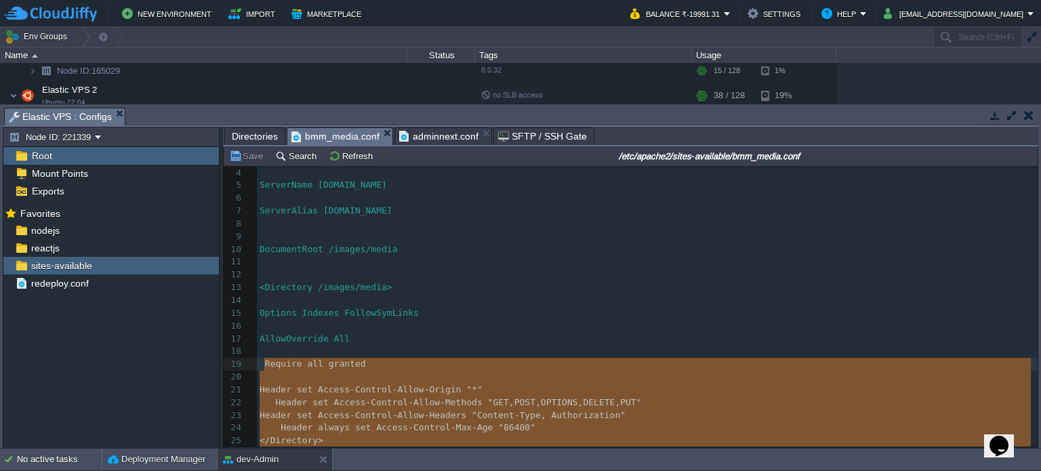
type textarea "<VirtualHost *:80> ServerAdmin [EMAIL_ADDRESS][DOMAIN_NAME] ServerName [DOMAIN_…"
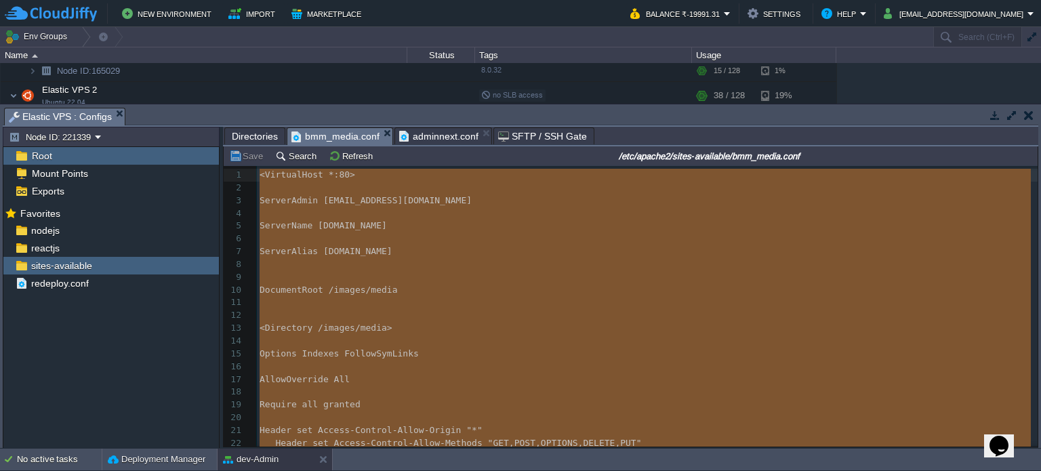
drag, startPoint x: 335, startPoint y: 415, endPoint x: 251, endPoint y: 143, distance: 285.0
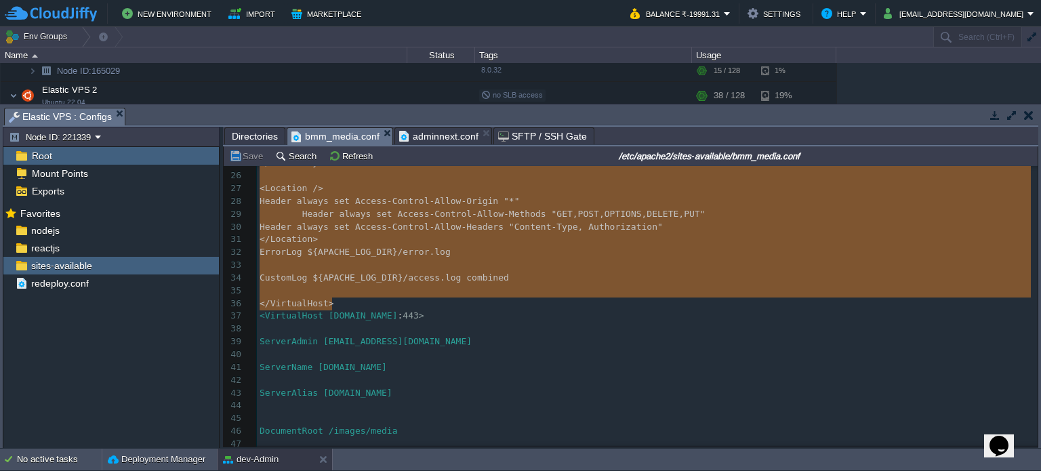
click at [245, 134] on span "Directories" at bounding box center [255, 136] width 46 height 16
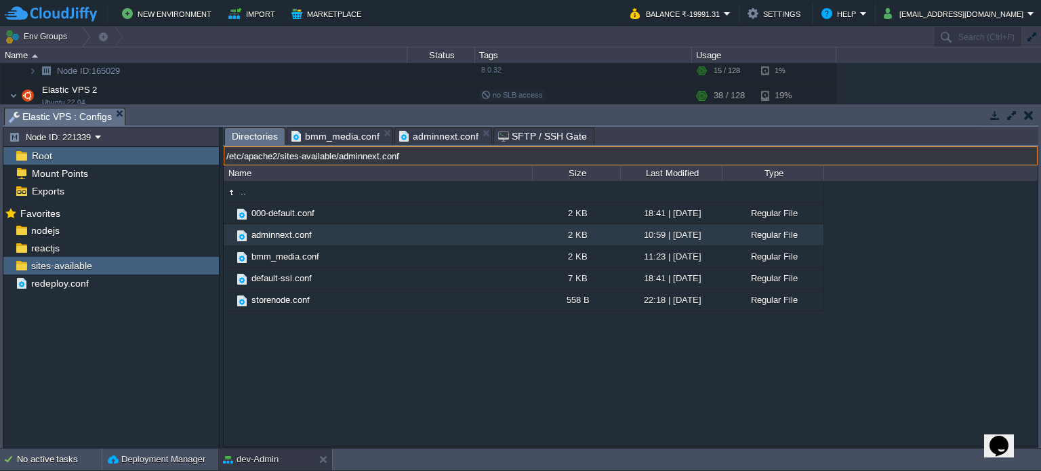
click at [543, 151] on input "/etc/apache2/sites-available/adminnext.conf" at bounding box center [631, 155] width 814 height 19
type input "/images/media"
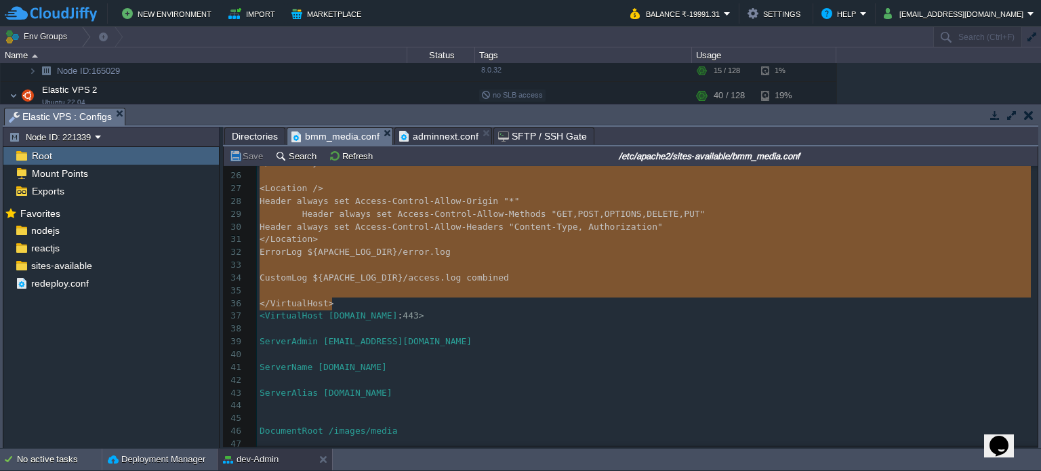
click at [341, 132] on span "bmm_media.conf" at bounding box center [335, 136] width 88 height 17
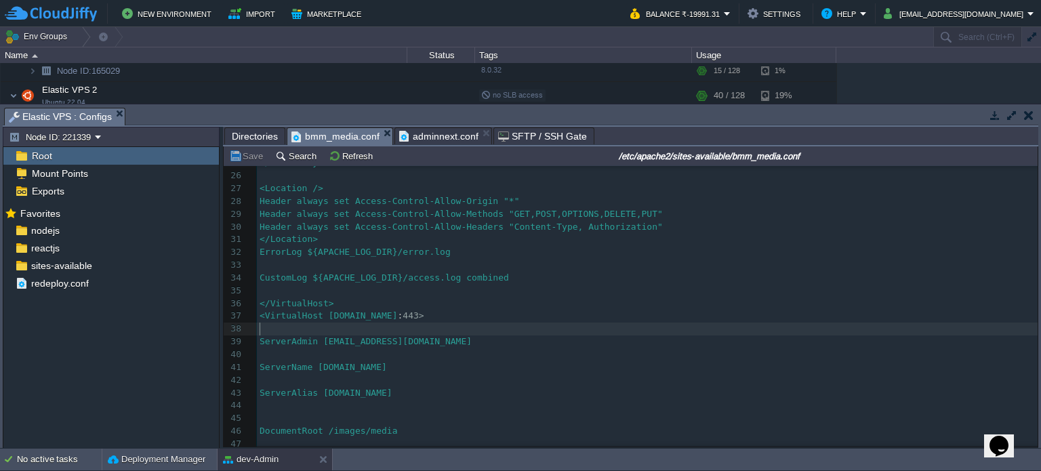
click at [533, 330] on pre "​" at bounding box center [647, 328] width 780 height 13
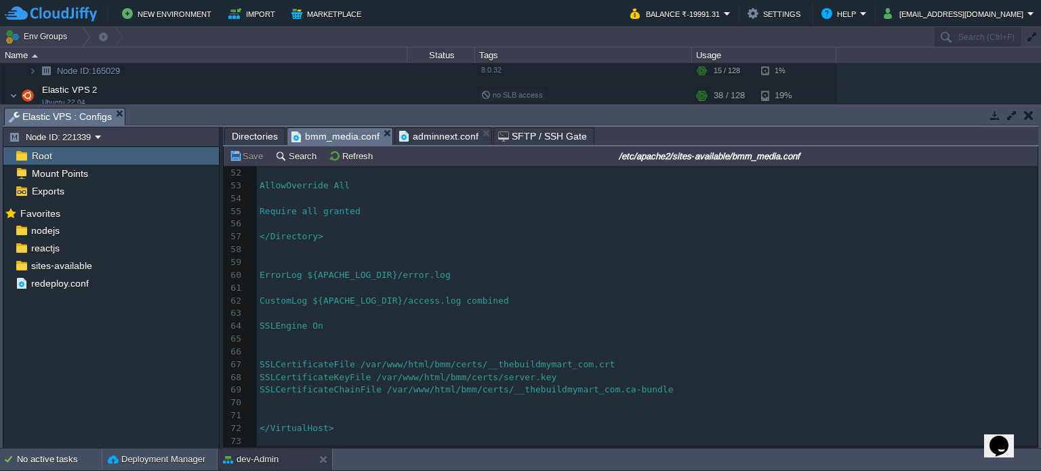
click at [245, 135] on span "Directories" at bounding box center [255, 136] width 46 height 16
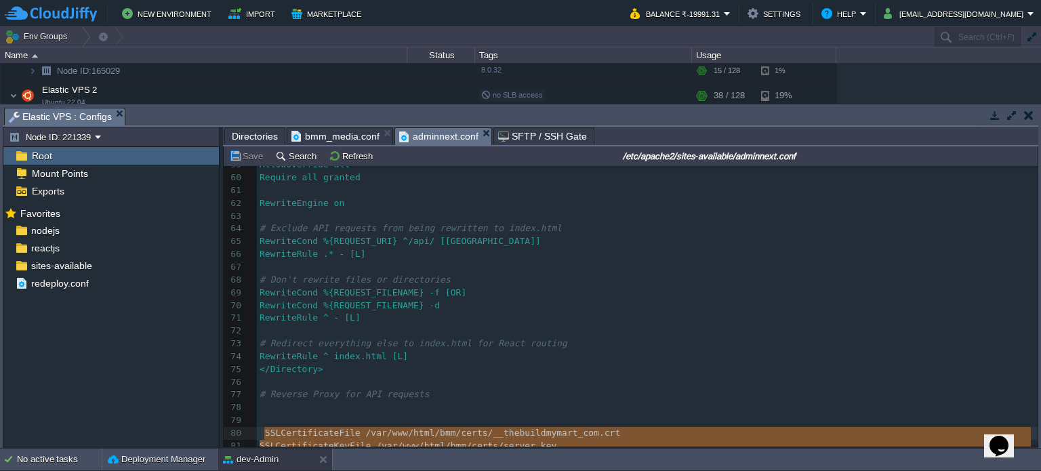
click at [432, 132] on span "adminnext.conf" at bounding box center [438, 136] width 79 height 17
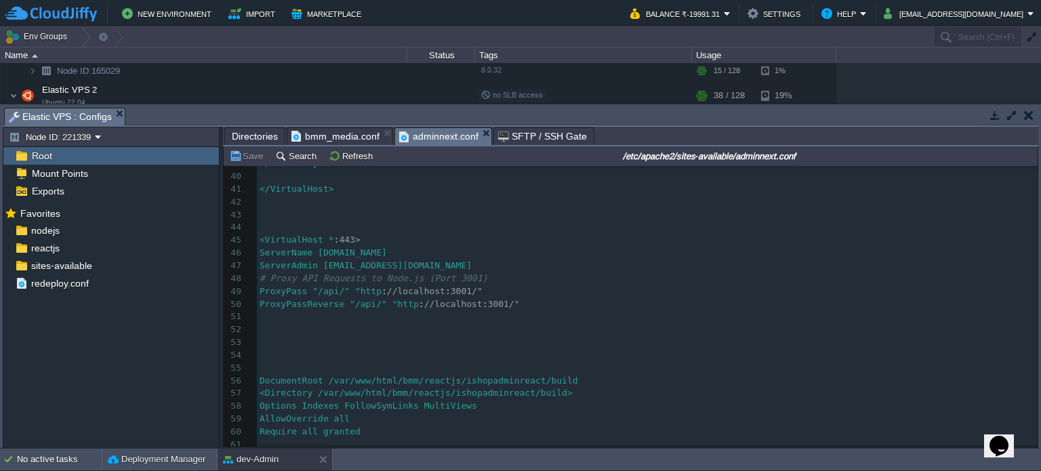
scroll to position [423, 0]
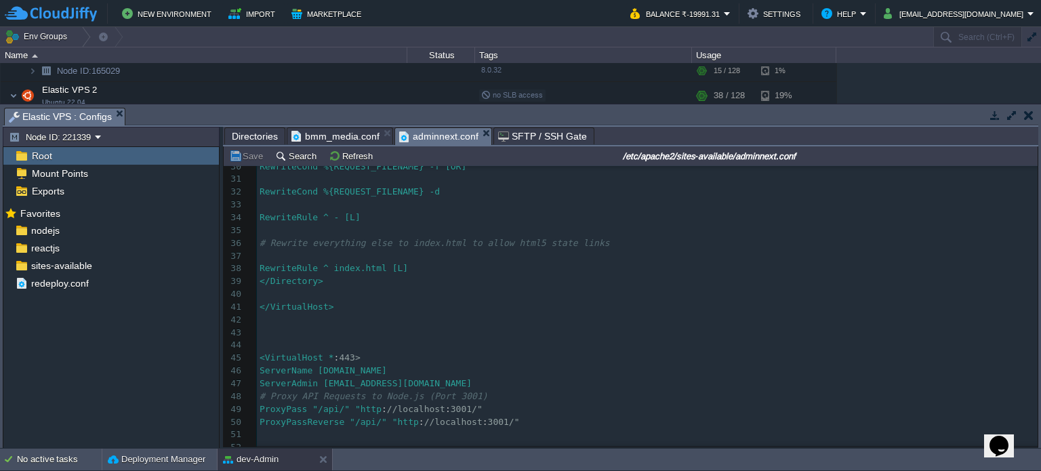
click at [335, 135] on span "bmm_media.conf" at bounding box center [335, 136] width 88 height 16
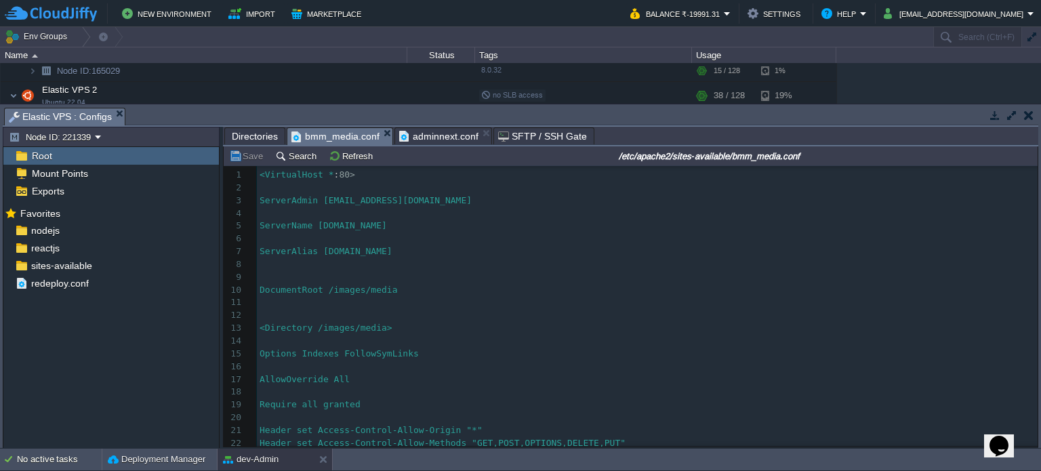
scroll to position [49, 0]
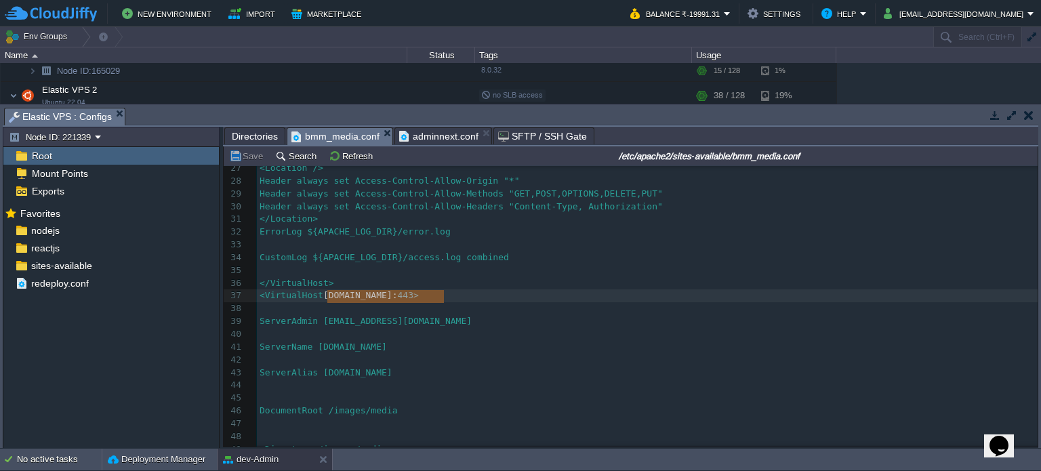
drag, startPoint x: 326, startPoint y: 297, endPoint x: 441, endPoint y: 297, distance: 115.2
type textarea "*"
click at [251, 160] on button "Save" at bounding box center [248, 156] width 38 height 12
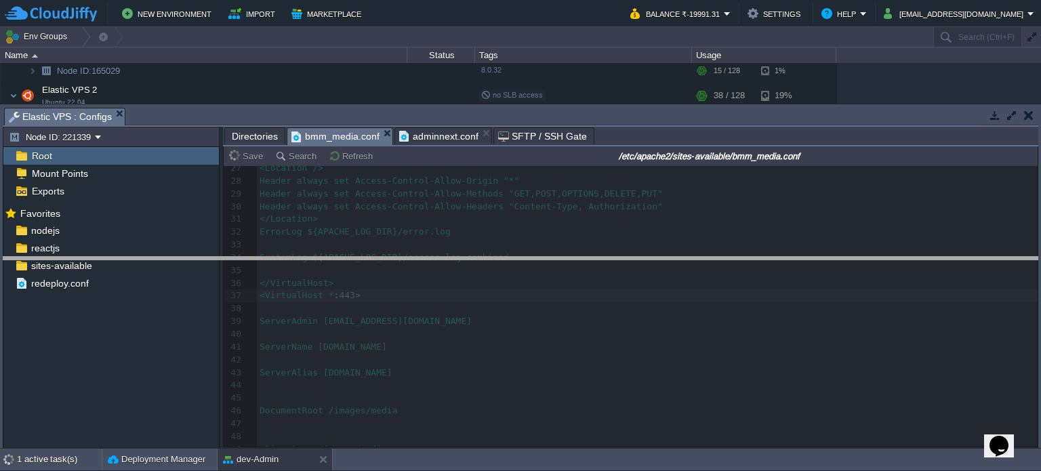
drag, startPoint x: 486, startPoint y: 119, endPoint x: 300, endPoint y: 213, distance: 208.8
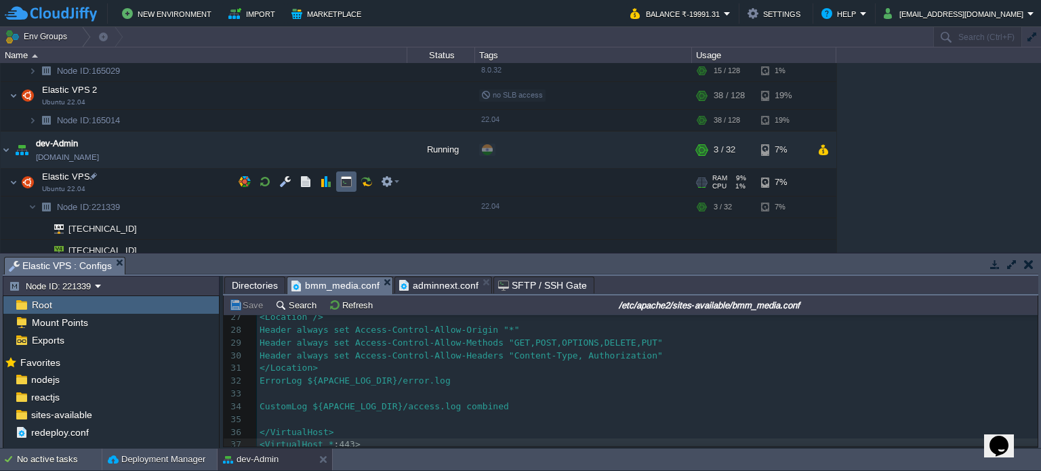
click at [342, 183] on button "button" at bounding box center [346, 181] width 12 height 12
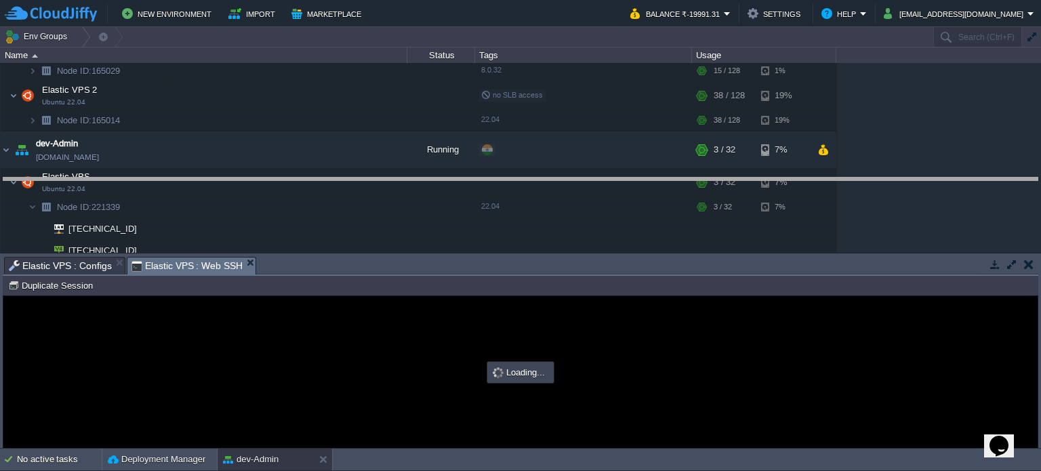
drag, startPoint x: 411, startPoint y: 239, endPoint x: 403, endPoint y: 175, distance: 64.8
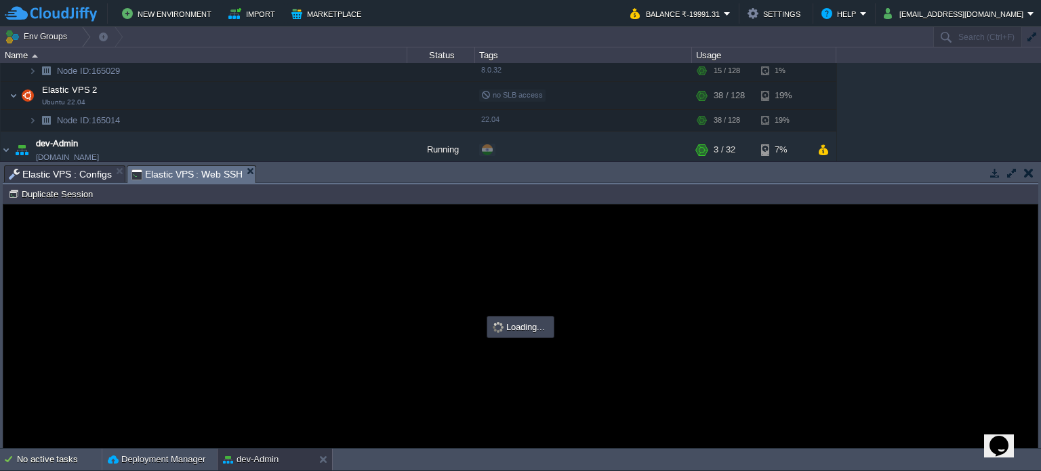
type input "#000000"
